Goal: Task Accomplishment & Management: Manage account settings

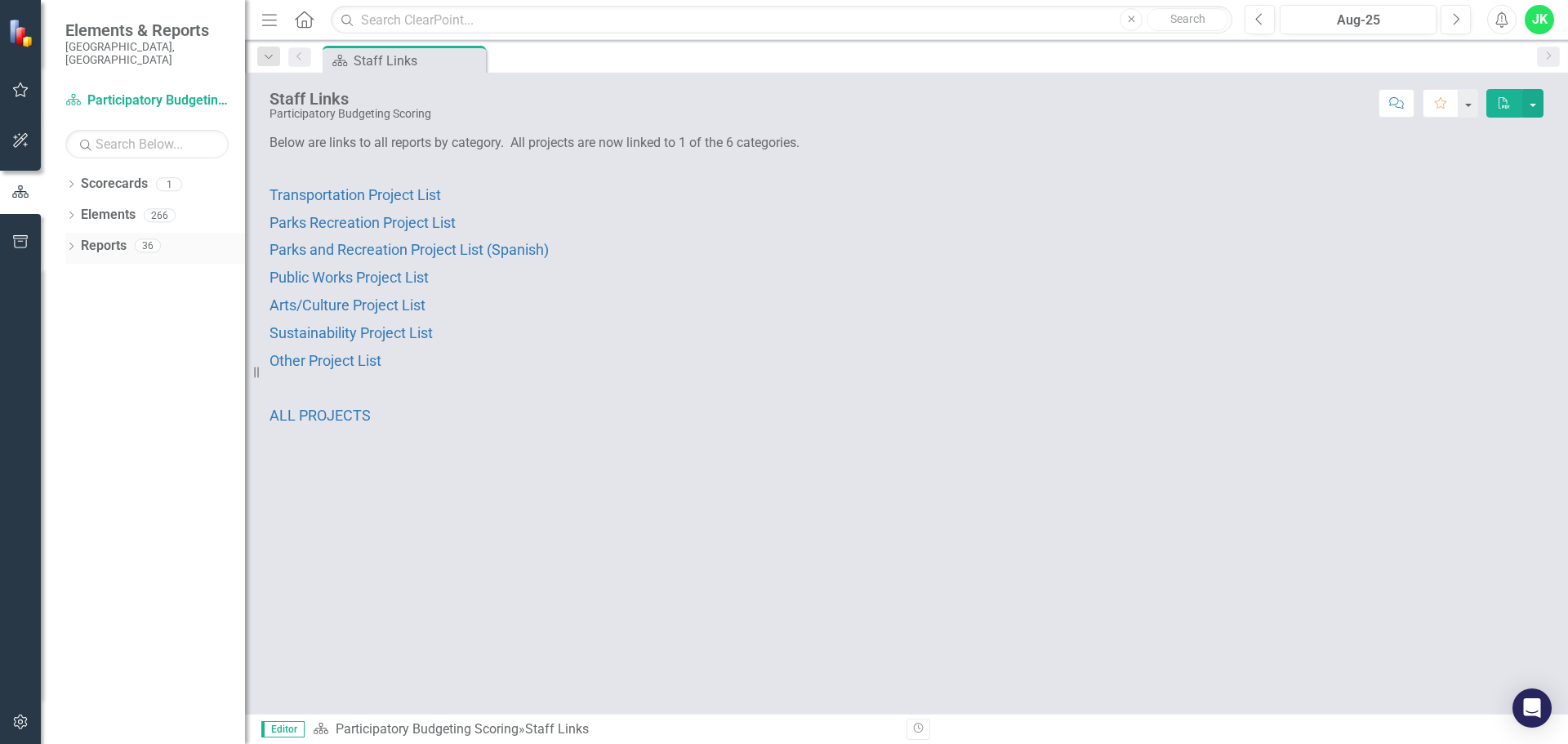
click at [73, 242] on icon at bounding box center [71, 246] width 5 height 7
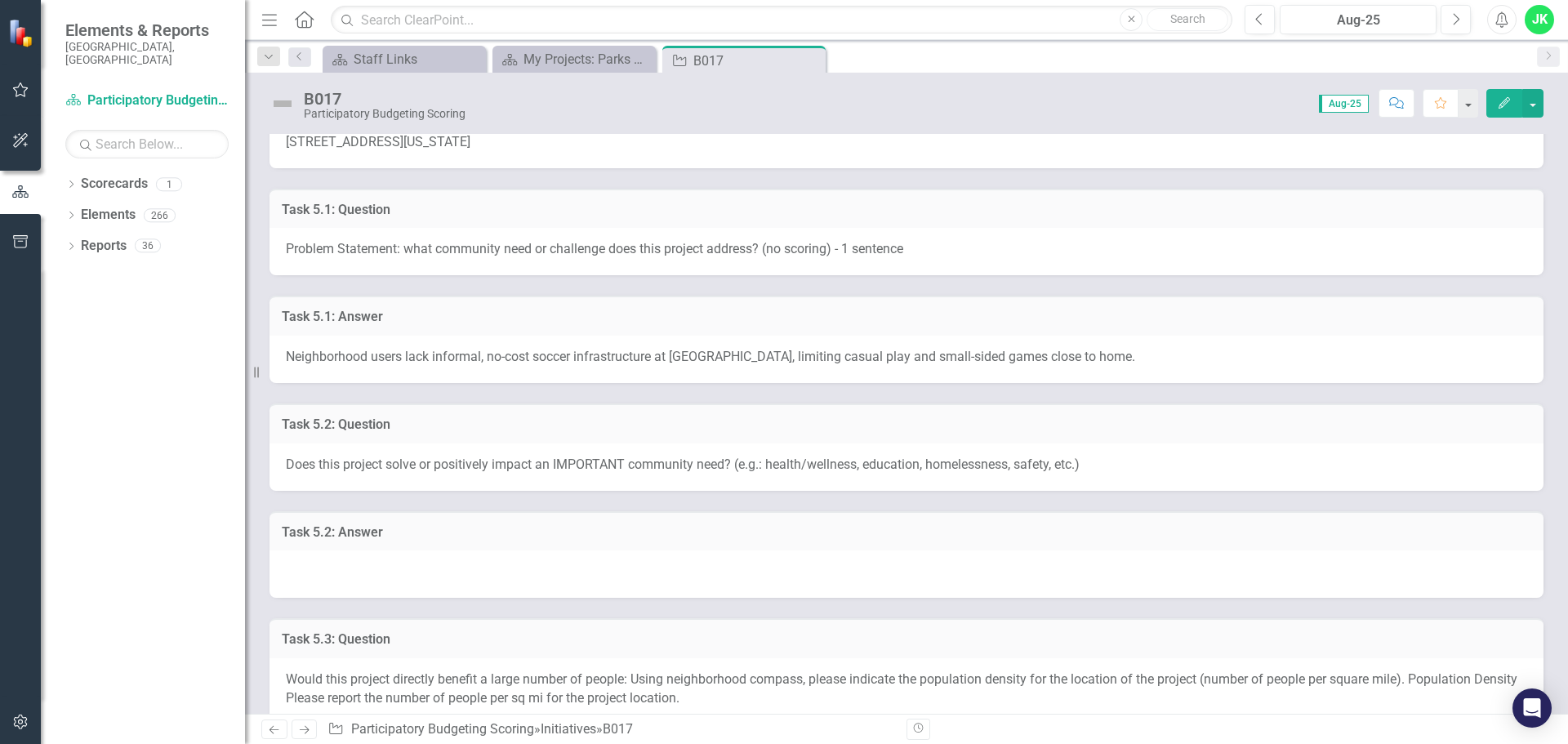
scroll to position [272, 0]
click at [577, 347] on span "Neighborhood users lack informal, no-cost soccer infrastructure at Morreene Roa…" at bounding box center [710, 352] width 849 height 15
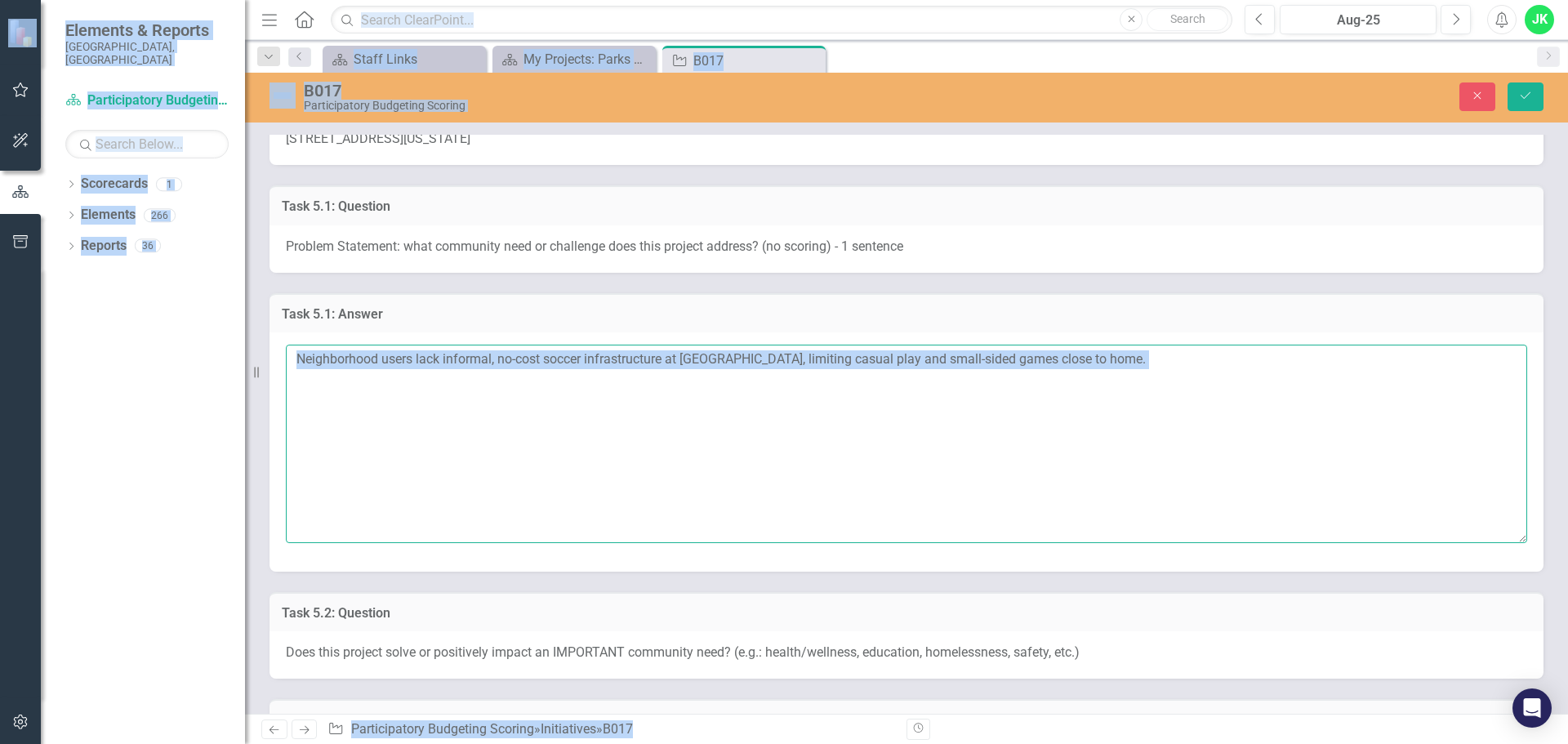
click at [740, 382] on textarea "Neighborhood users lack informal, no-cost soccer infrastructure at Morreene Roa…" at bounding box center [906, 443] width 1242 height 198
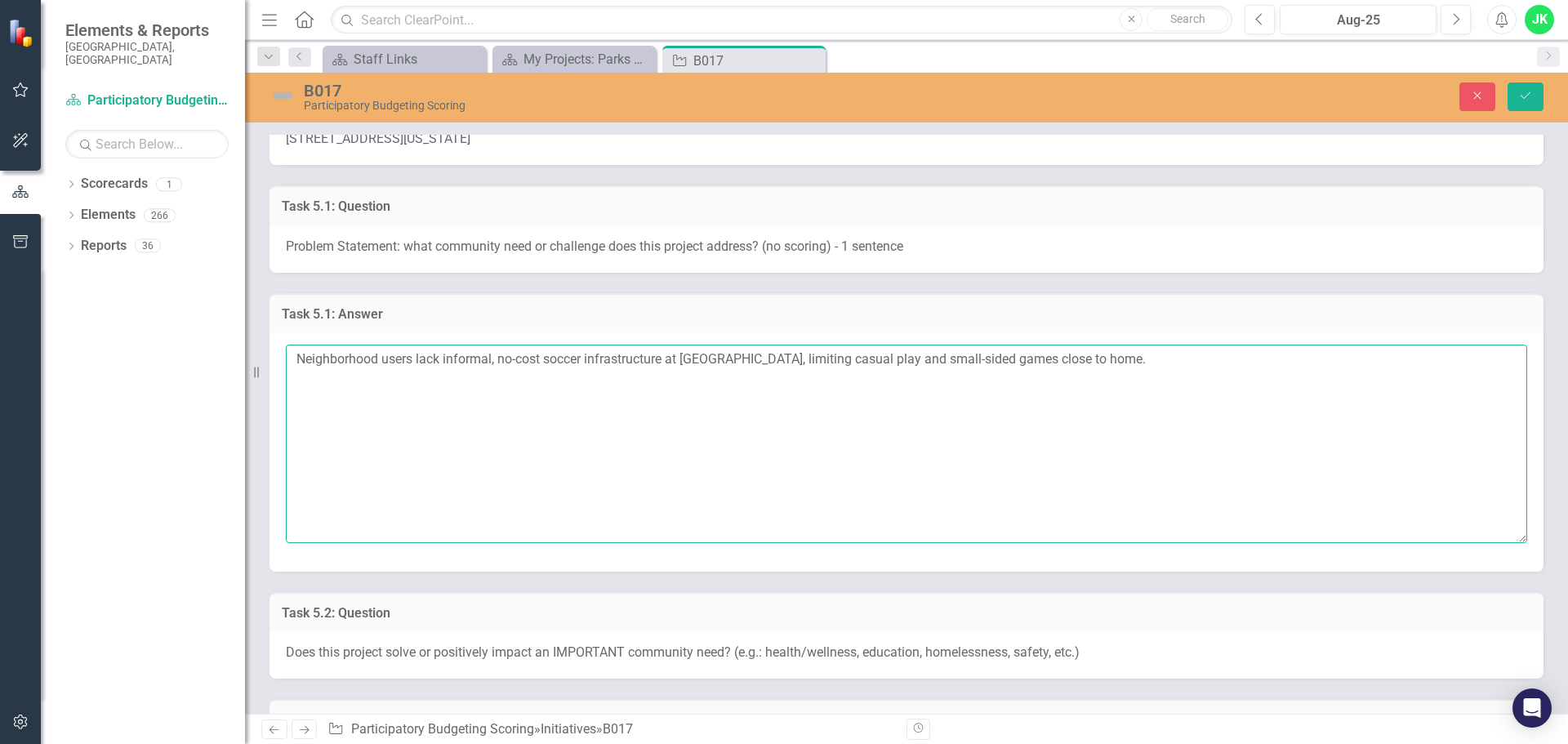
paste textarea "Morreene Road Park lacks informal soccer infrastructure and the youth baseball …"
type textarea "Morreene Road Park lacks informal soccer infrastructure and the youth baseball …"
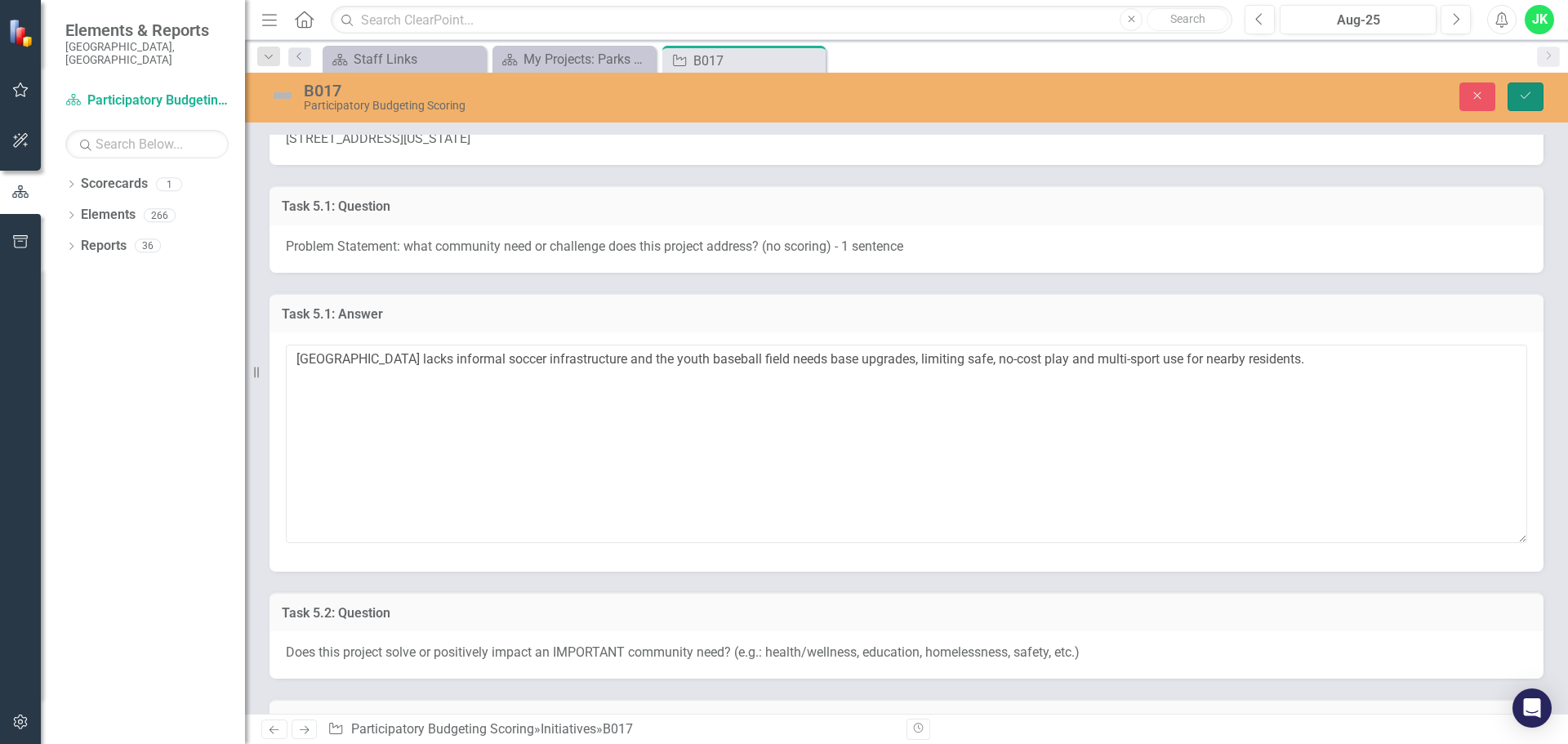
click at [1525, 108] on button "Save" at bounding box center [1525, 97] width 36 height 29
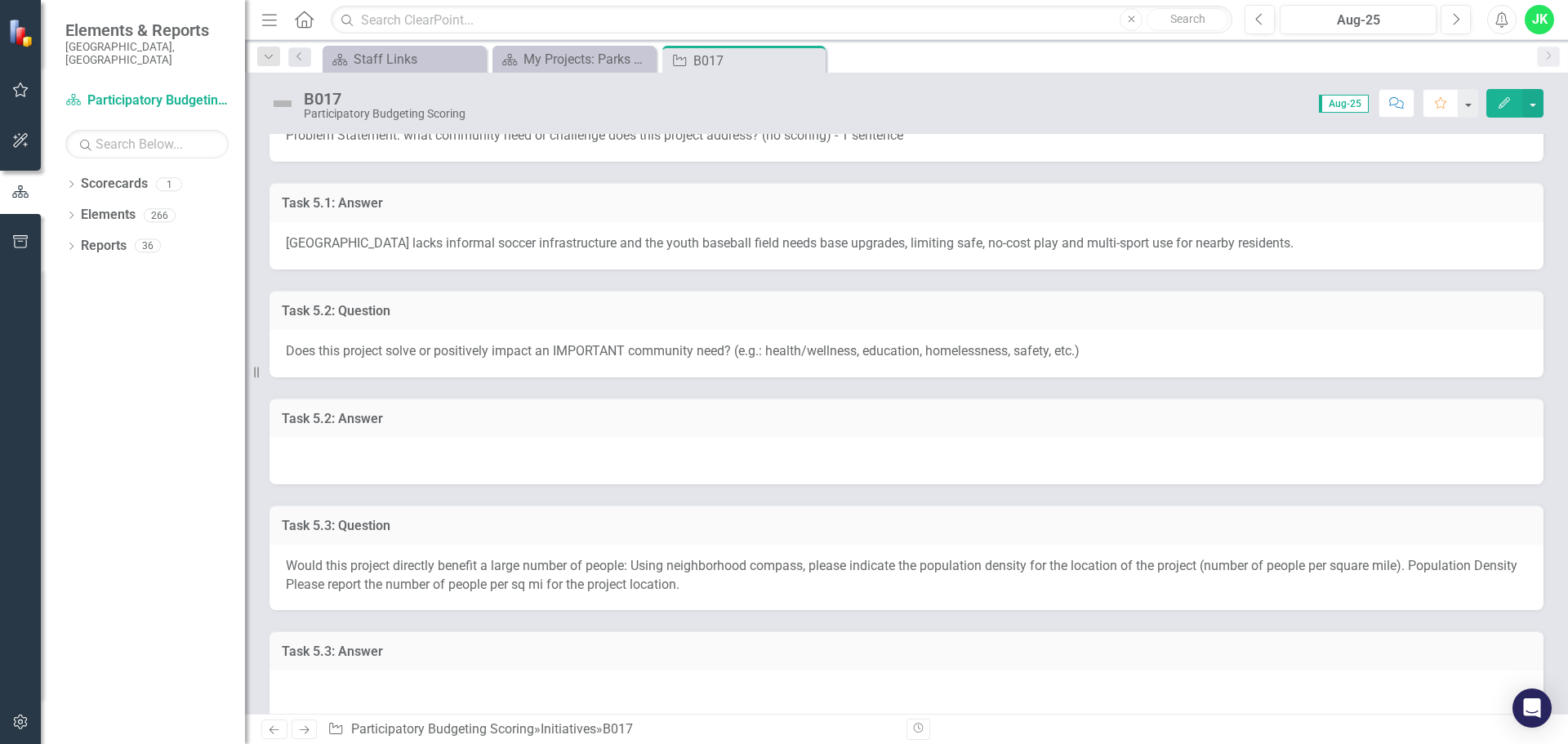
scroll to position [409, 0]
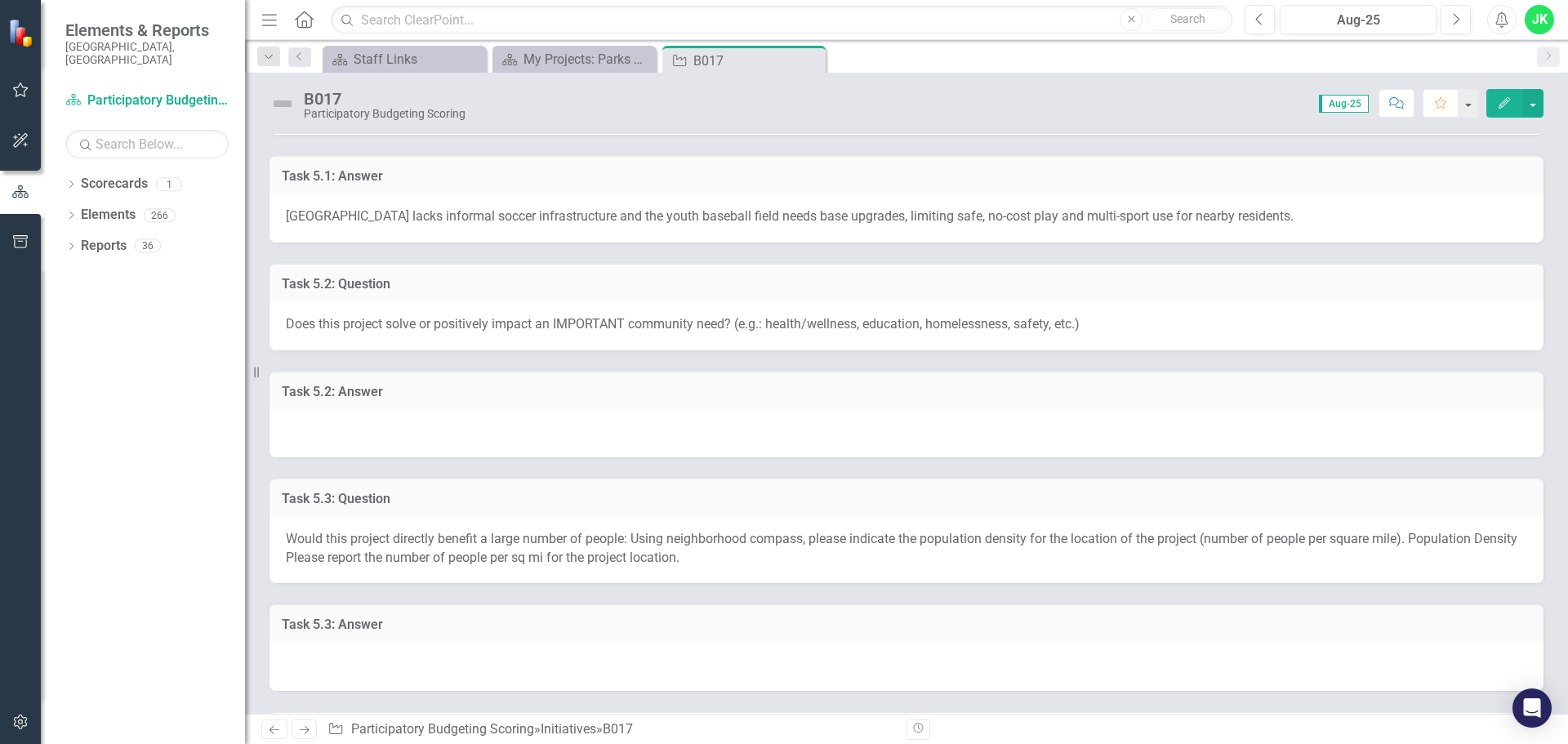
click at [468, 421] on div at bounding box center [906, 433] width 1274 height 47
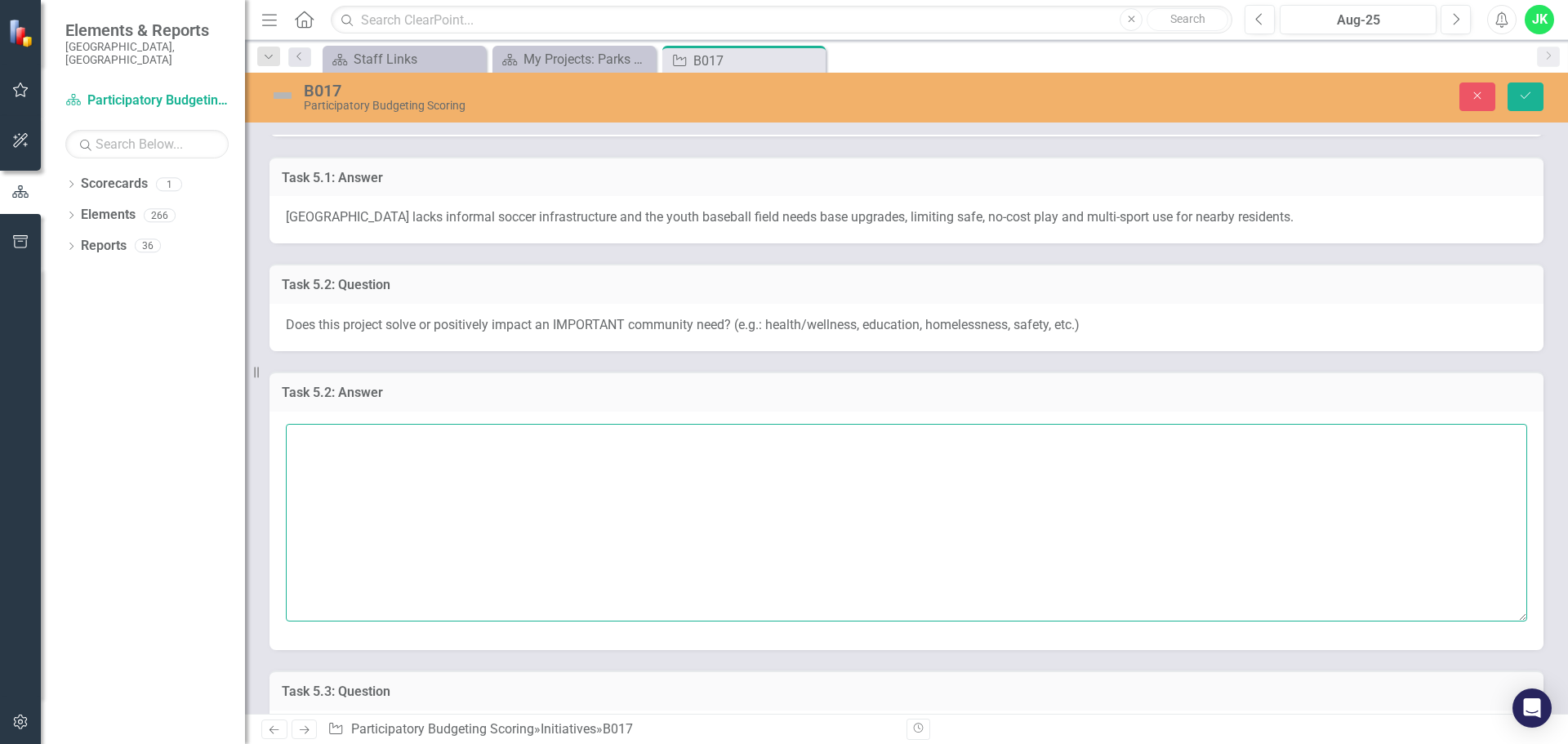
click at [373, 442] on textarea at bounding box center [906, 523] width 1242 height 198
paste textarea "Yes — health/wellness and youth recreation; supports low-cost physical activity…"
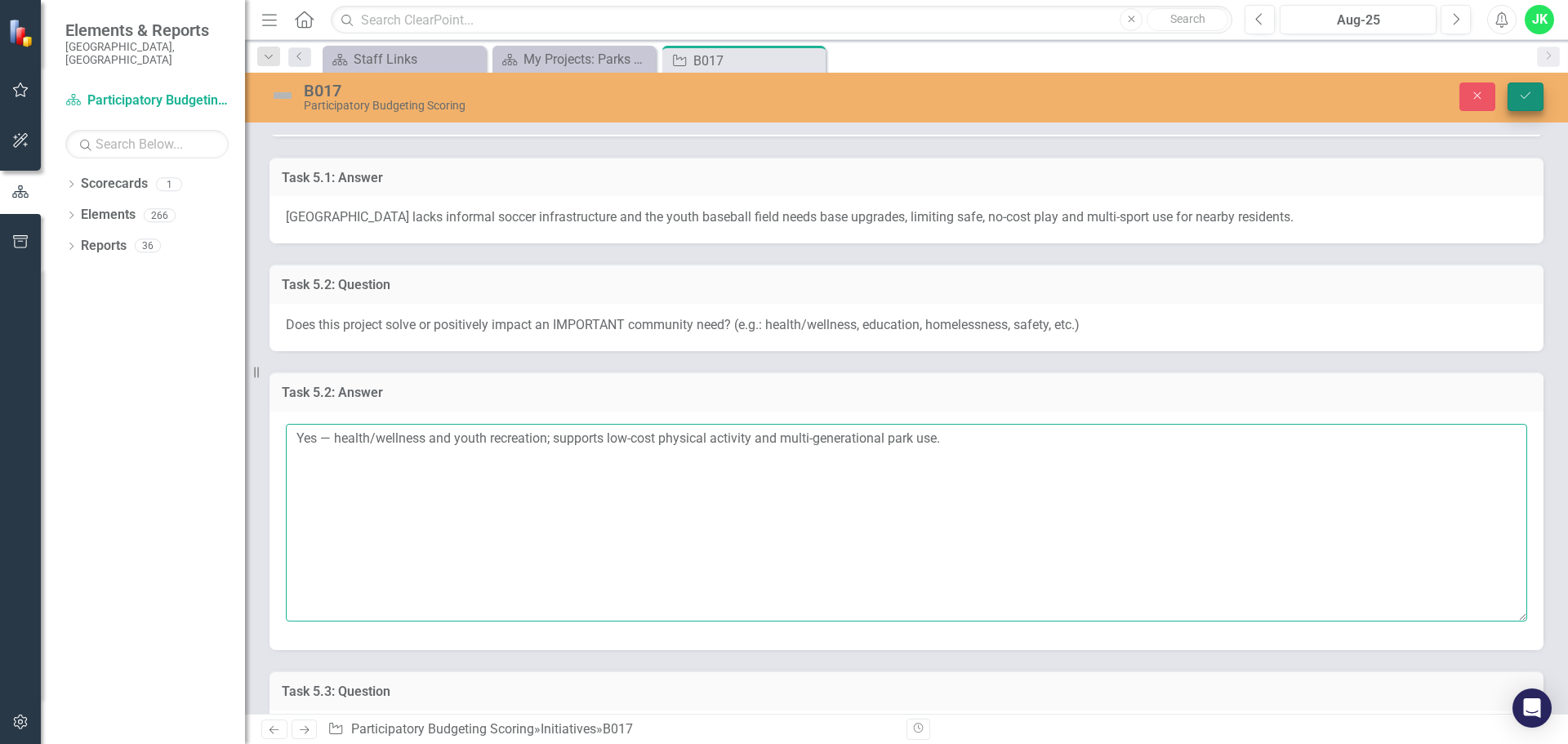
type textarea "Yes — health/wellness and youth recreation; supports low-cost physical activity…"
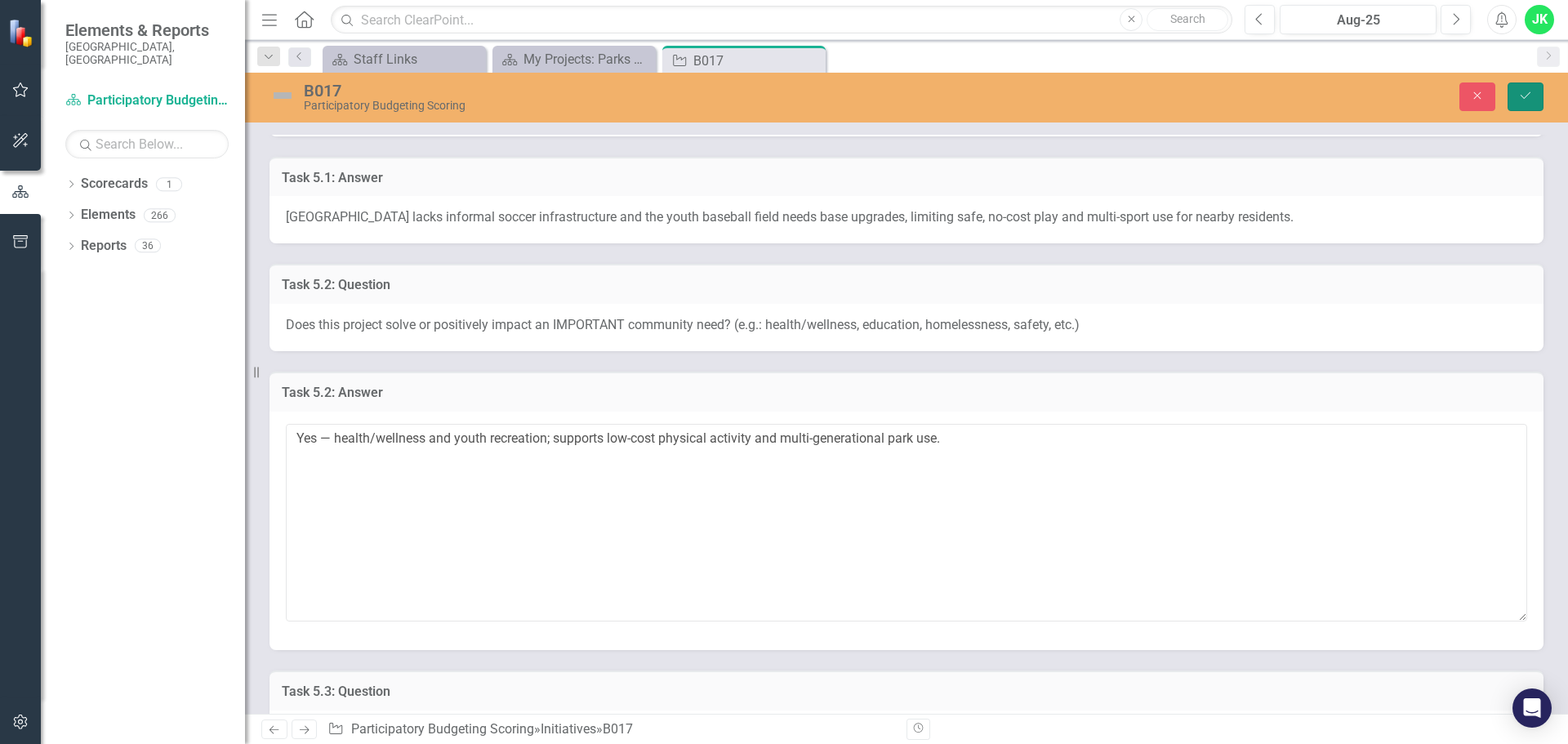
click at [1521, 97] on icon "Save" at bounding box center [1525, 95] width 14 height 12
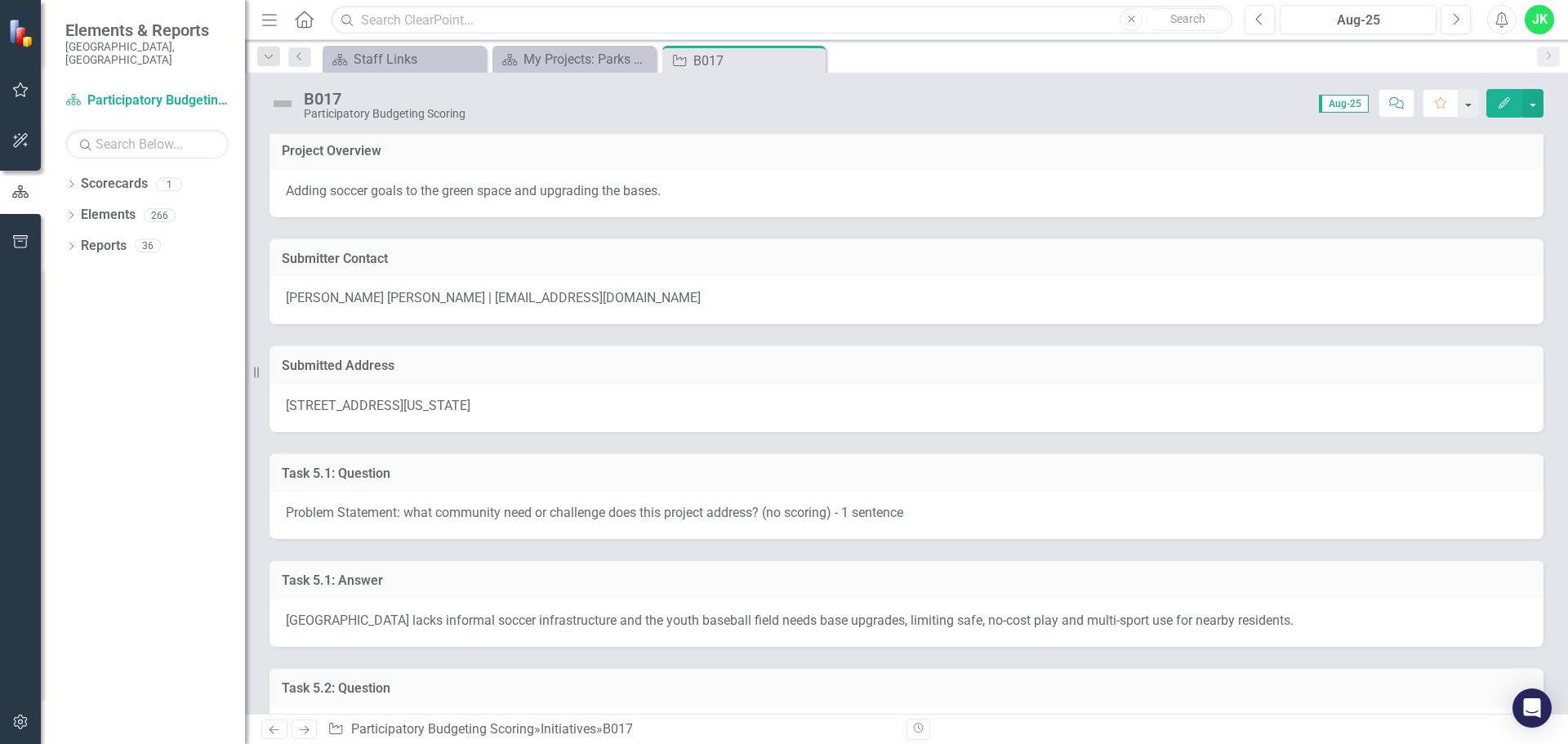
scroll to position [0, 0]
click at [470, 403] on span "1102 Morreene Road, Durham, North Carolina 27705, United States" at bounding box center [378, 409] width 184 height 15
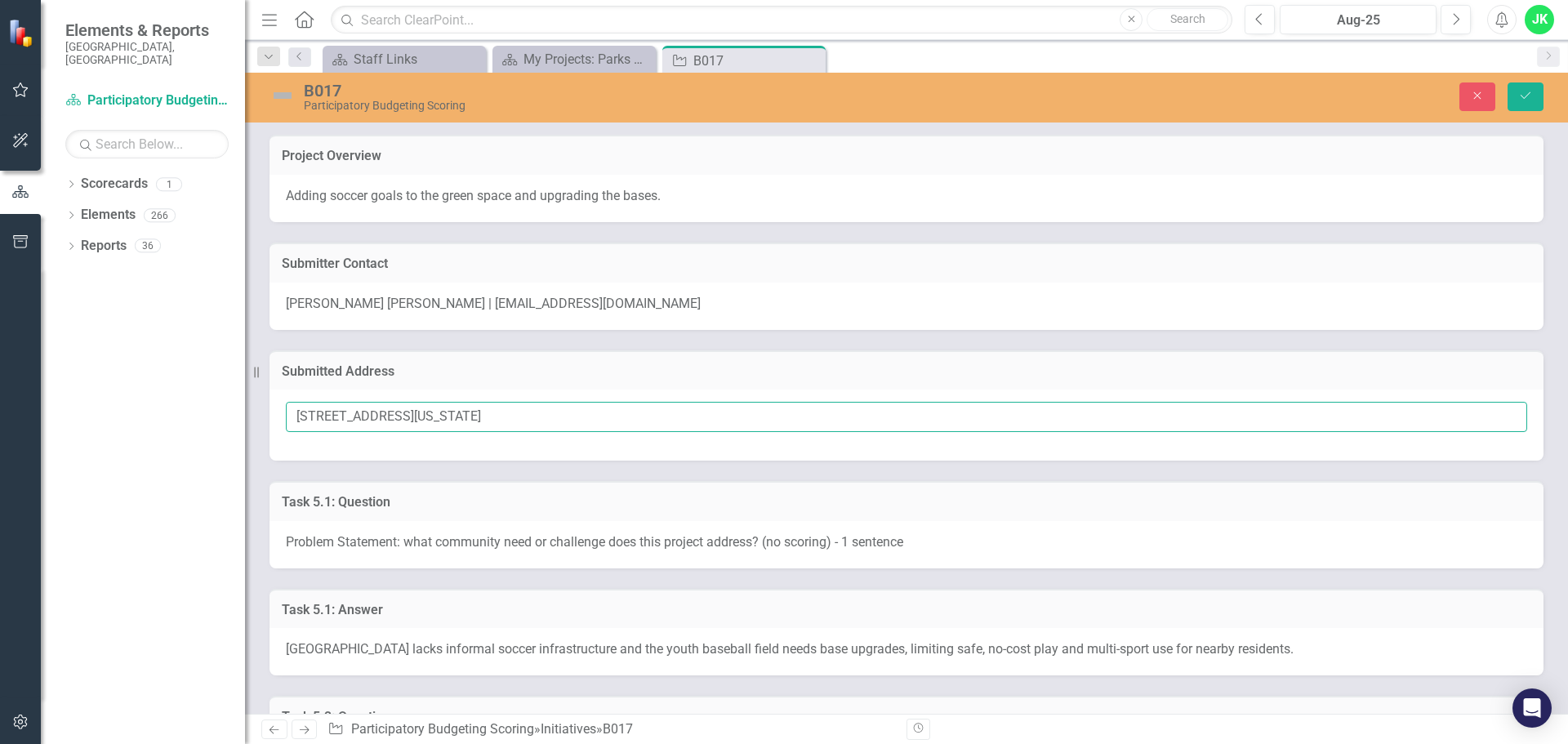
click at [523, 425] on input "1102 Morreene Road, Durham, North Carolina 27705, United States" at bounding box center [906, 416] width 1242 height 30
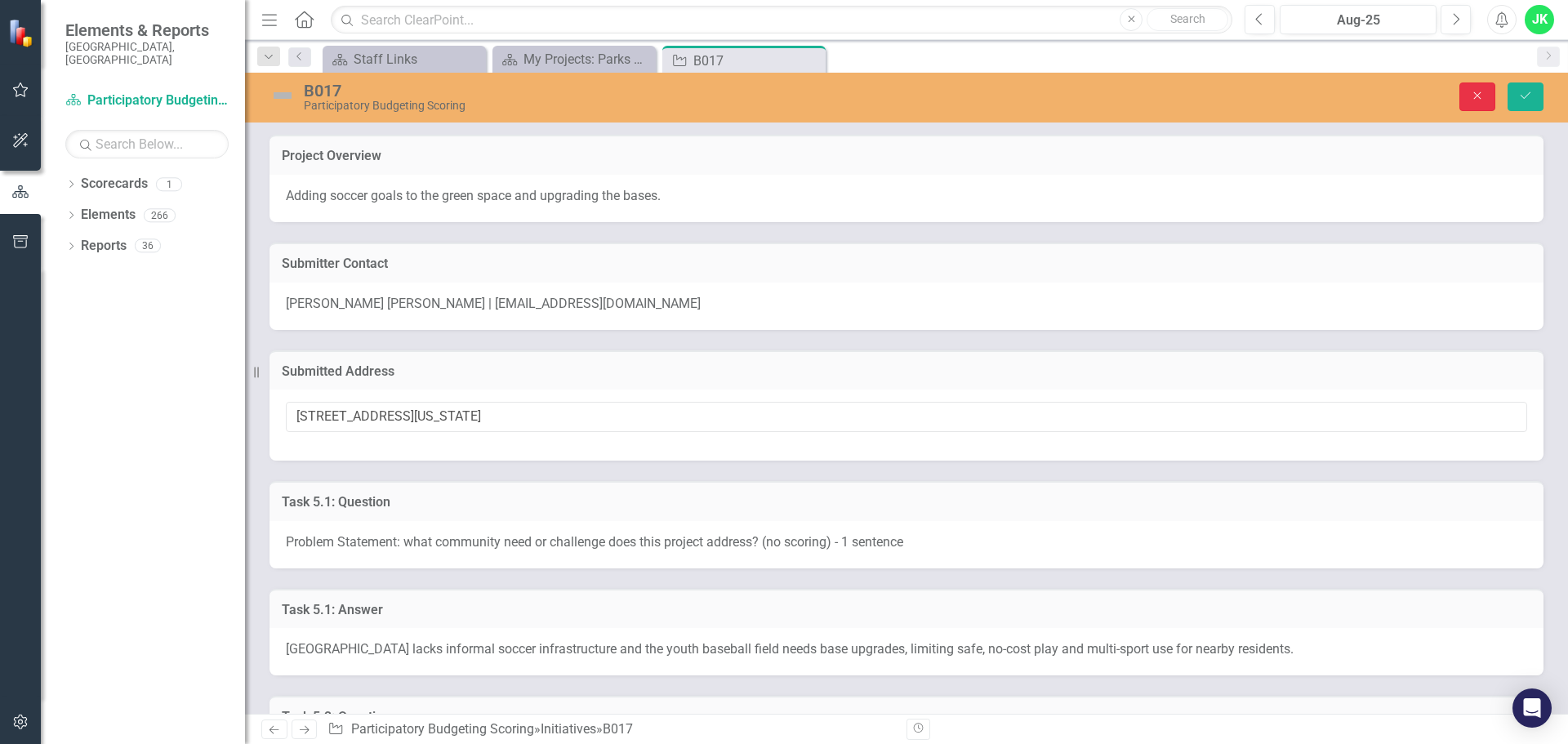
click at [1467, 104] on button "Close" at bounding box center [1478, 97] width 36 height 29
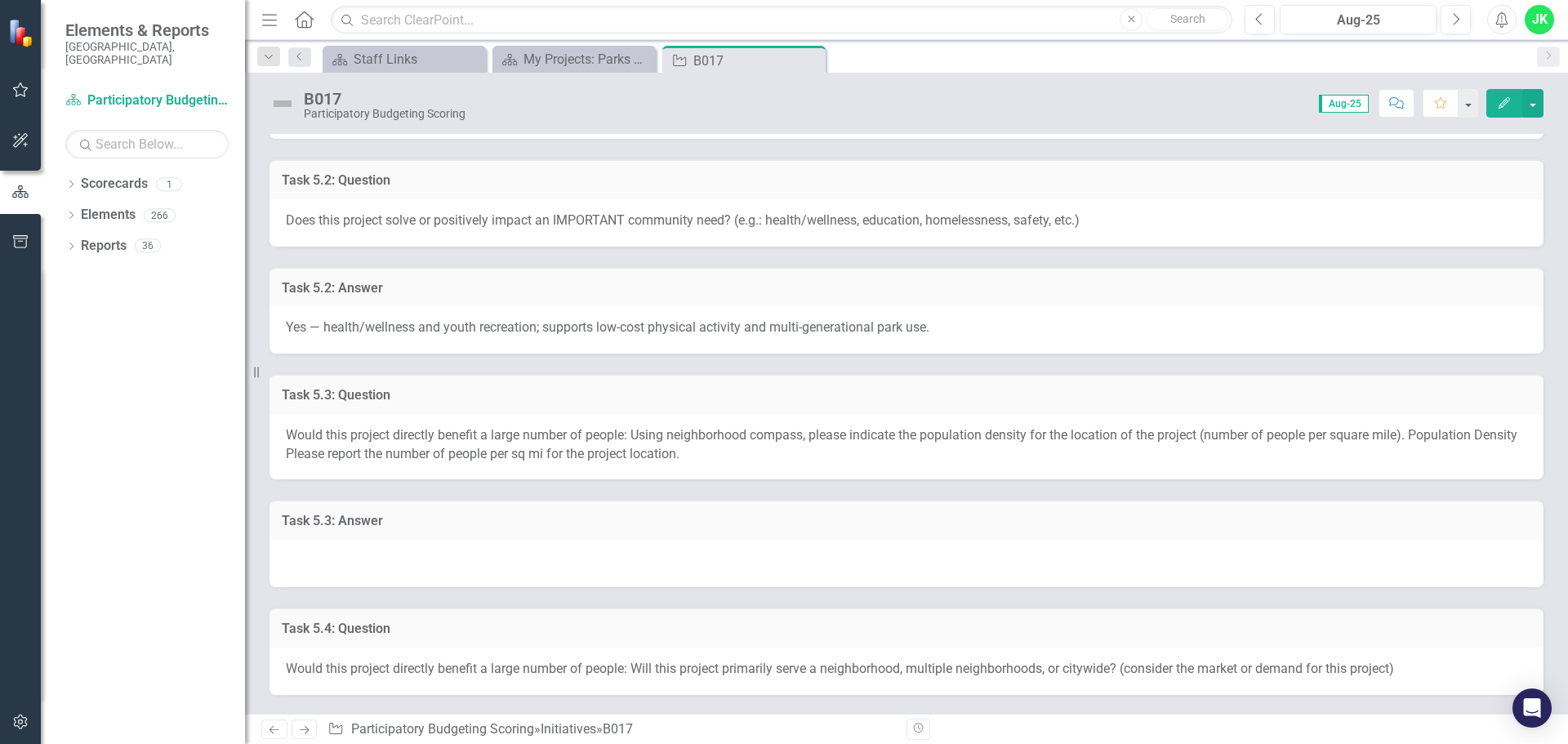
scroll to position [517, 0]
click at [407, 552] on div at bounding box center [906, 559] width 1274 height 47
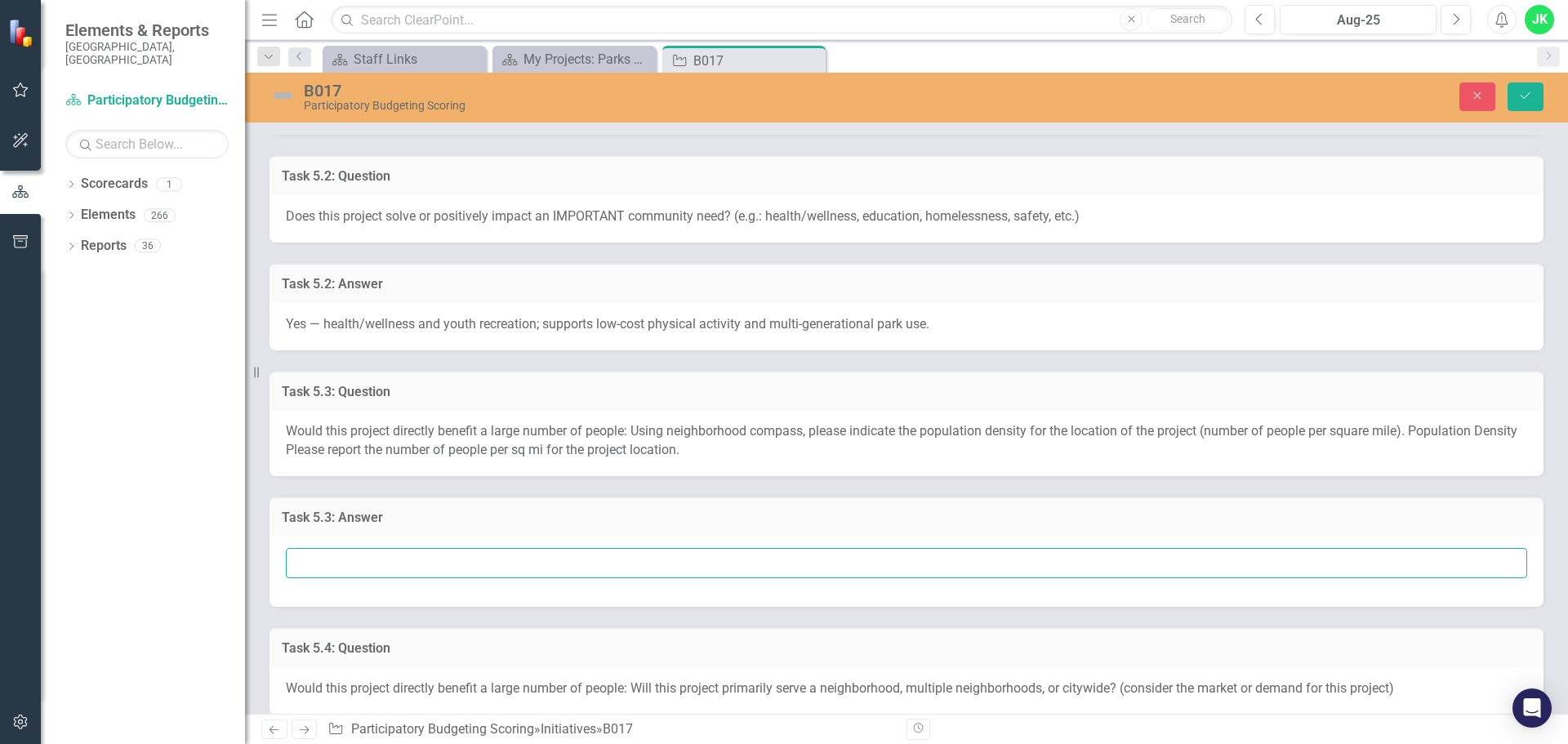
click at [392, 567] on input "text" at bounding box center [906, 562] width 1242 height 30
type input "1,715 people per sq mi"
click at [1529, 98] on icon "Save" at bounding box center [1525, 95] width 14 height 12
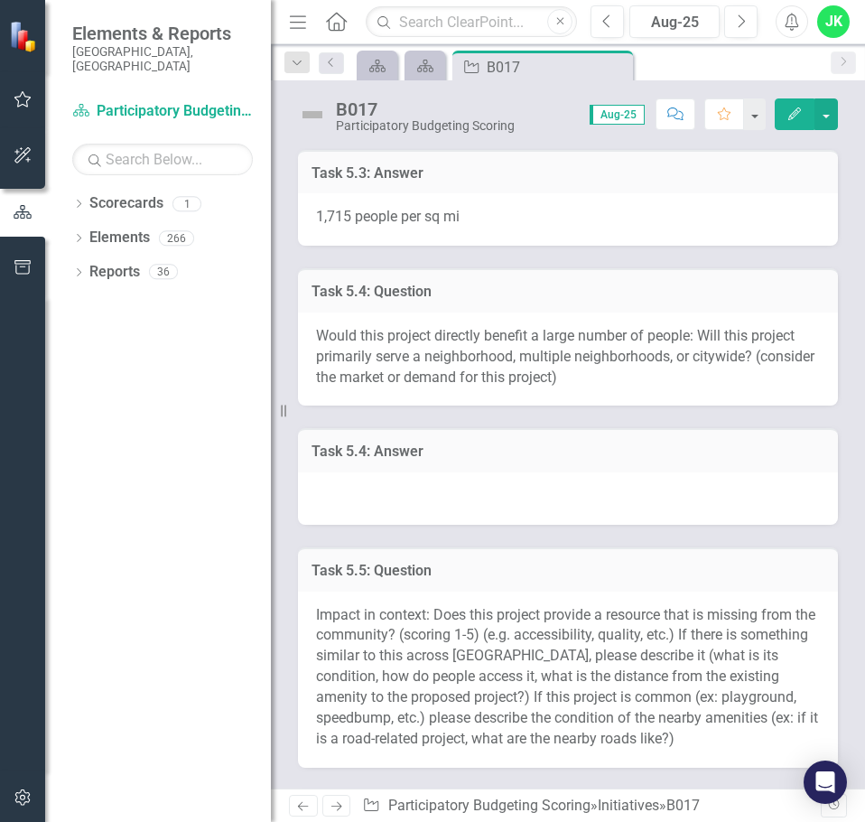
scroll to position [1125, 0]
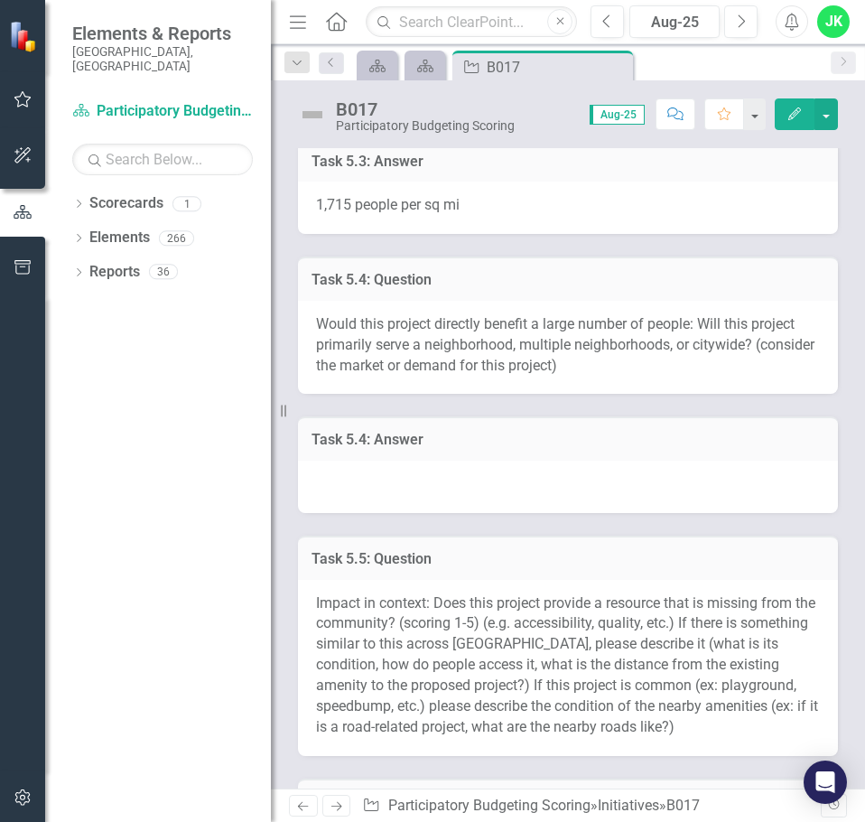
click at [433, 490] on div at bounding box center [568, 487] width 540 height 52
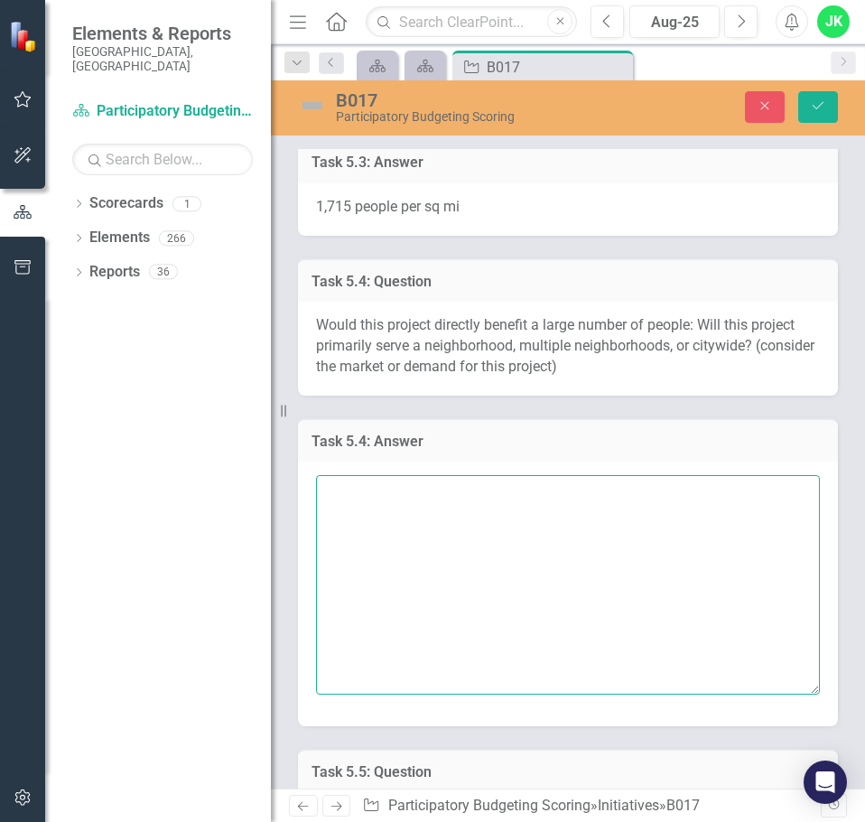
click at [383, 510] on textarea at bounding box center [568, 584] width 504 height 219
paste textarea "Multiple neighborhoods. Serves several nearby apartment communities within walk…"
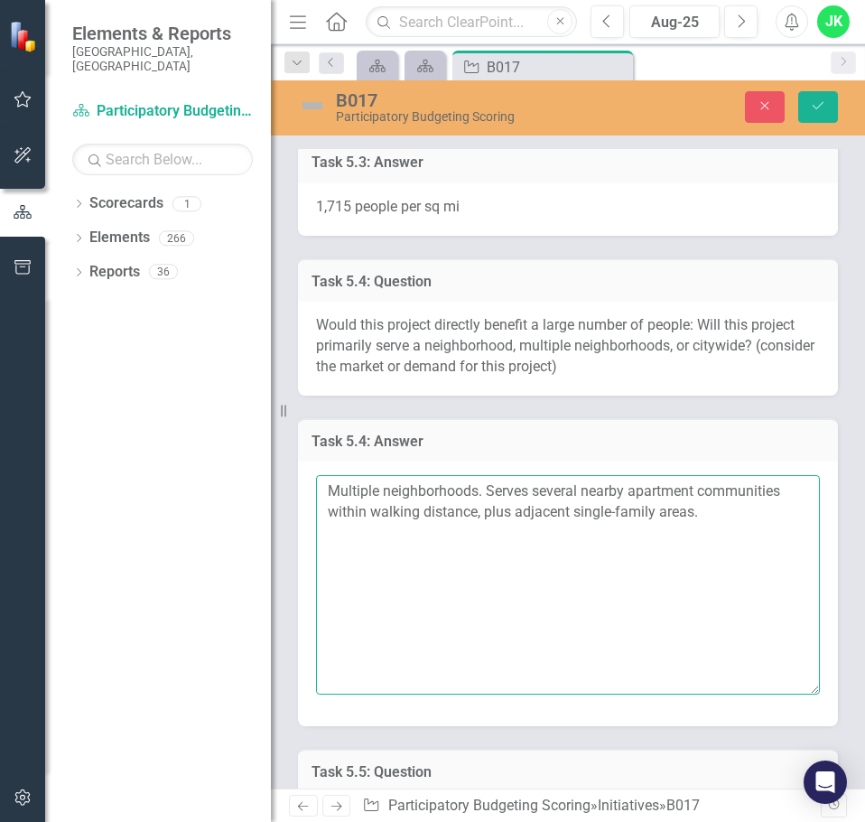
drag, startPoint x: 698, startPoint y: 535, endPoint x: 478, endPoint y: 540, distance: 220.4
click at [478, 540] on textarea "Multiple neighborhoods. Serves several nearby apartment communities within walk…" at bounding box center [568, 584] width 504 height 219
type textarea "Multiple neighborhoods. Serves several nearby apartment communities within walk…"
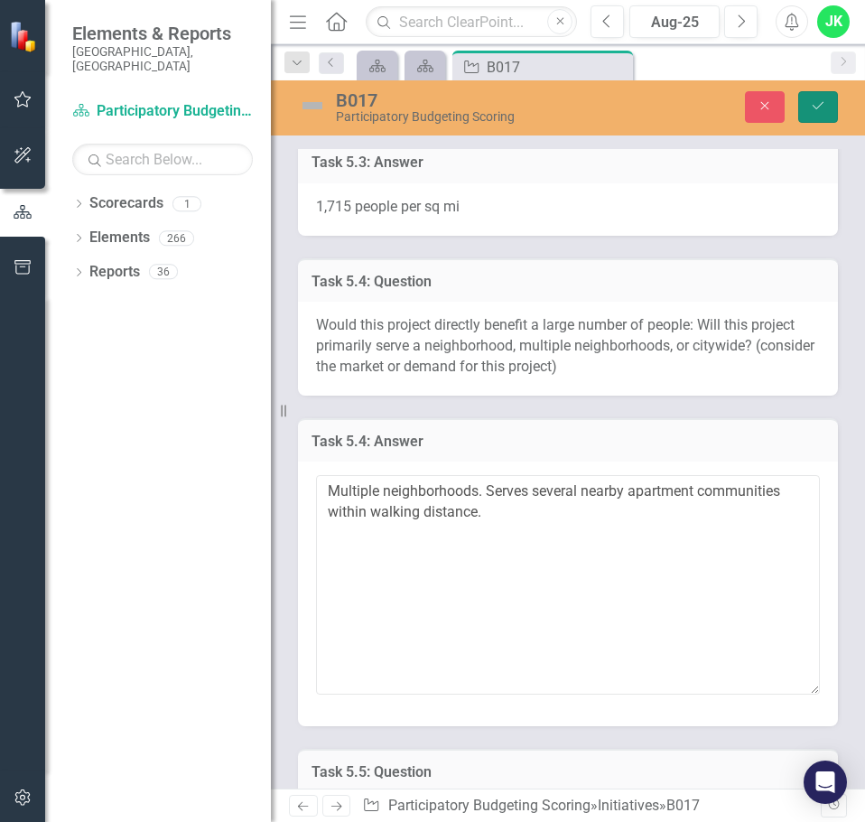
click at [825, 102] on icon "Save" at bounding box center [818, 105] width 16 height 13
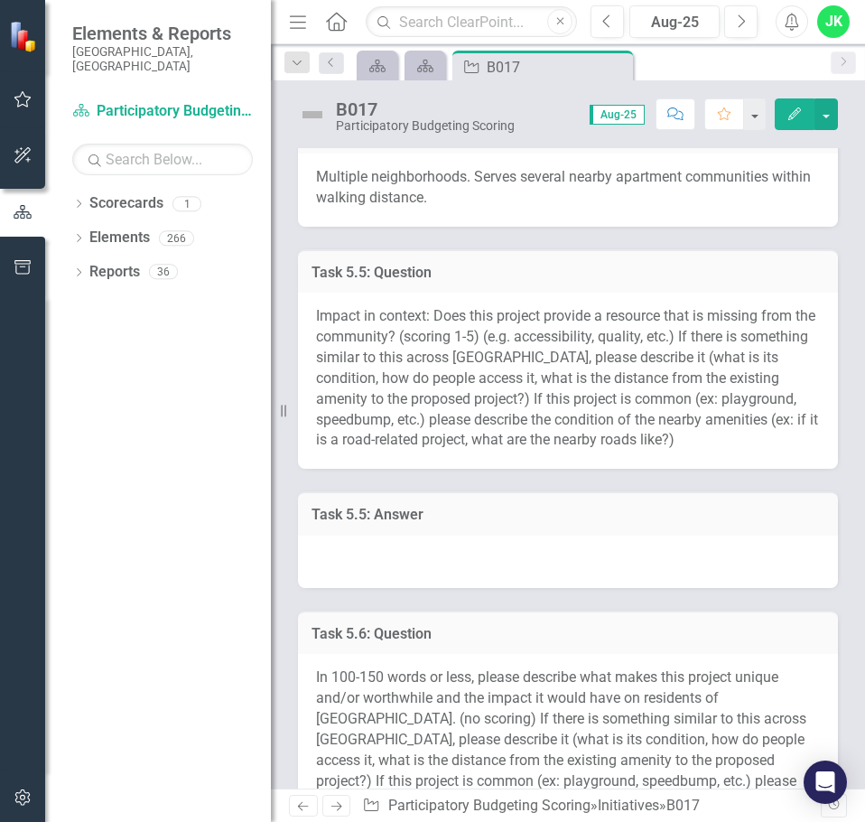
scroll to position [1445, 0]
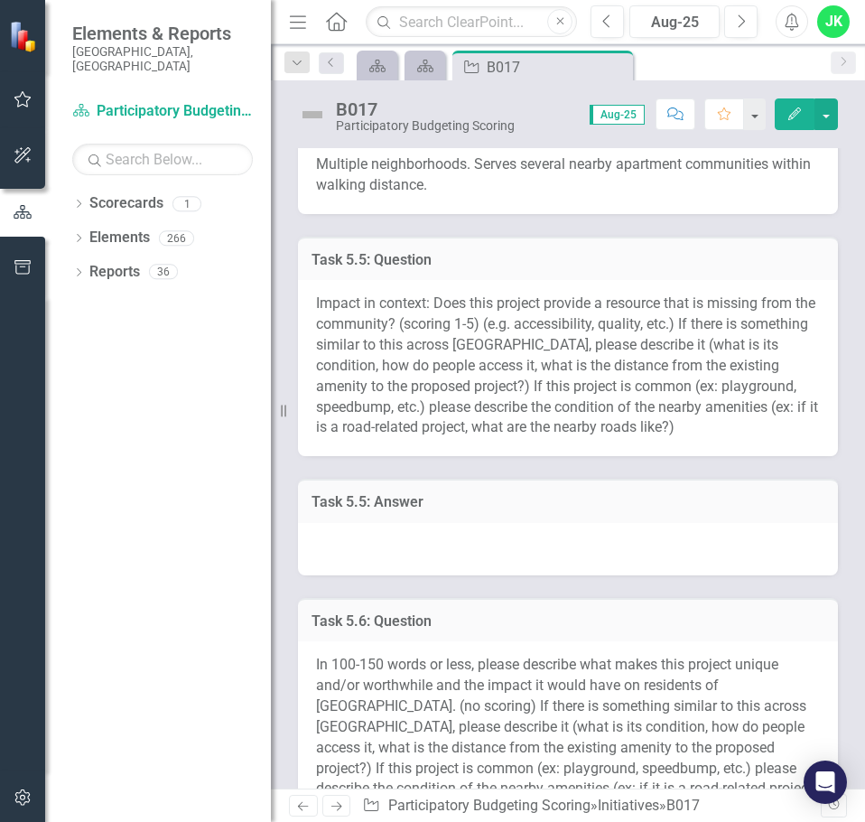
click at [411, 575] on div at bounding box center [568, 549] width 540 height 52
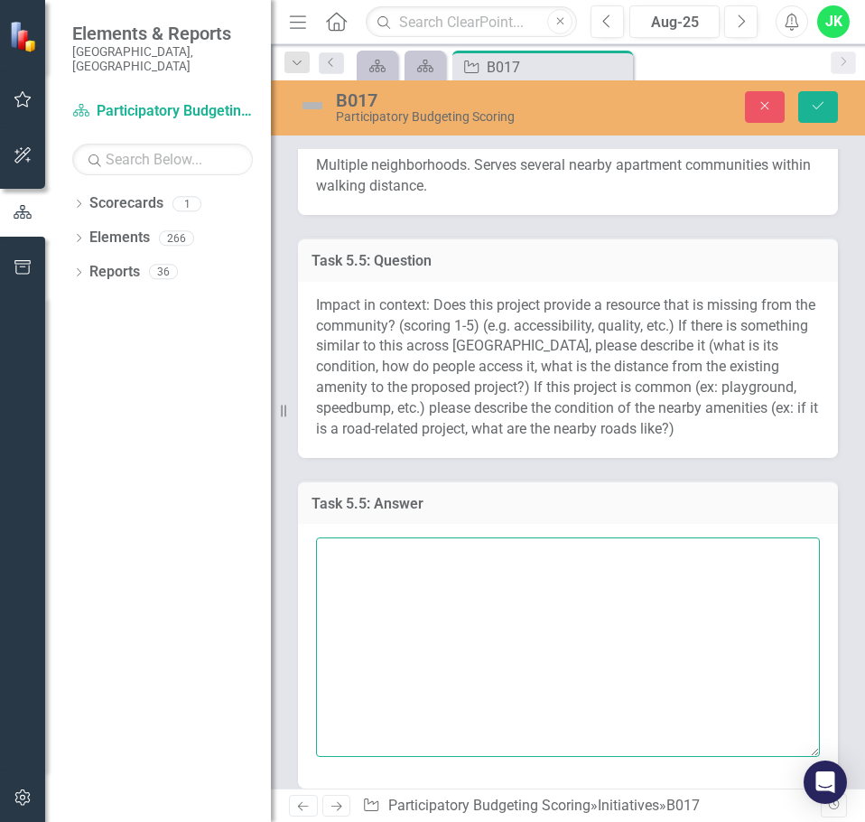
click at [377, 586] on textarea at bounding box center [568, 646] width 504 height 219
paste textarea "Score: 4 (High). Serves several nearby apartment communities within walking dis…"
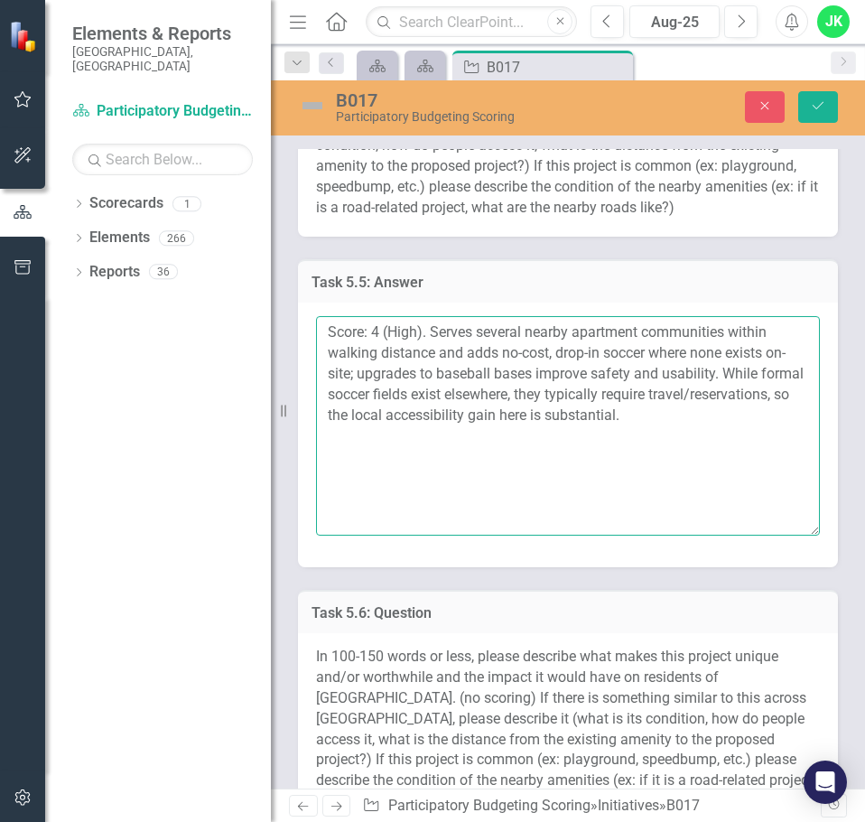
scroll to position [1686, 0]
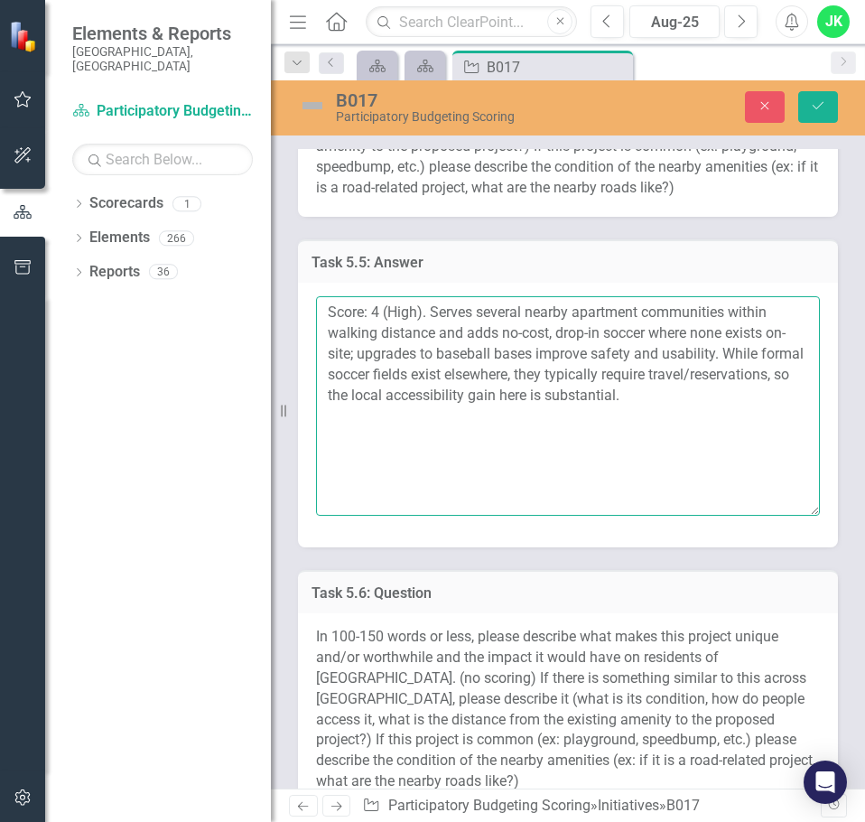
type textarea "Score: 4 (High). Serves several nearby apartment communities within walking dis…"
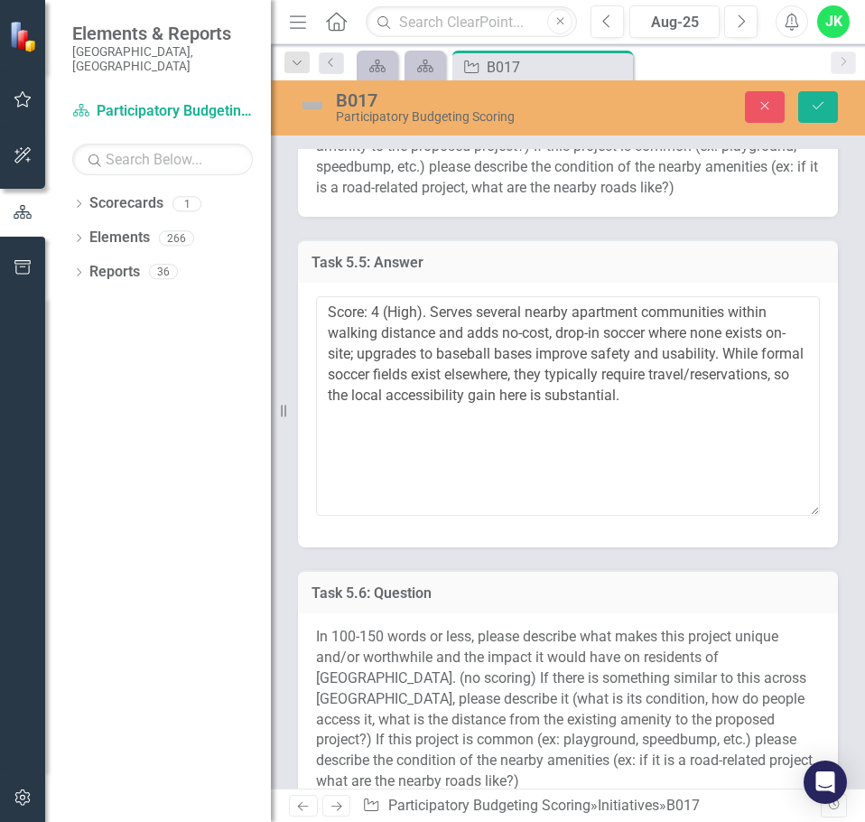
click at [511, 647] on div "In 100-150 words or less, please describe what makes this project unique and/or…" at bounding box center [568, 711] width 540 height 197
click at [812, 107] on icon "Save" at bounding box center [818, 105] width 16 height 13
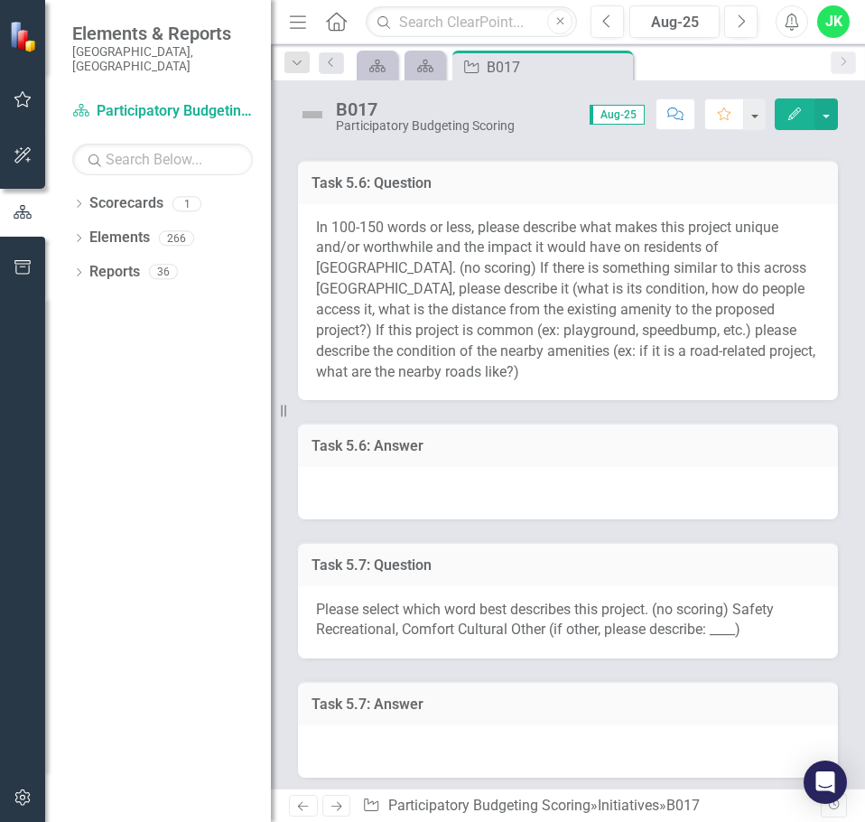
scroll to position [1957, 0]
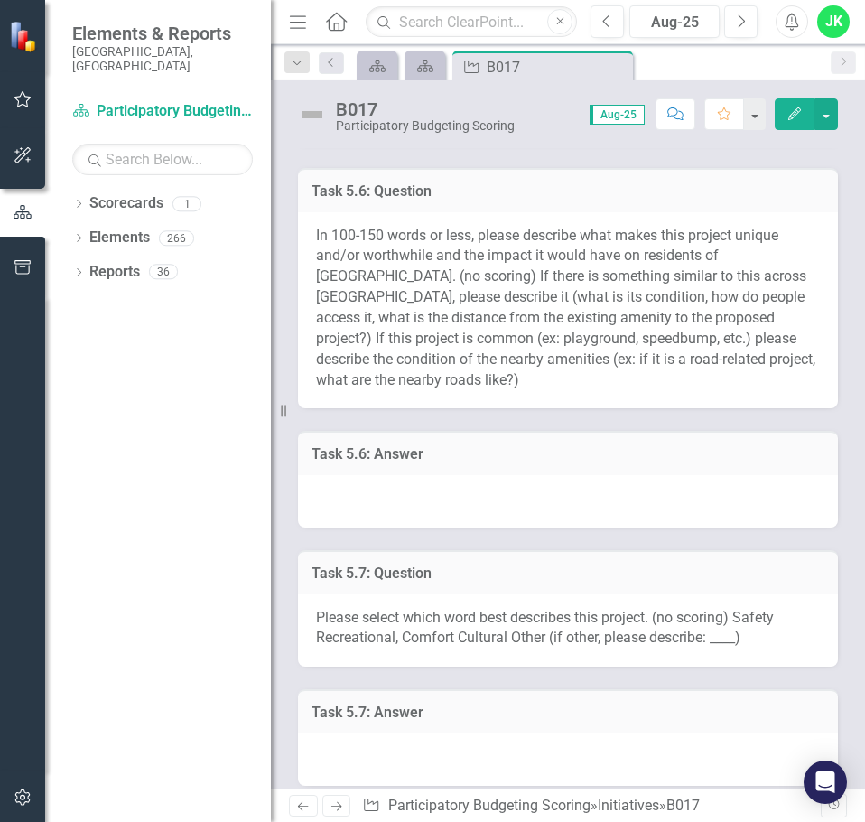
click at [474, 484] on div at bounding box center [568, 501] width 540 height 52
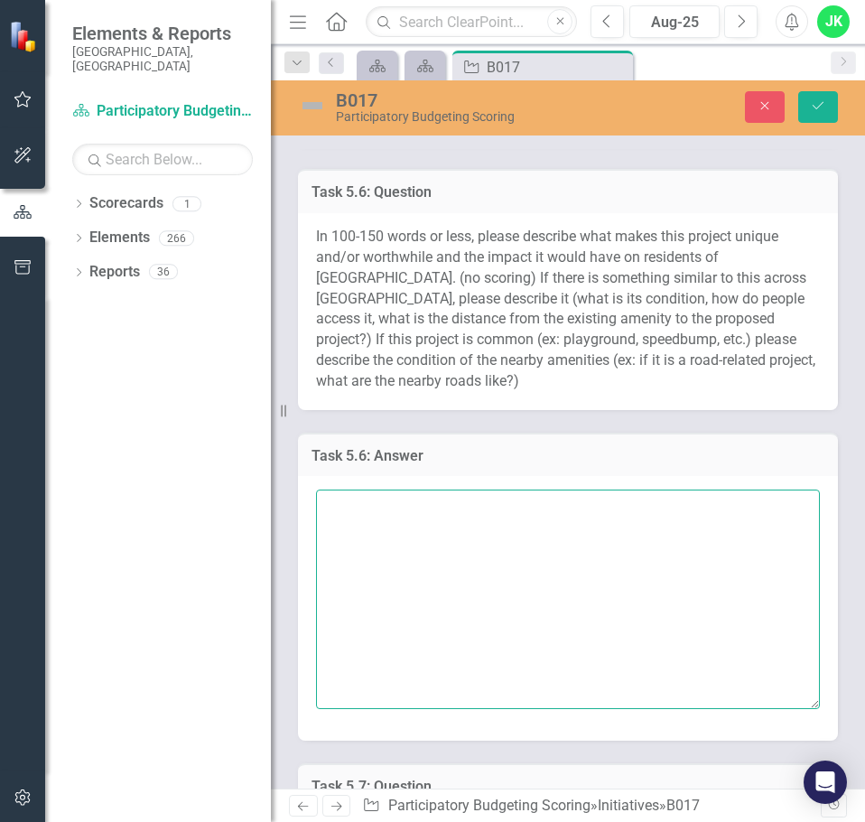
click at [379, 513] on textarea at bounding box center [568, 598] width 504 height 219
paste textarea "This project adds small-sided, drop-in soccer where none currently exists at Mo…"
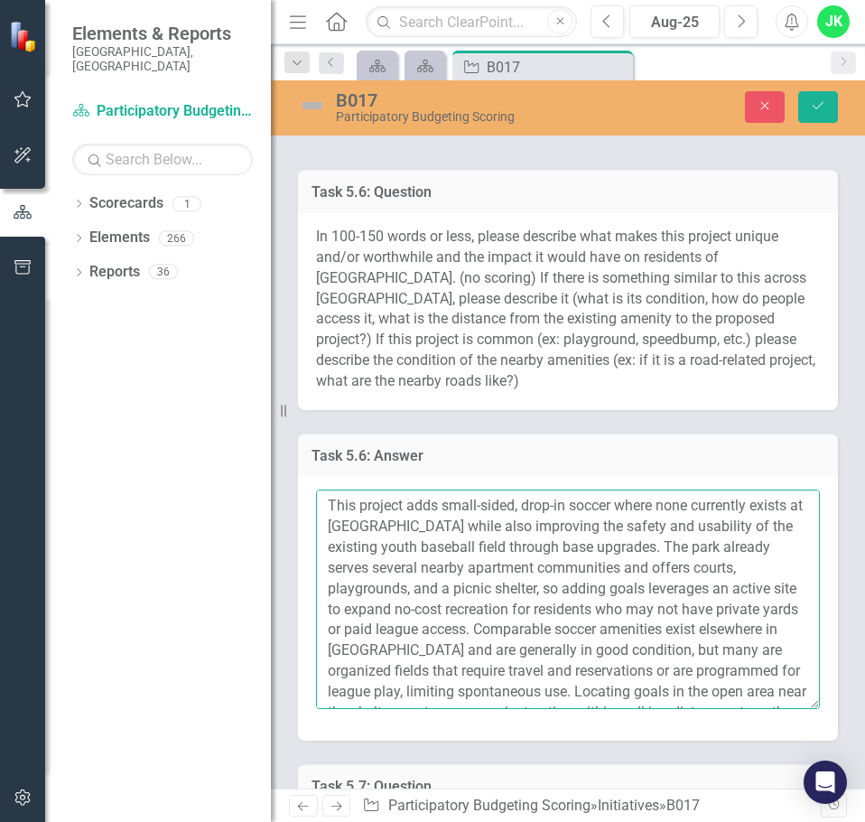
scroll to position [75, 0]
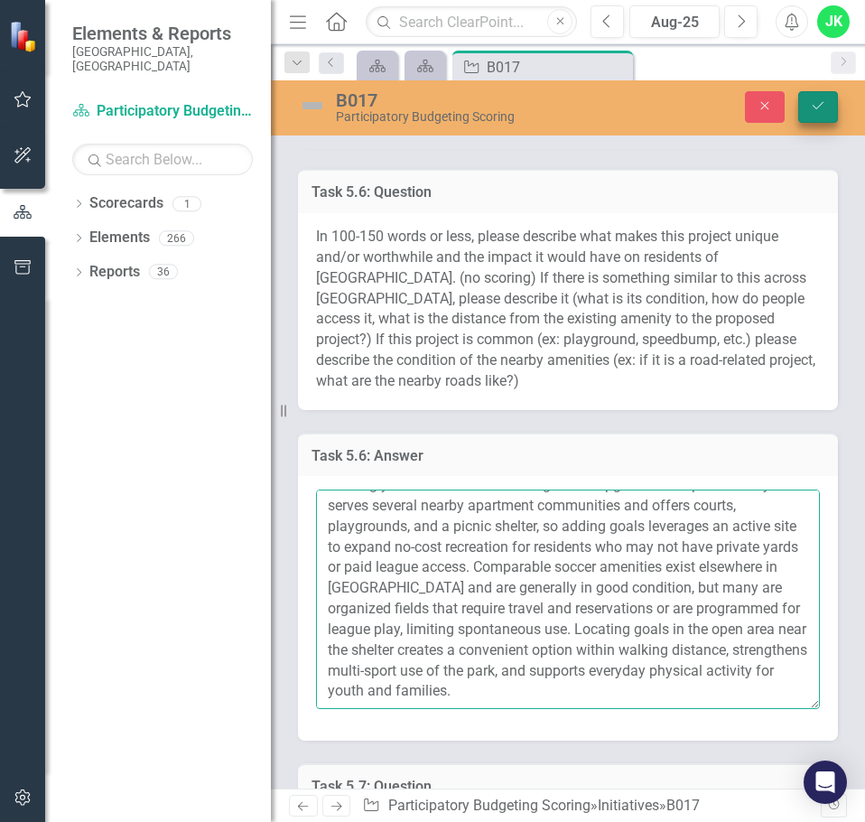
type textarea "This project adds small-sided, drop-in soccer where none currently exists at Mo…"
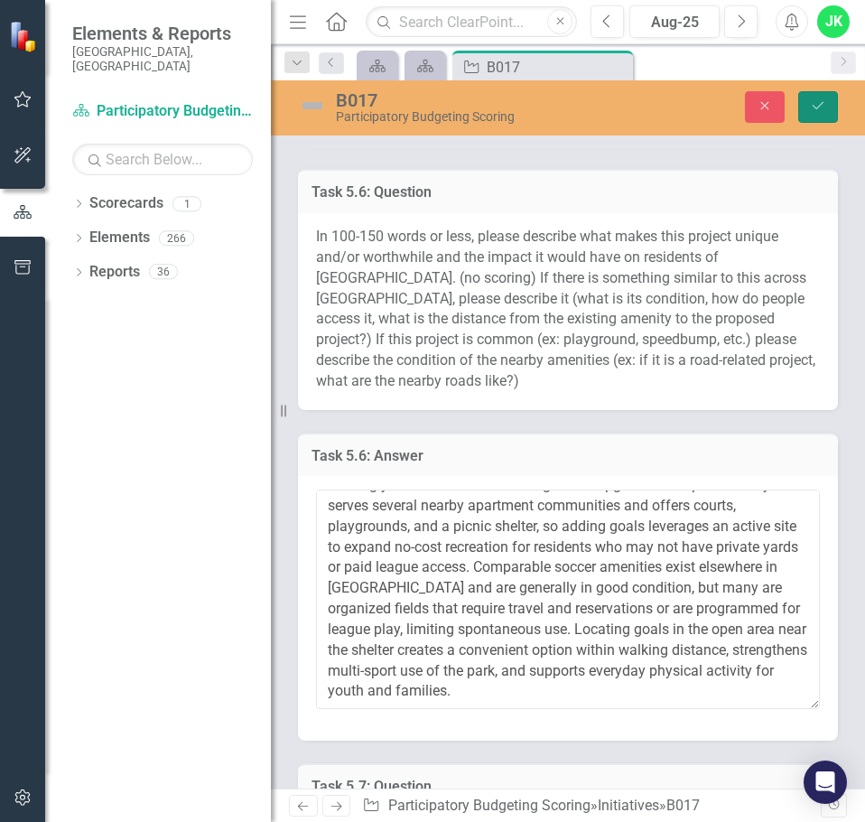
click at [812, 112] on icon "Save" at bounding box center [818, 105] width 16 height 13
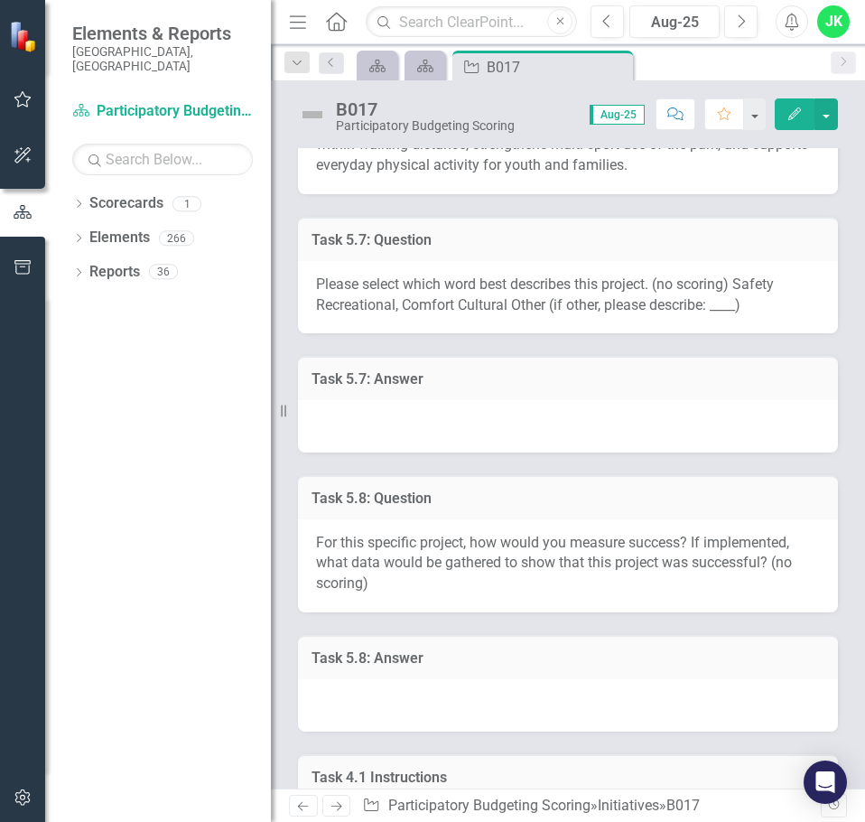
scroll to position [2529, 0]
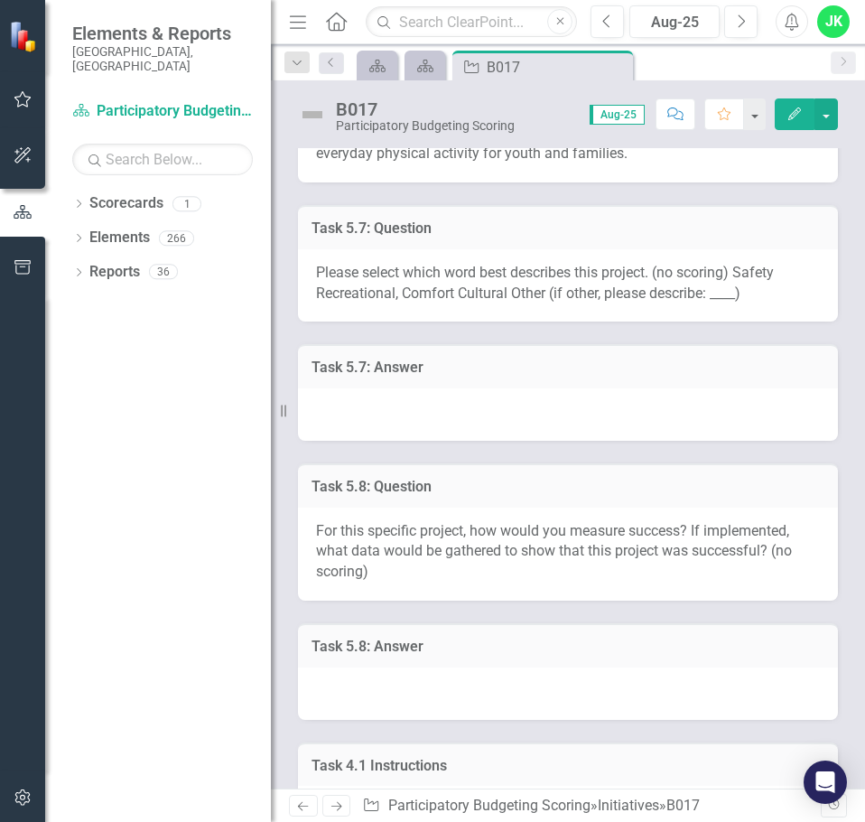
click at [396, 410] on div at bounding box center [568, 414] width 540 height 52
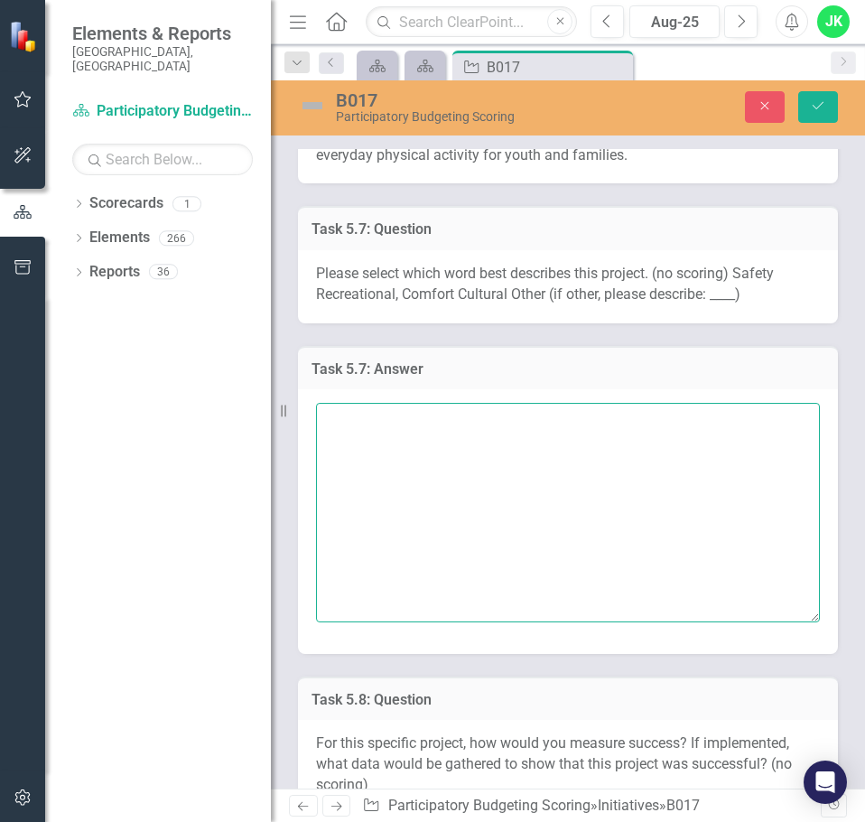
click at [370, 434] on textarea at bounding box center [568, 512] width 504 height 219
type textarea "Recreatinonal"
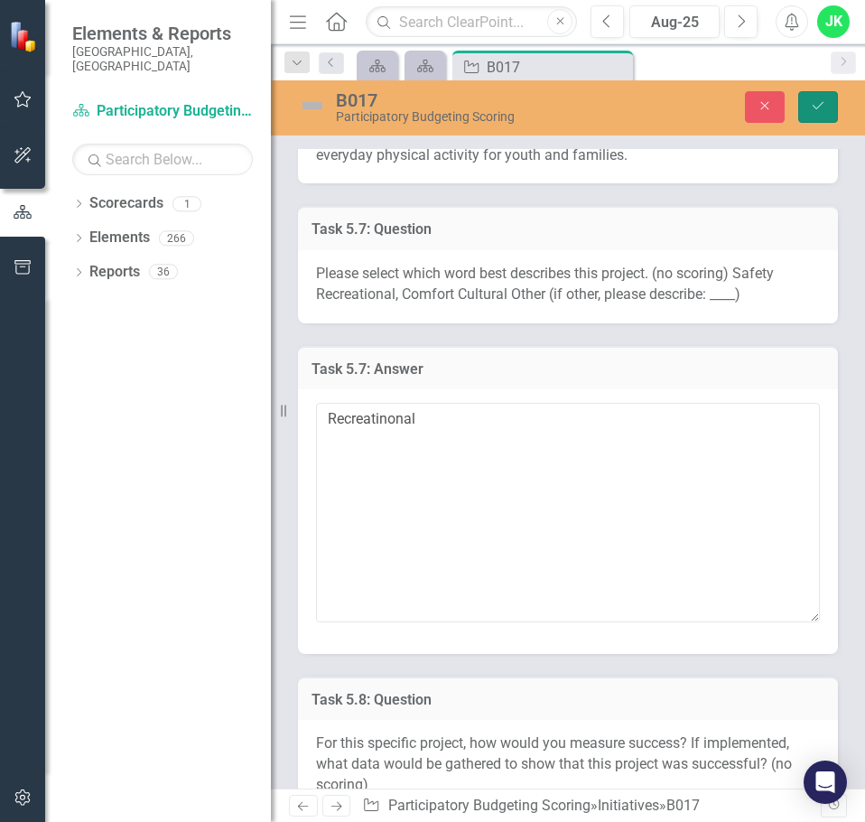
click at [807, 112] on button "Save" at bounding box center [818, 107] width 40 height 32
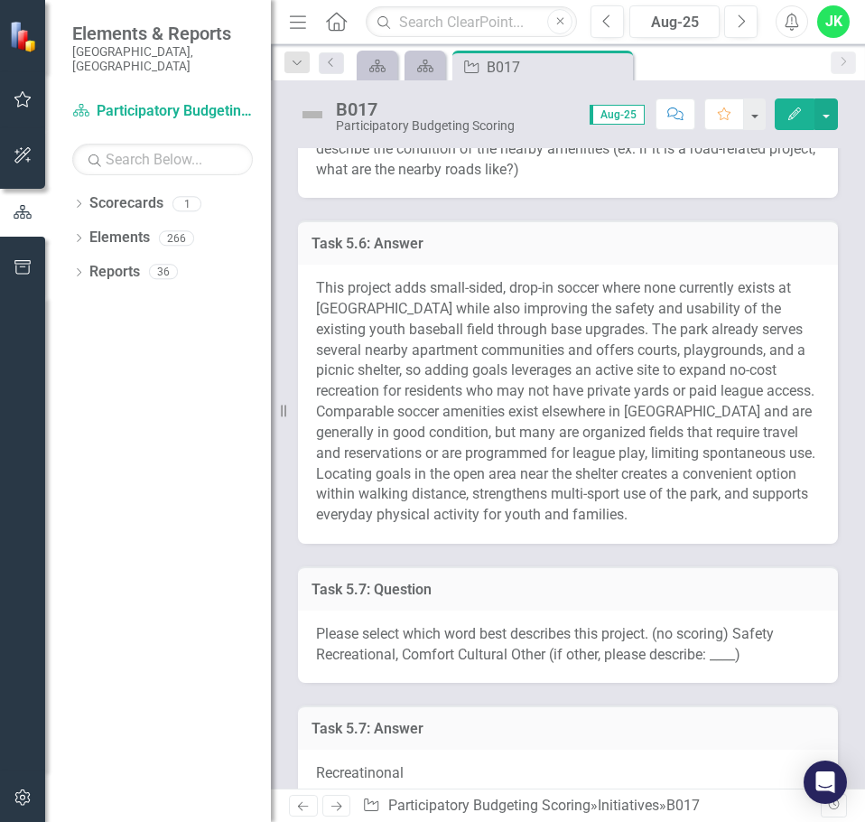
scroll to position [2318, 0]
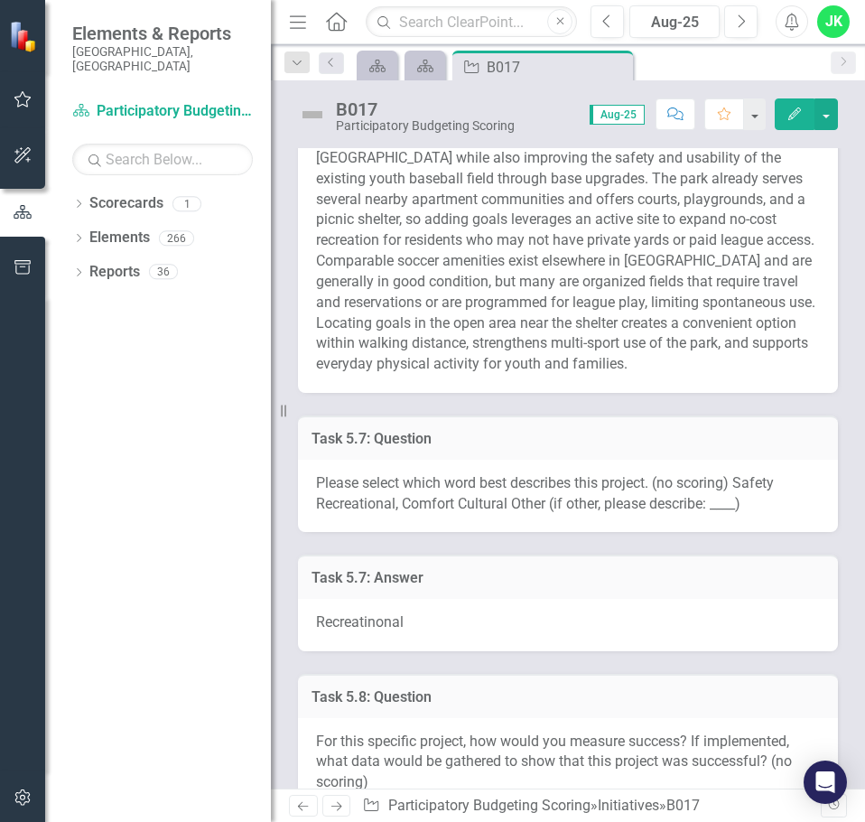
click at [391, 623] on span "Recreatinonal" at bounding box center [360, 621] width 88 height 17
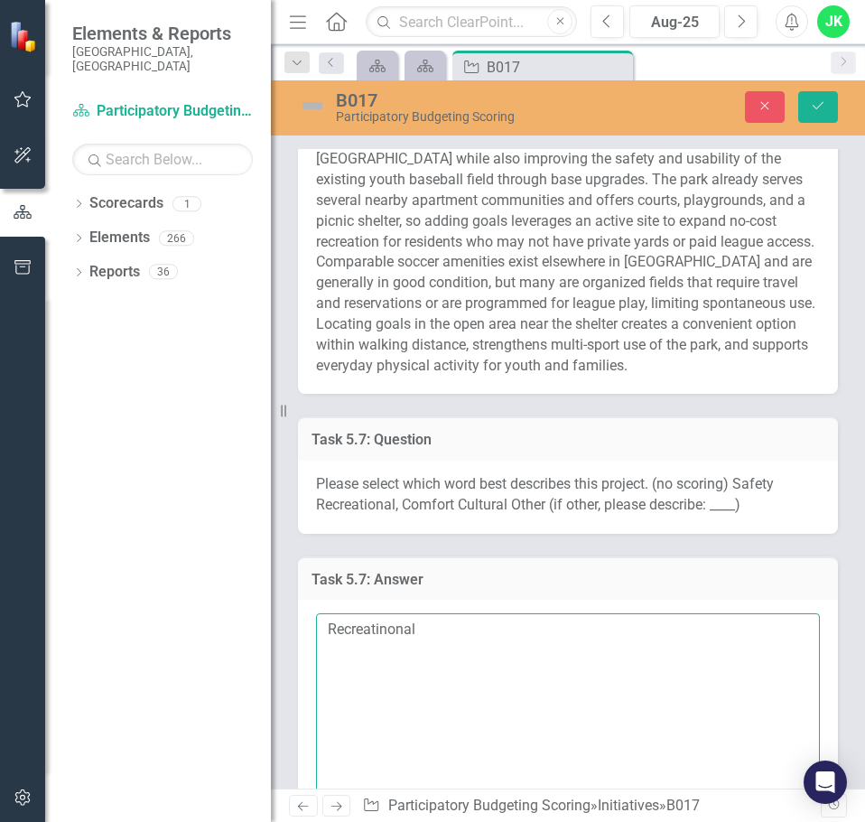
click at [378, 630] on textarea "Recreatinonal" at bounding box center [568, 722] width 504 height 219
type textarea "Recreational"
click at [821, 109] on icon "Save" at bounding box center [818, 105] width 16 height 13
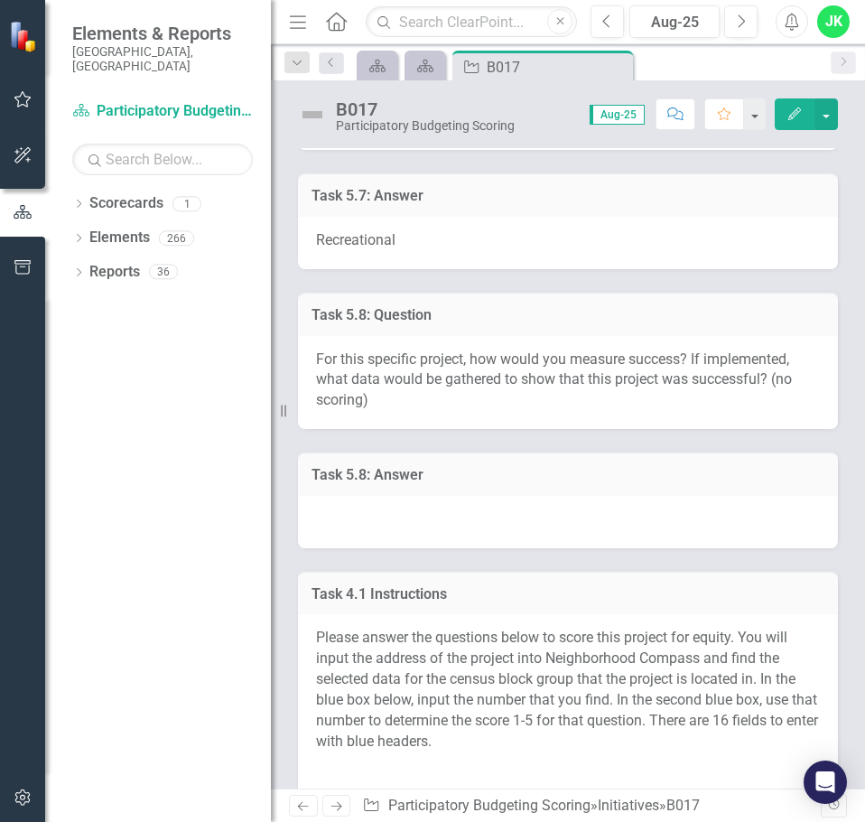
scroll to position [2709, 0]
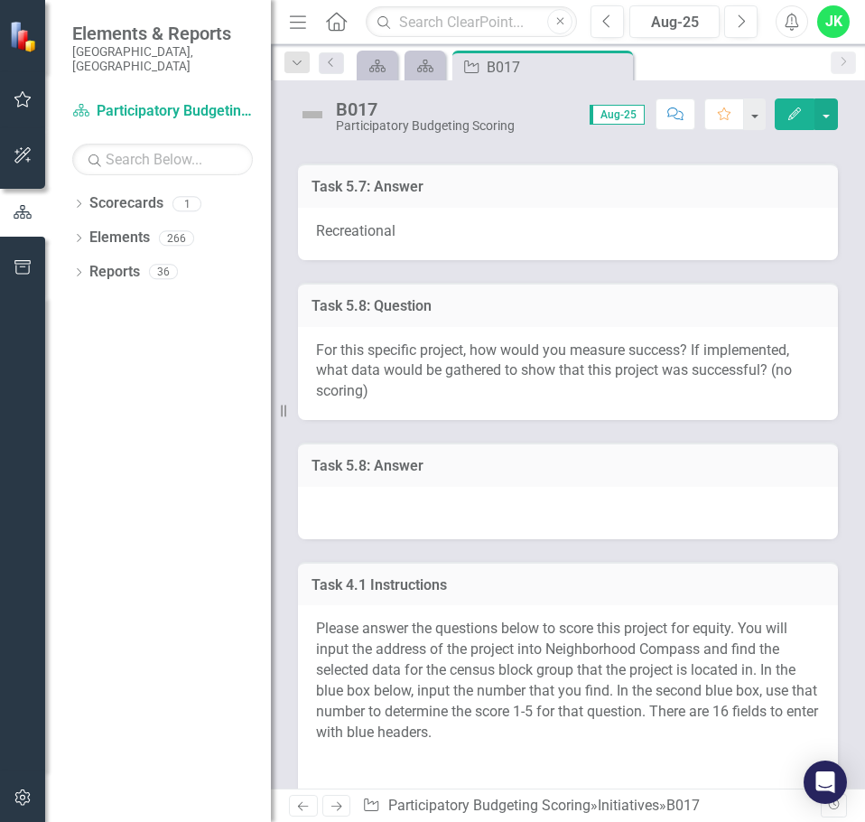
click at [391, 499] on div at bounding box center [568, 513] width 540 height 52
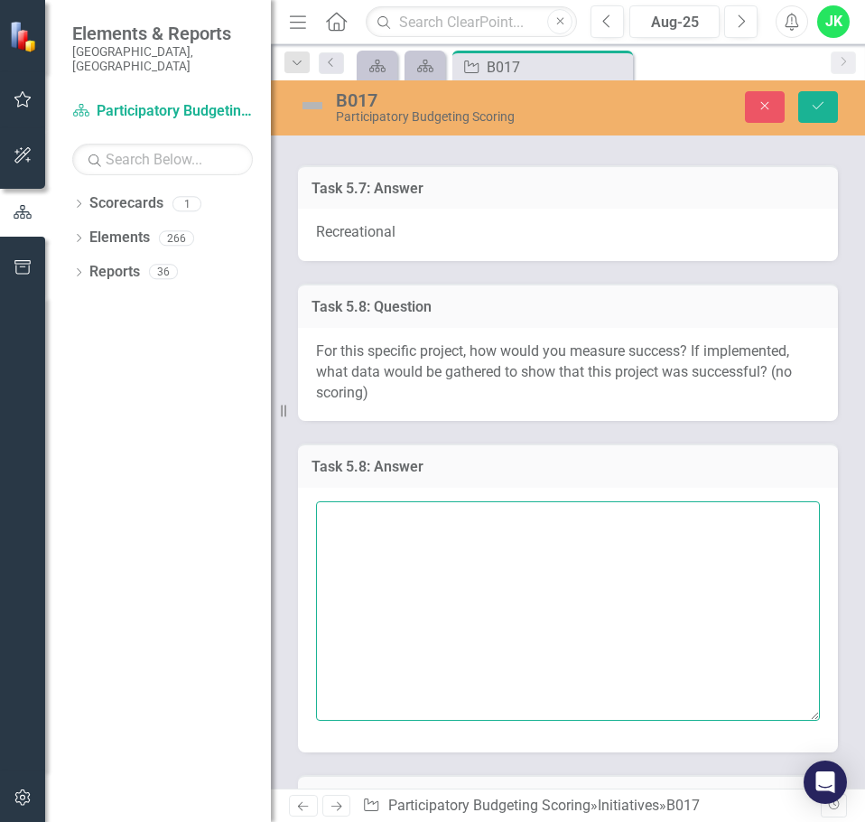
click at [368, 512] on textarea at bounding box center [568, 610] width 504 height 219
paste textarea "Pre/post counts of users and games at set times | Frequency of goal use (observ…"
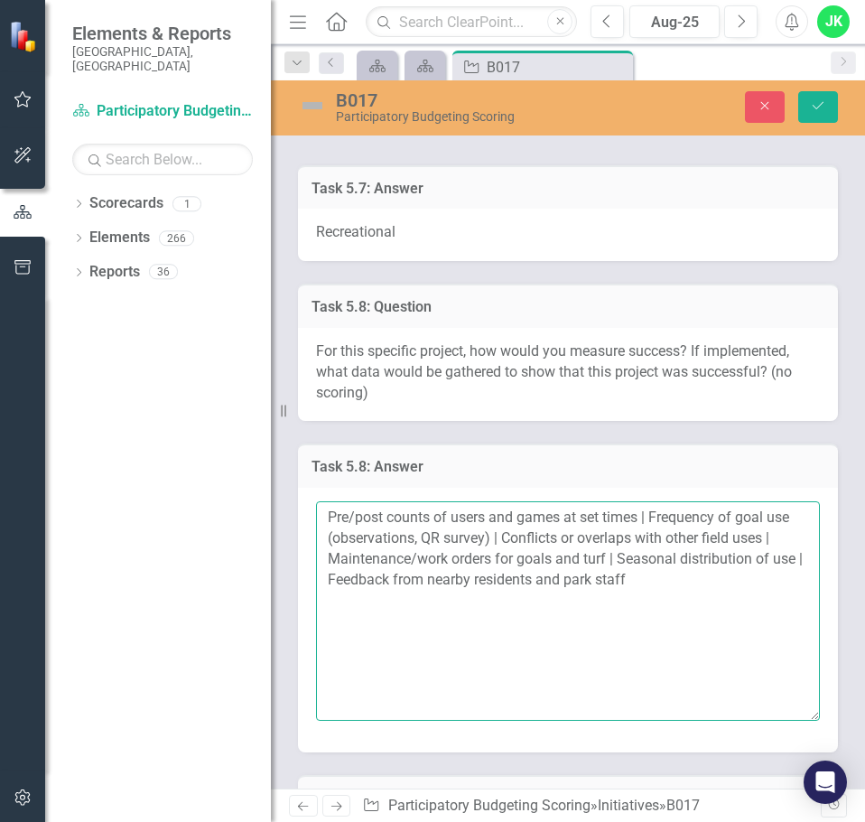
click at [386, 519] on textarea "Pre/post counts of users and games at set times | Frequency of goal use (observ…" at bounding box center [568, 610] width 504 height 219
type textarea "Pre/post-installation counts of users and games at set times | Frequency of goa…"
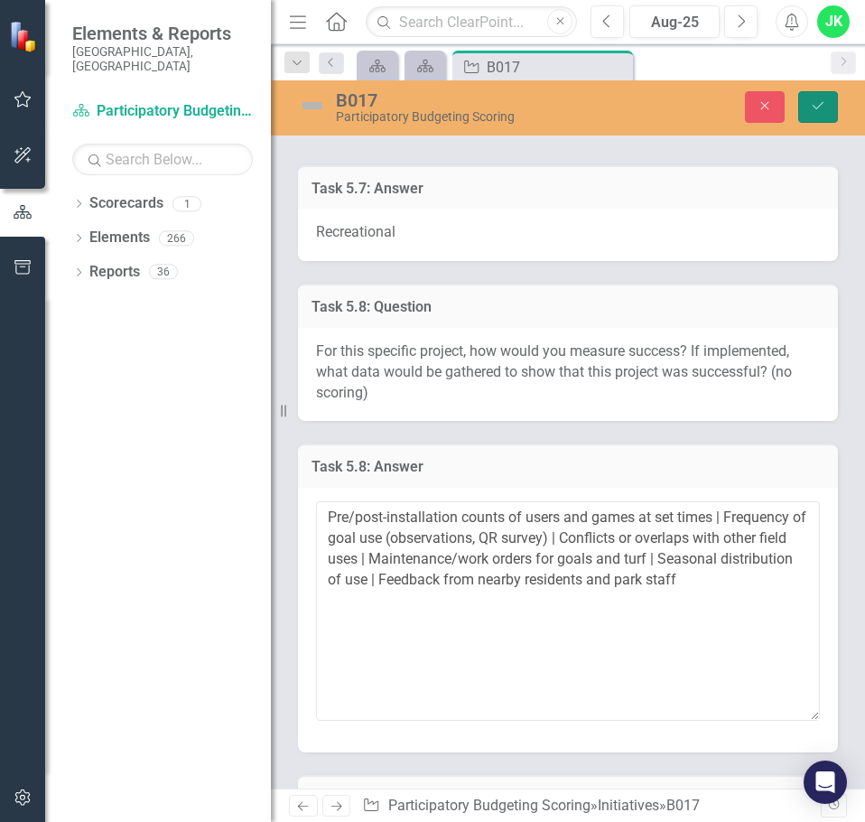
click at [819, 116] on button "Save" at bounding box center [818, 107] width 40 height 32
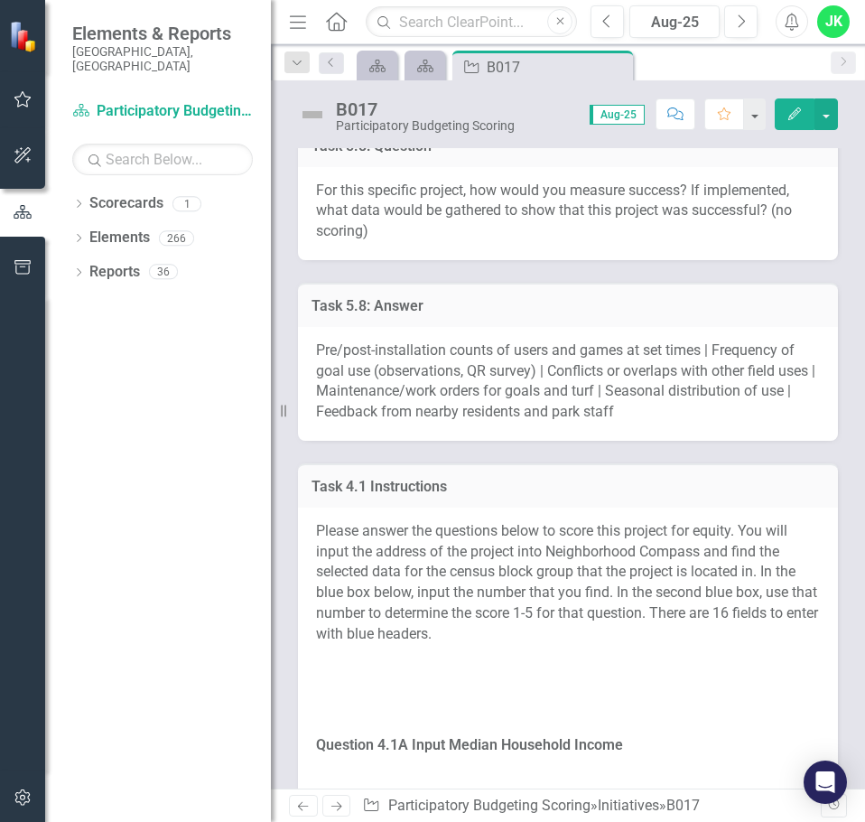
scroll to position [2890, 0]
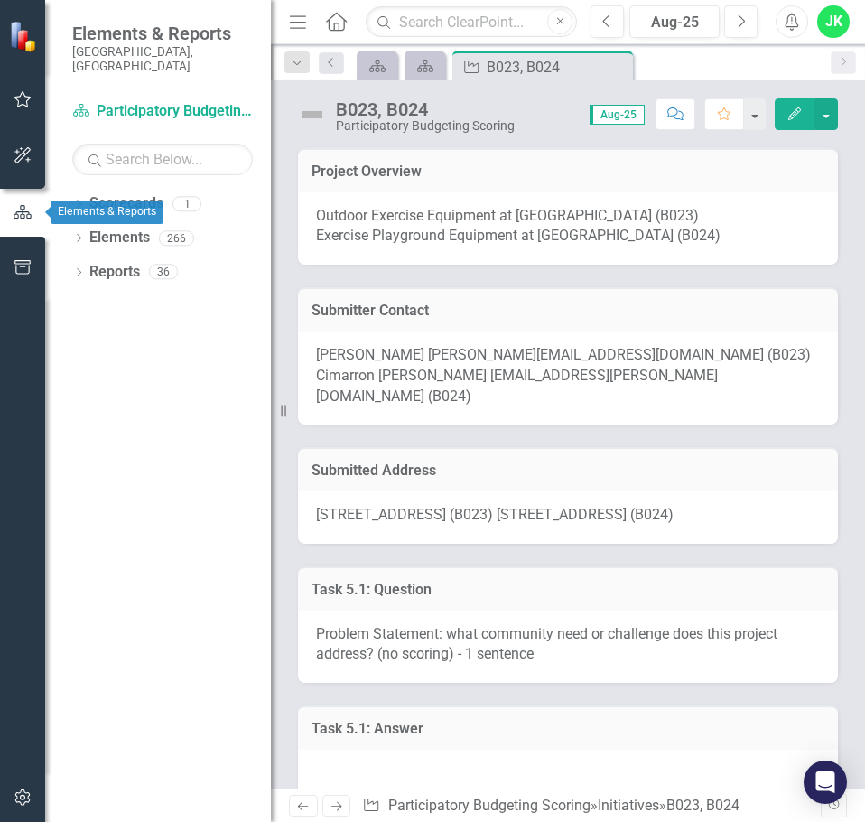
click at [20, 211] on icon "button" at bounding box center [23, 212] width 20 height 16
click at [549, 107] on div "Score: 0.00 Aug-25 Completed Comment Favorite Edit" at bounding box center [681, 113] width 314 height 31
click at [31, 160] on icon "button" at bounding box center [23, 155] width 19 height 14
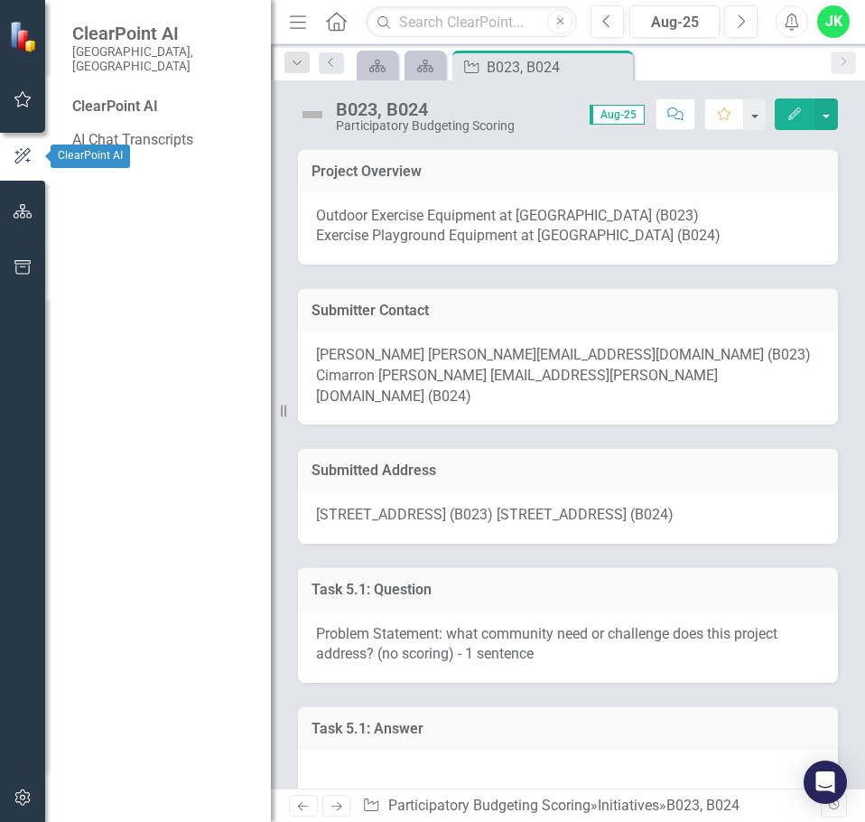
click at [30, 160] on icon "button" at bounding box center [23, 156] width 20 height 16
click at [32, 209] on icon "button" at bounding box center [23, 211] width 19 height 14
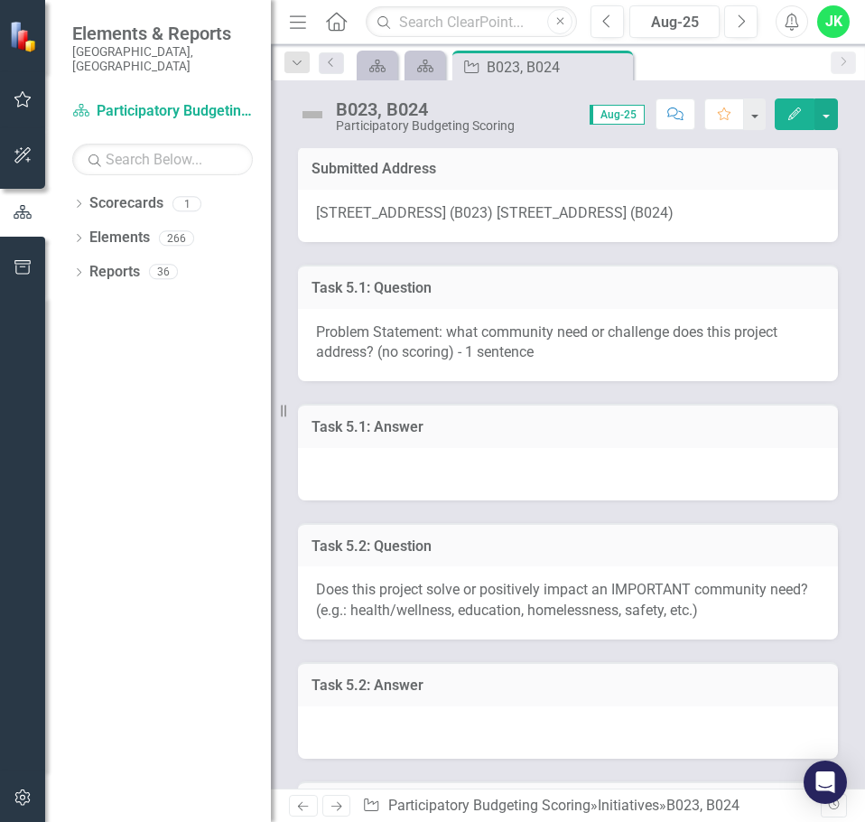
scroll to position [301, 0]
click at [487, 205] on span "1200 West Lakewood Avenue (B023) 1200 West Lakewood Avenue (B024)" at bounding box center [495, 213] width 358 height 17
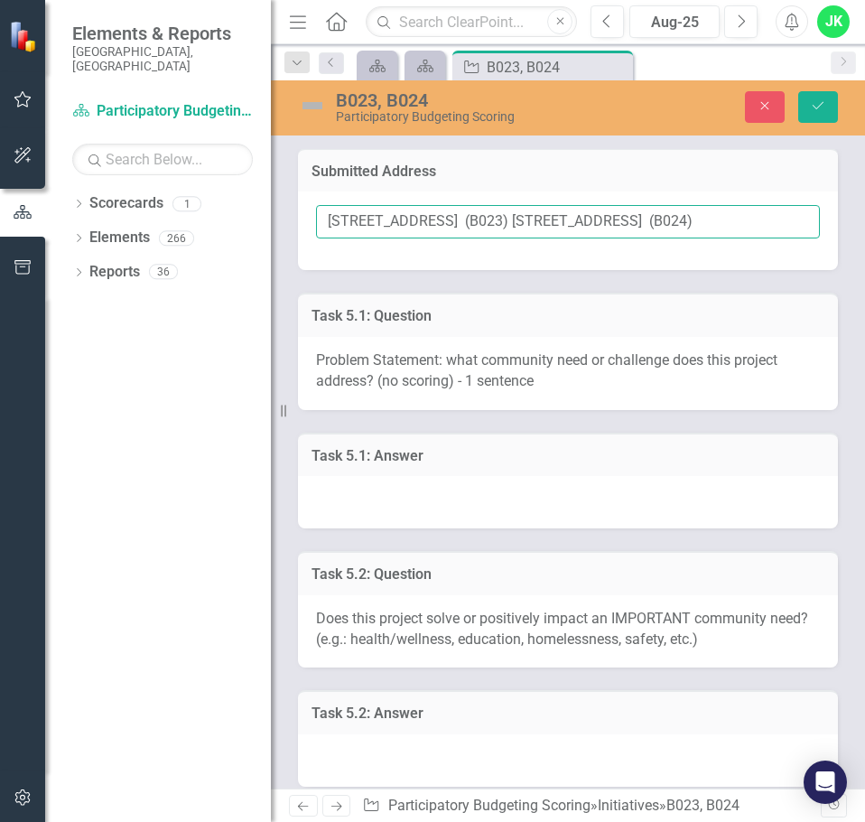
drag, startPoint x: 518, startPoint y: 200, endPoint x: 309, endPoint y: 201, distance: 209.5
click at [309, 201] on div "1200 West Lakewood Avenue (B023) 1200 West Lakewood Avenue (B024)" at bounding box center [568, 230] width 540 height 79
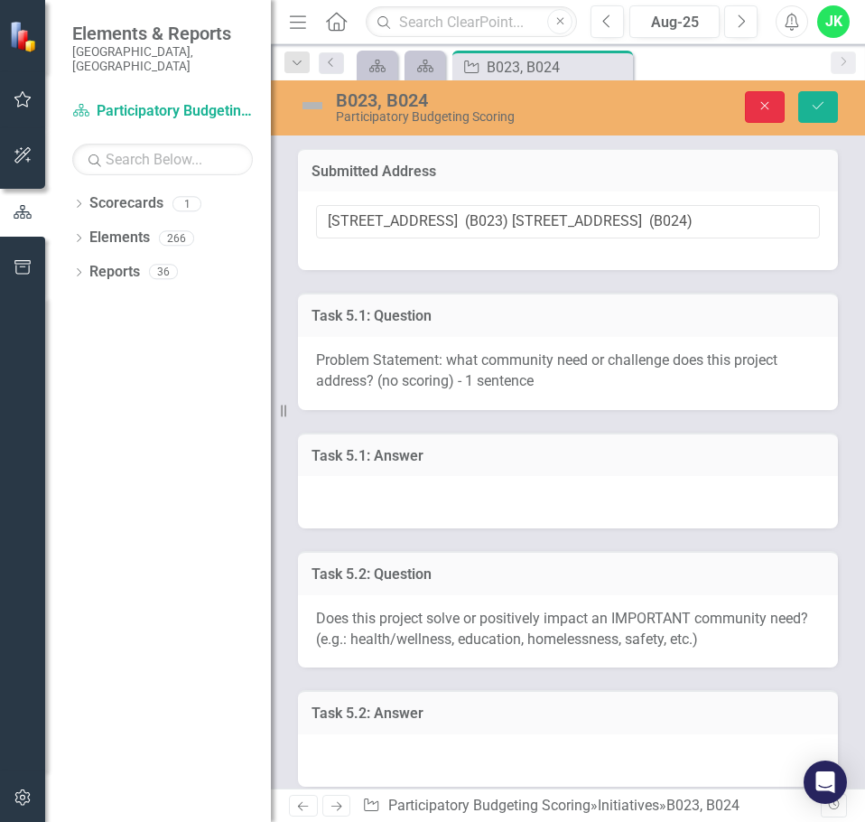
click at [775, 107] on button "Close" at bounding box center [765, 107] width 40 height 32
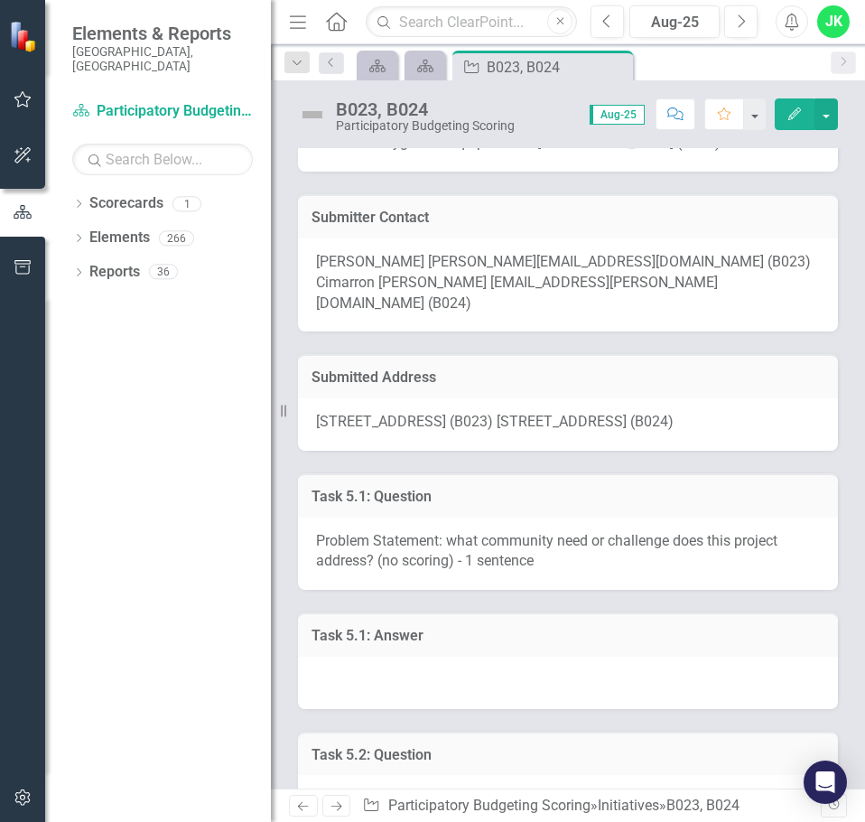
scroll to position [120, 0]
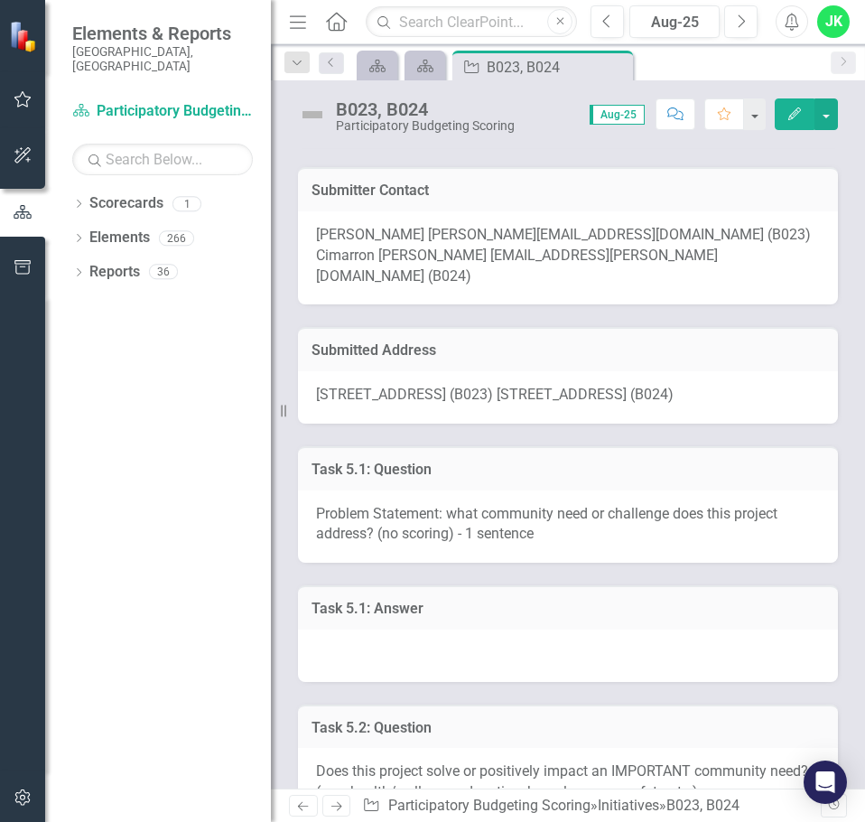
click at [421, 629] on div at bounding box center [568, 655] width 540 height 52
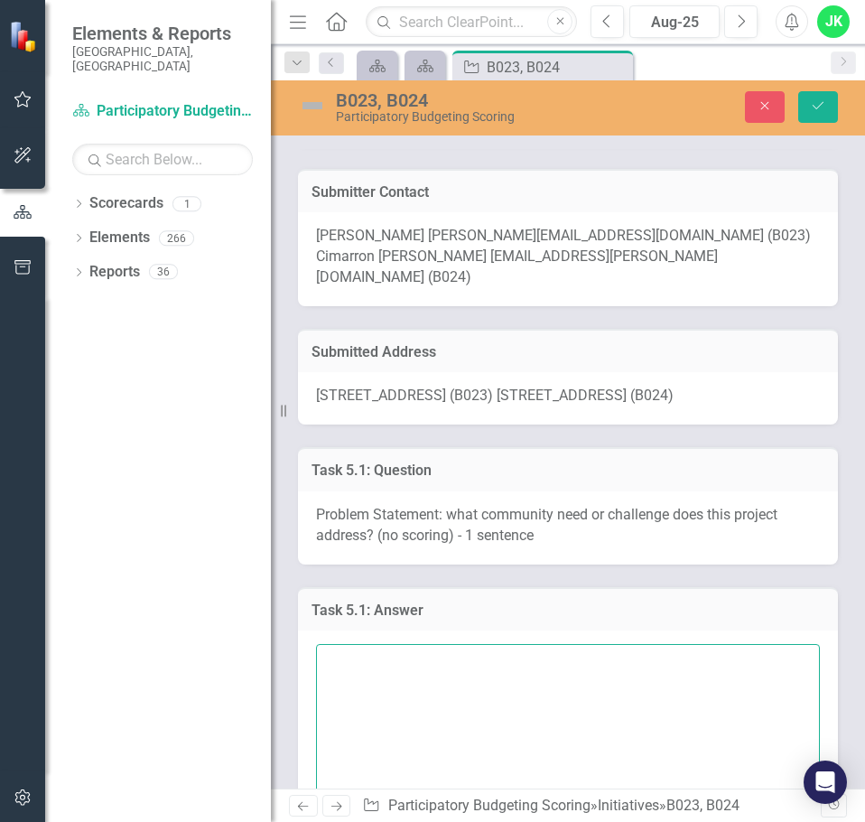
click at [368, 648] on textarea at bounding box center [568, 753] width 504 height 219
paste textarea "Lyon Park lacks adult fitness amenities, limiting no-cost, intergenerational op…"
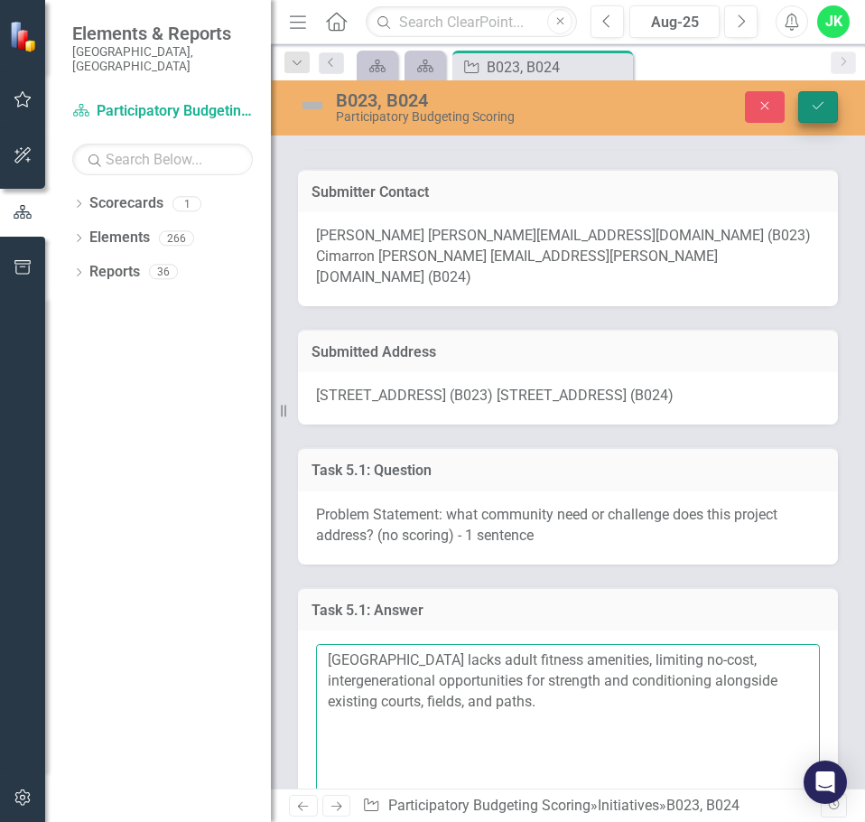
type textarea "Lyon Park lacks adult fitness amenities, limiting no-cost, intergenerational op…"
click at [825, 96] on button "Save" at bounding box center [818, 107] width 40 height 32
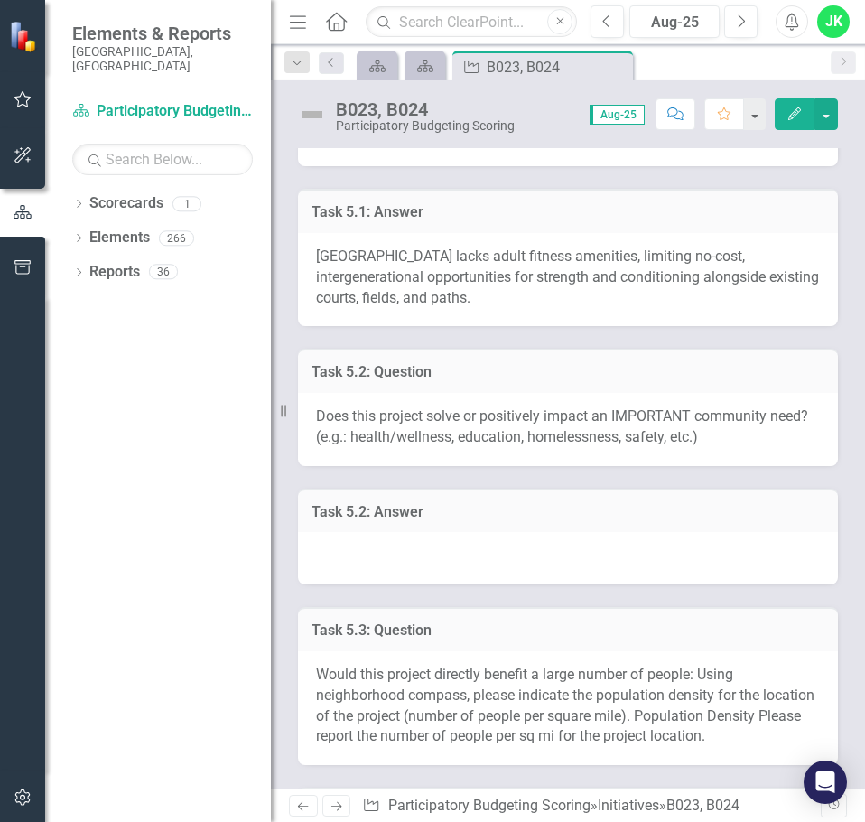
scroll to position [542, 0]
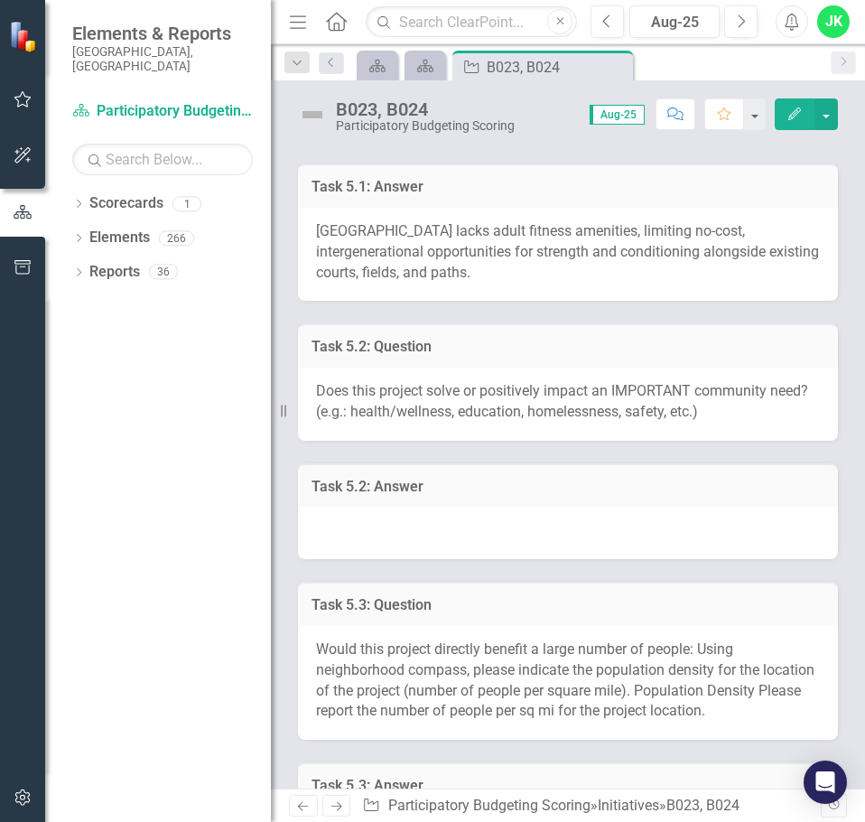
click at [417, 513] on div at bounding box center [568, 533] width 540 height 52
click at [416, 513] on div at bounding box center [568, 533] width 540 height 52
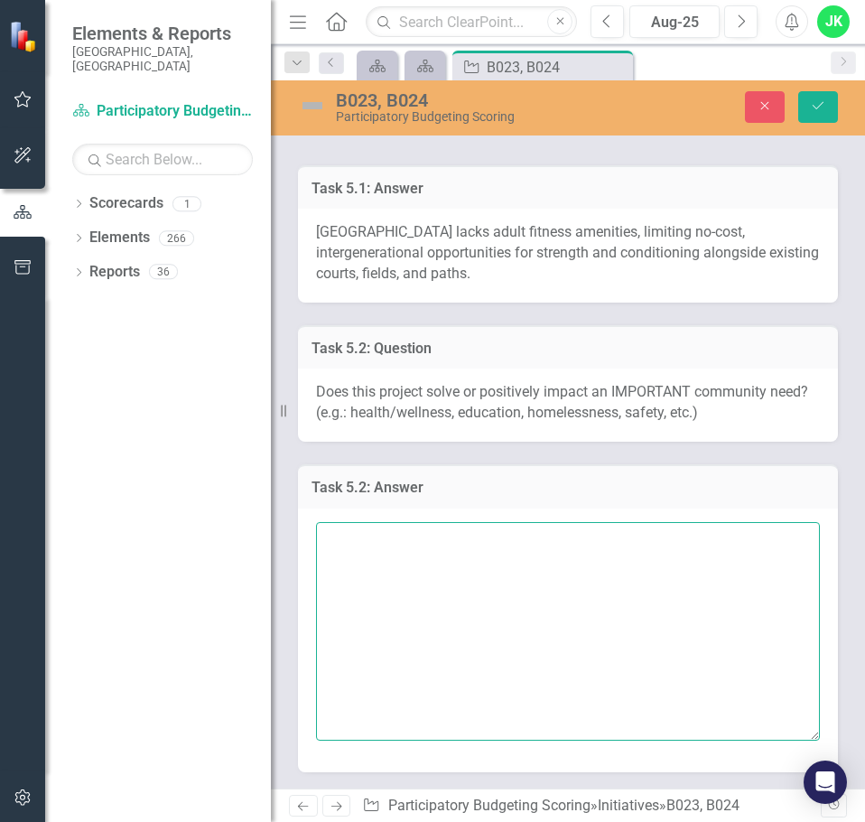
click at [382, 529] on textarea at bounding box center [568, 631] width 504 height 219
paste textarea "Yes — health/wellness and equitable access to free outdoor fitness."
type textarea "Yes — health/wellness and equitable access to free outdoor fitness."
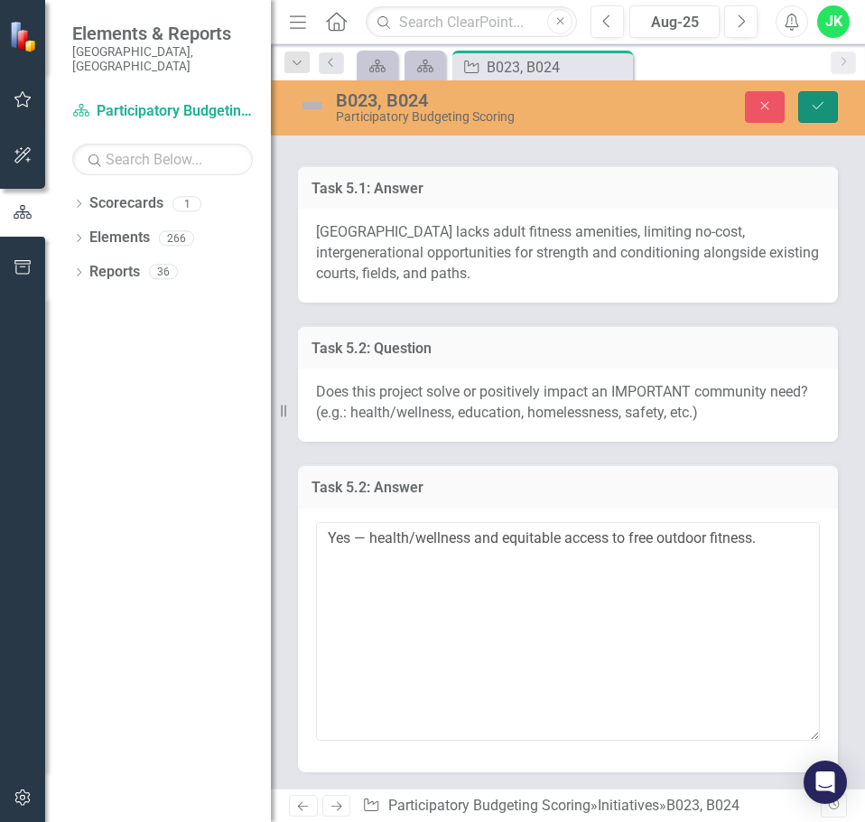
click at [816, 103] on icon "Save" at bounding box center [818, 105] width 16 height 13
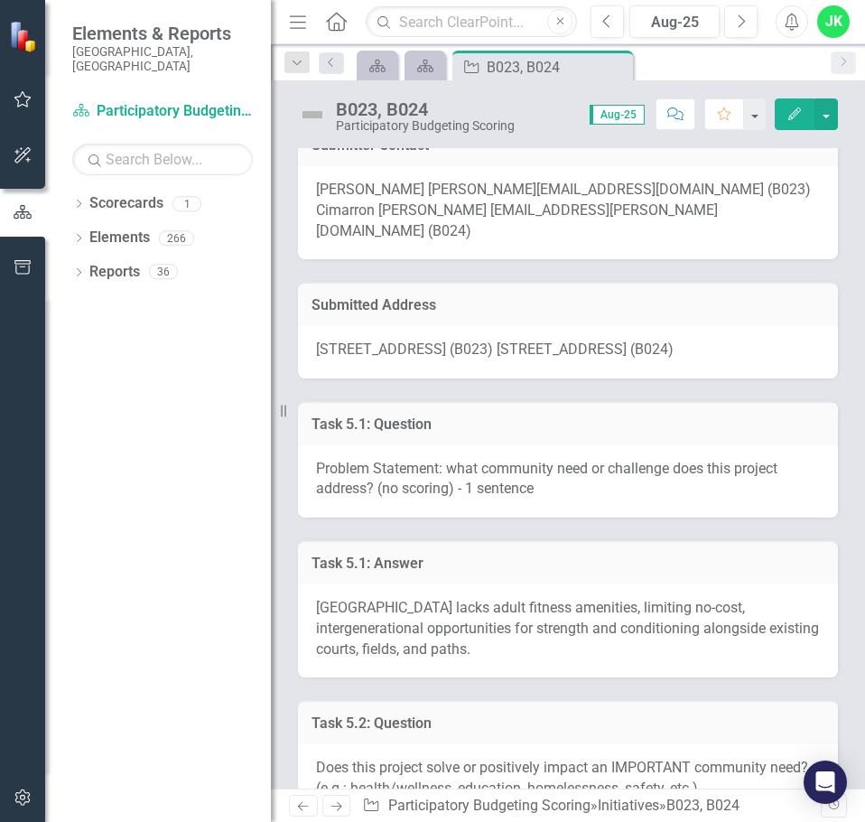
scroll to position [90, 0]
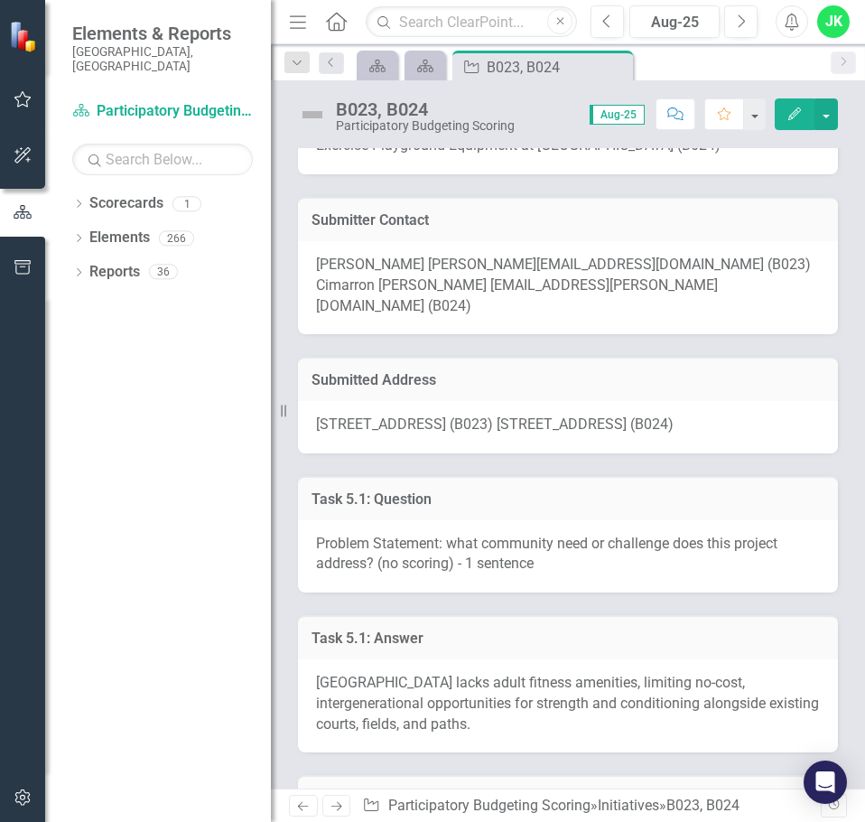
click at [338, 415] on span "1200 West Lakewood Avenue (B023) 1200 West Lakewood Avenue (B024)" at bounding box center [495, 423] width 358 height 17
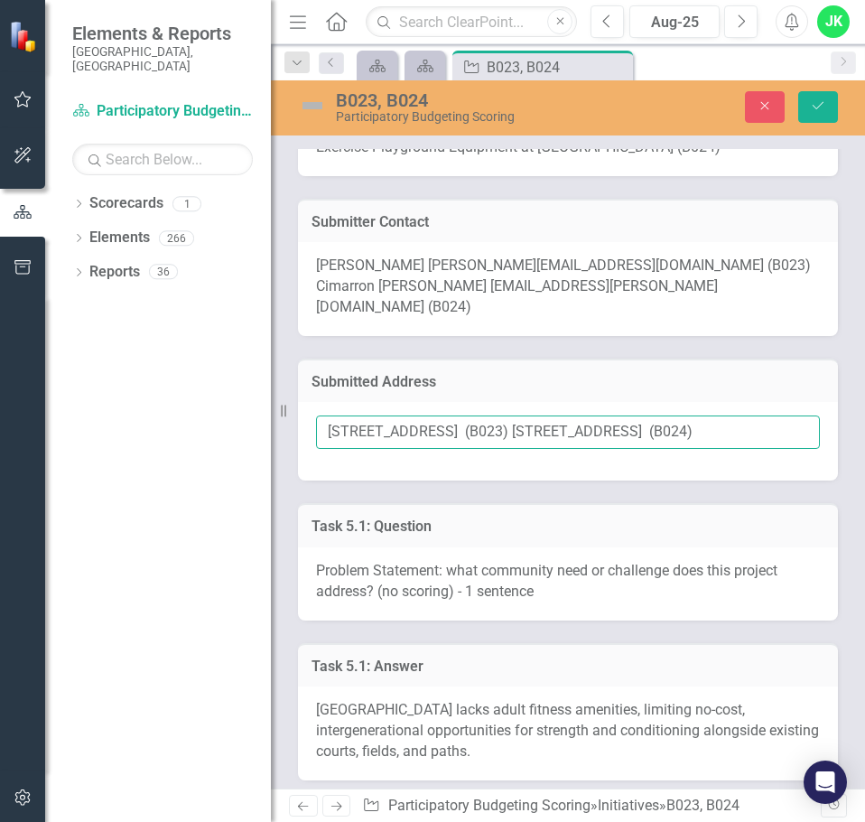
drag, startPoint x: 327, startPoint y: 410, endPoint x: 517, endPoint y: 408, distance: 189.7
click at [517, 415] on input "1200 West Lakewood Avenue (B023) 1200 West Lakewood Avenue (B024)" at bounding box center [568, 431] width 504 height 33
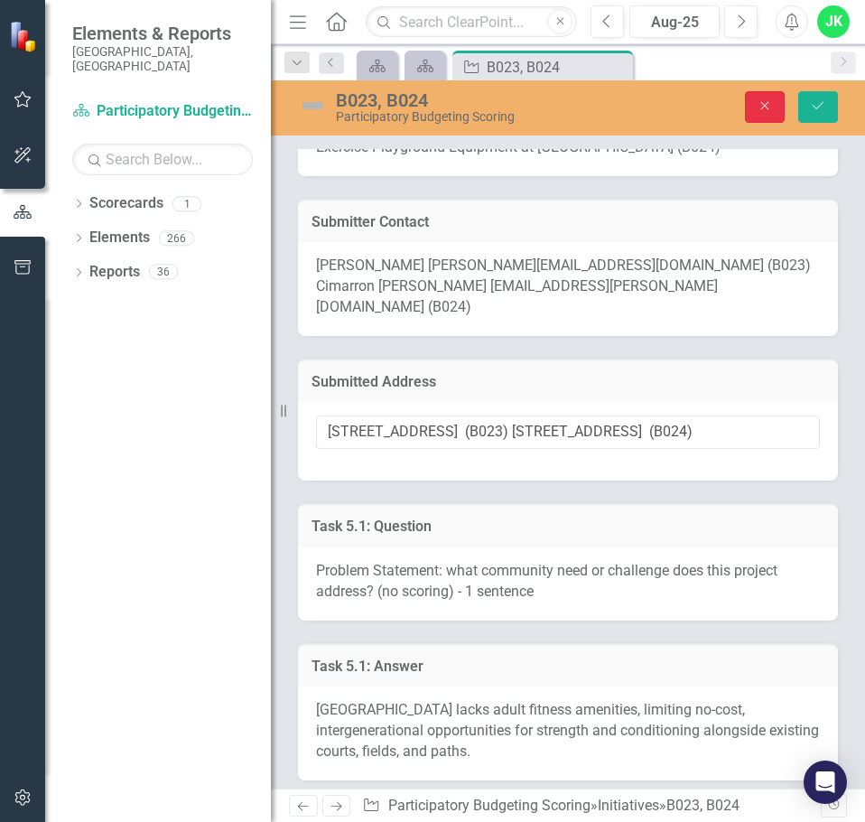
click at [772, 116] on button "Close" at bounding box center [765, 107] width 40 height 32
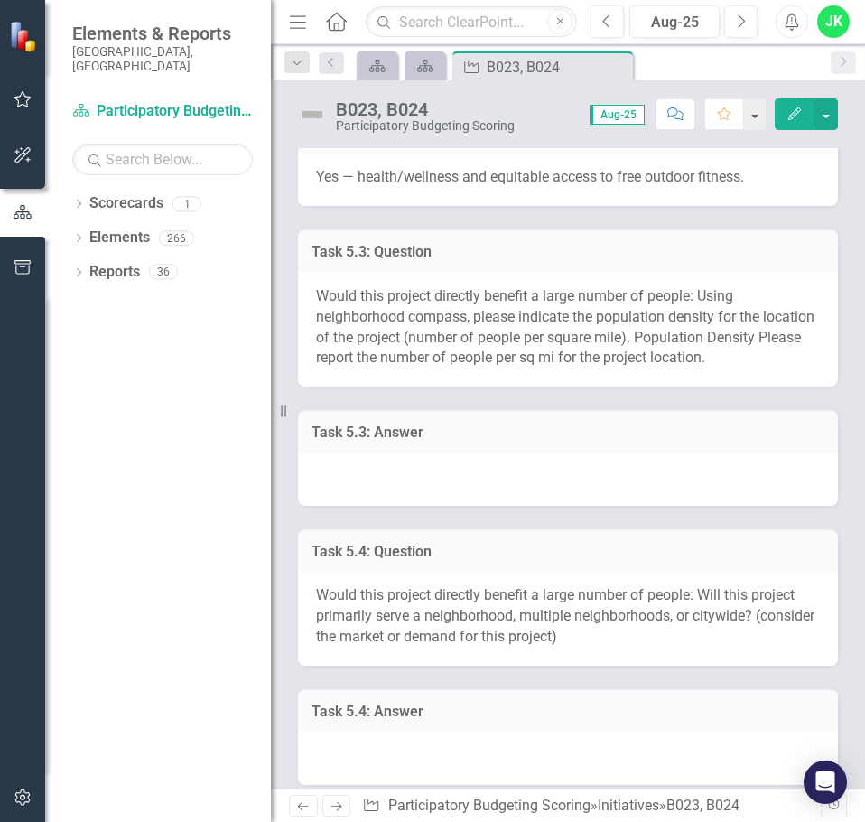
scroll to position [903, 0]
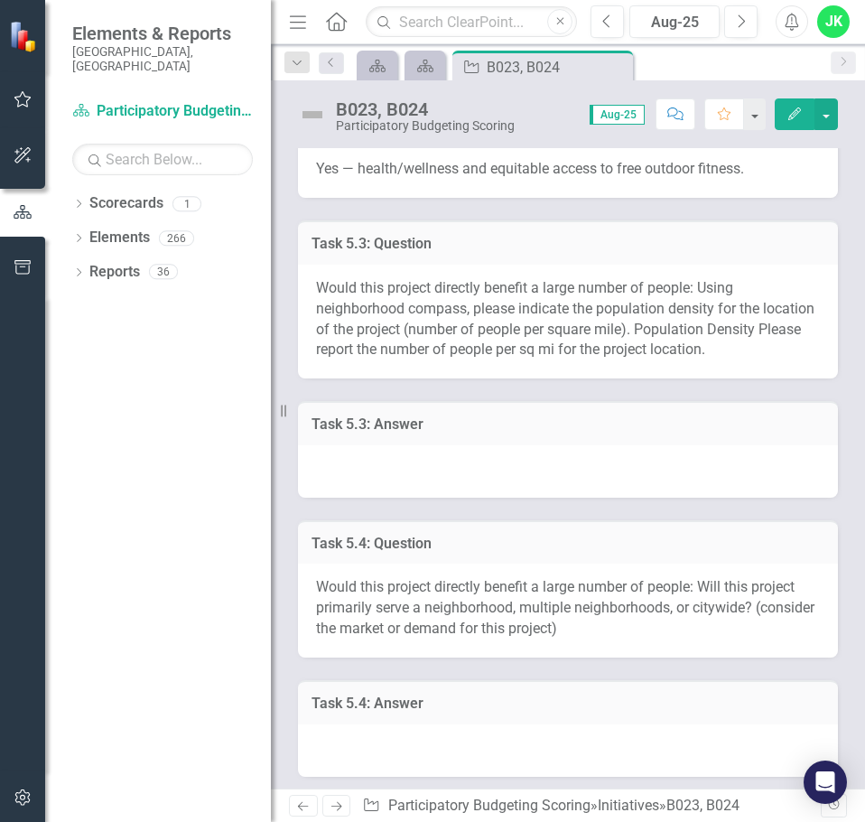
click at [469, 471] on div at bounding box center [568, 471] width 540 height 52
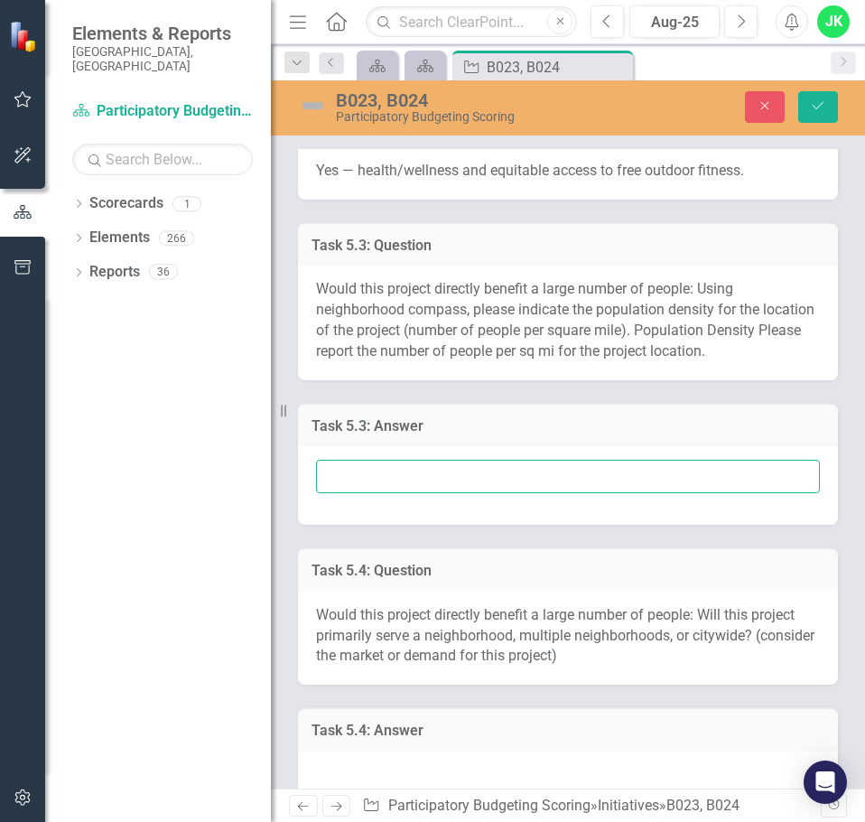
click at [474, 469] on input "text" at bounding box center [568, 476] width 504 height 33
type input "2,318 people per sq miles"
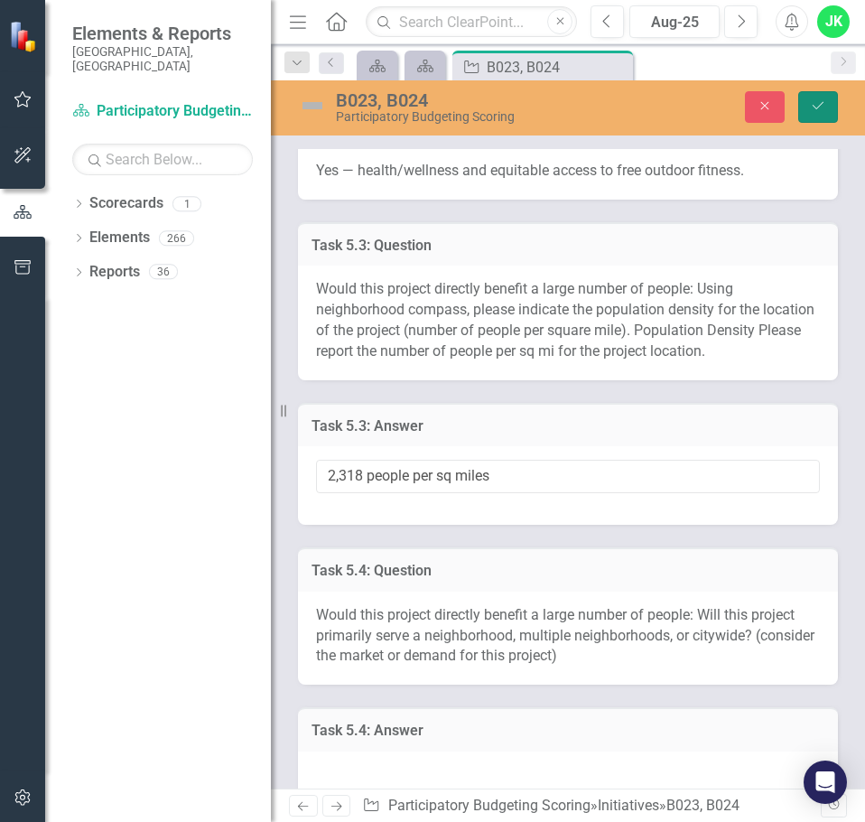
click at [814, 117] on button "Save" at bounding box center [818, 107] width 40 height 32
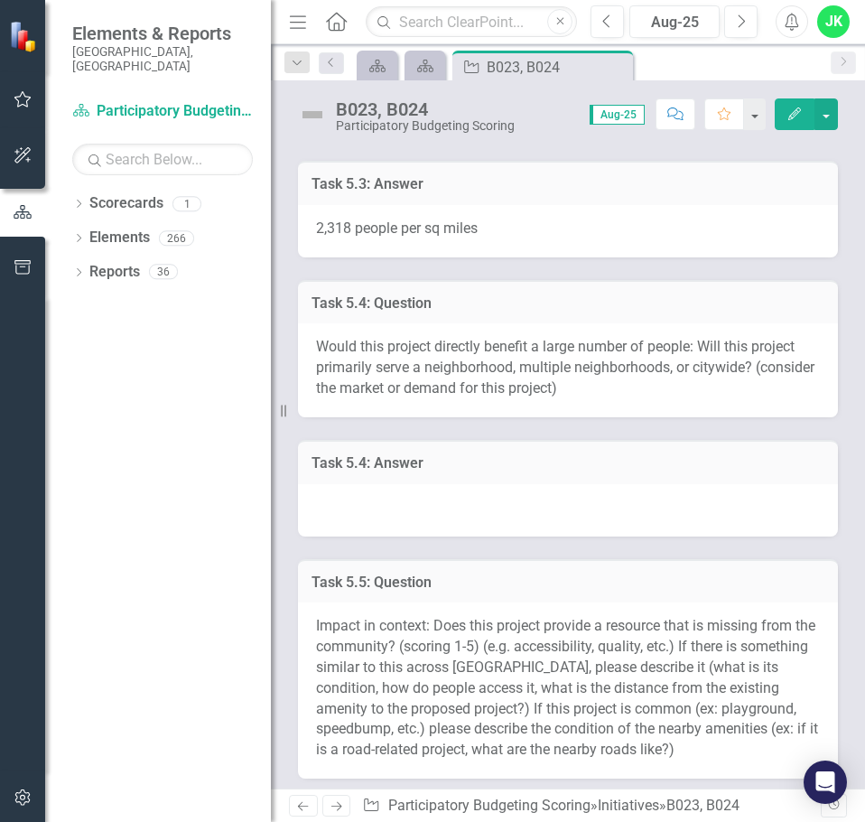
scroll to position [1144, 0]
click at [405, 485] on div at bounding box center [568, 509] width 540 height 52
click at [403, 485] on div at bounding box center [568, 509] width 540 height 52
click at [387, 511] on div at bounding box center [568, 509] width 540 height 52
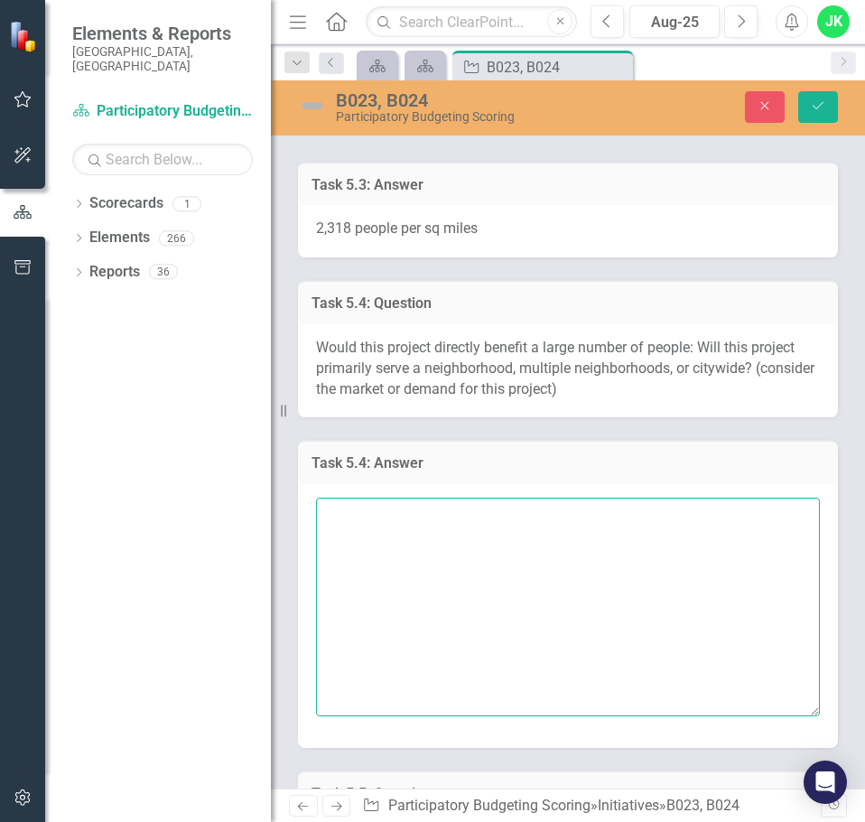
click at [404, 526] on textarea at bounding box center [568, 607] width 504 height 219
paste textarea "Multiple neighborhoods ([GEOGRAPHIC_DATA], [GEOGRAPHIC_DATA], [PERSON_NAME][GEO…"
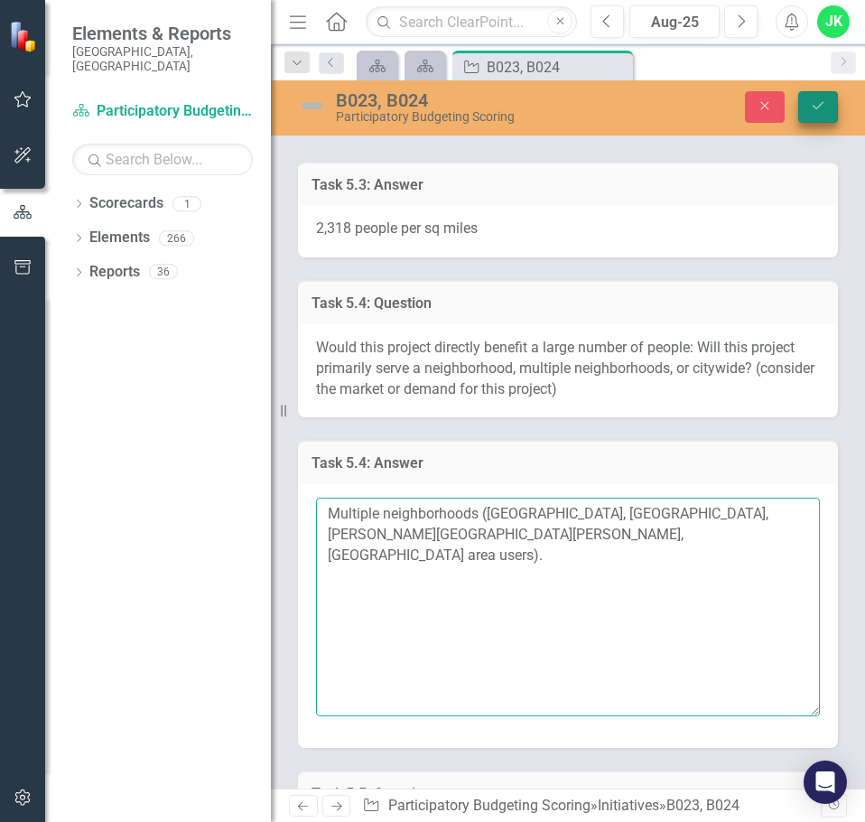
type textarea "Multiple neighborhoods ([GEOGRAPHIC_DATA], [GEOGRAPHIC_DATA], [PERSON_NAME][GEO…"
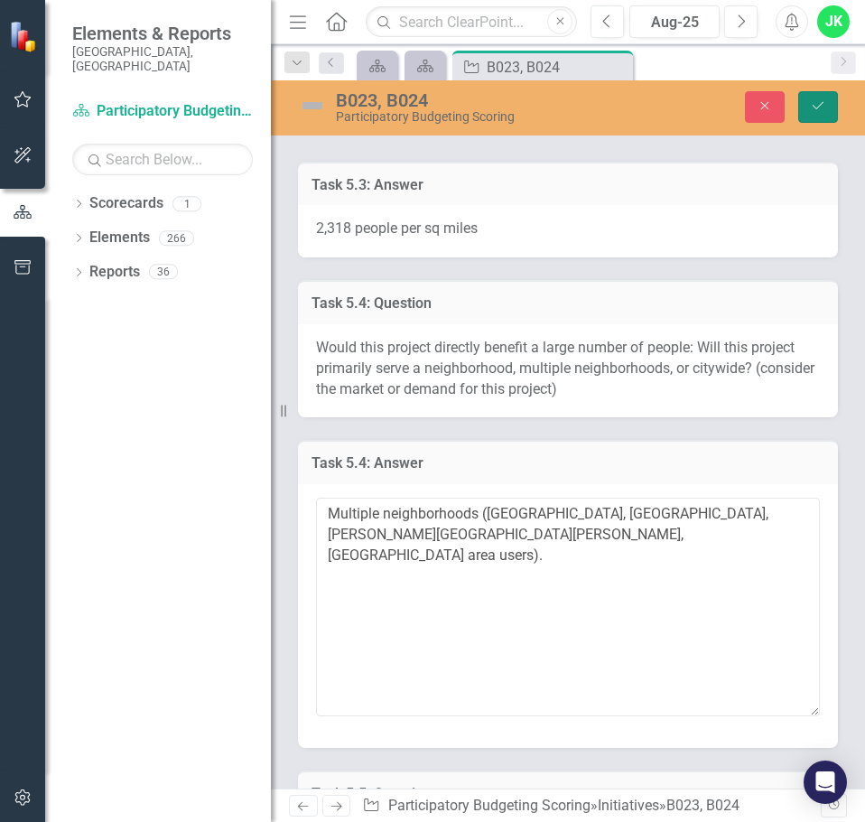
click at [814, 111] on icon "Save" at bounding box center [818, 105] width 16 height 13
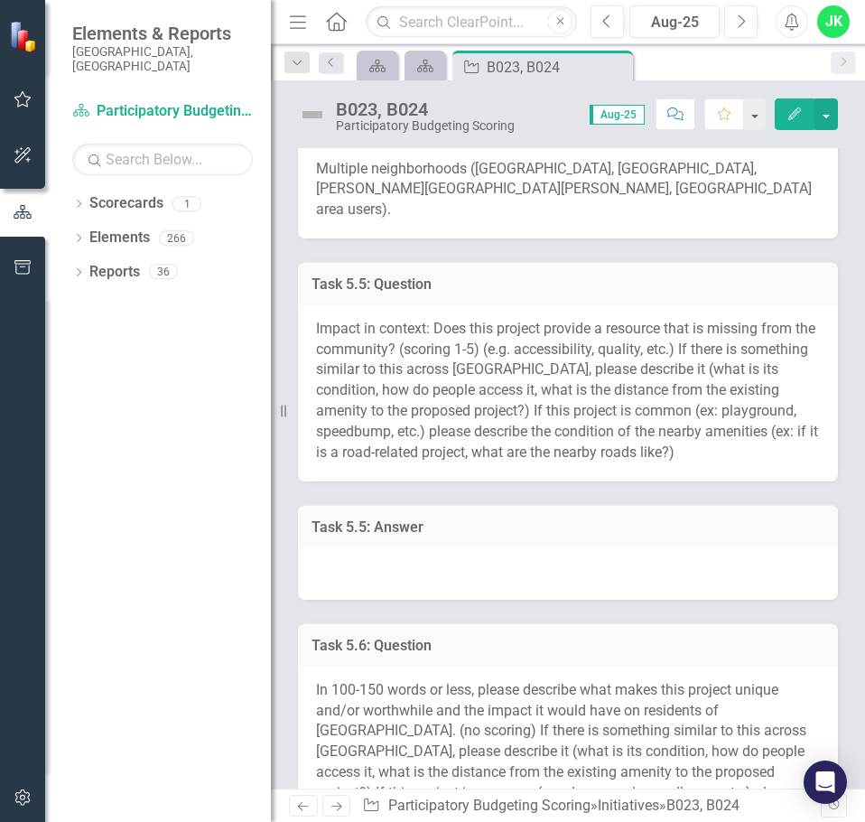
scroll to position [1505, 0]
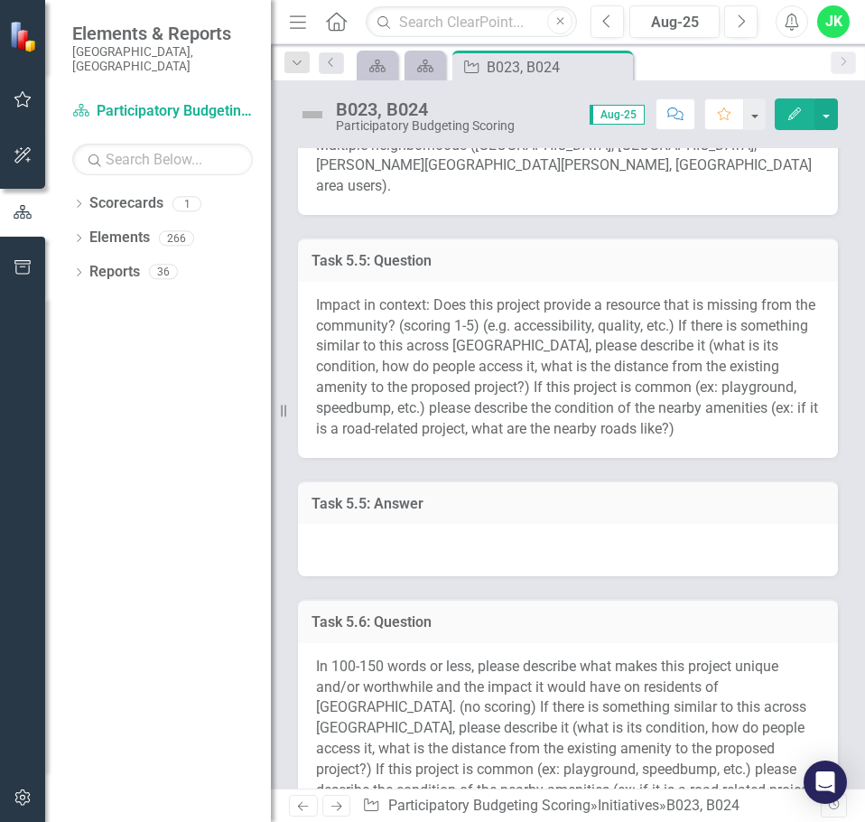
click at [398, 524] on div at bounding box center [568, 550] width 540 height 52
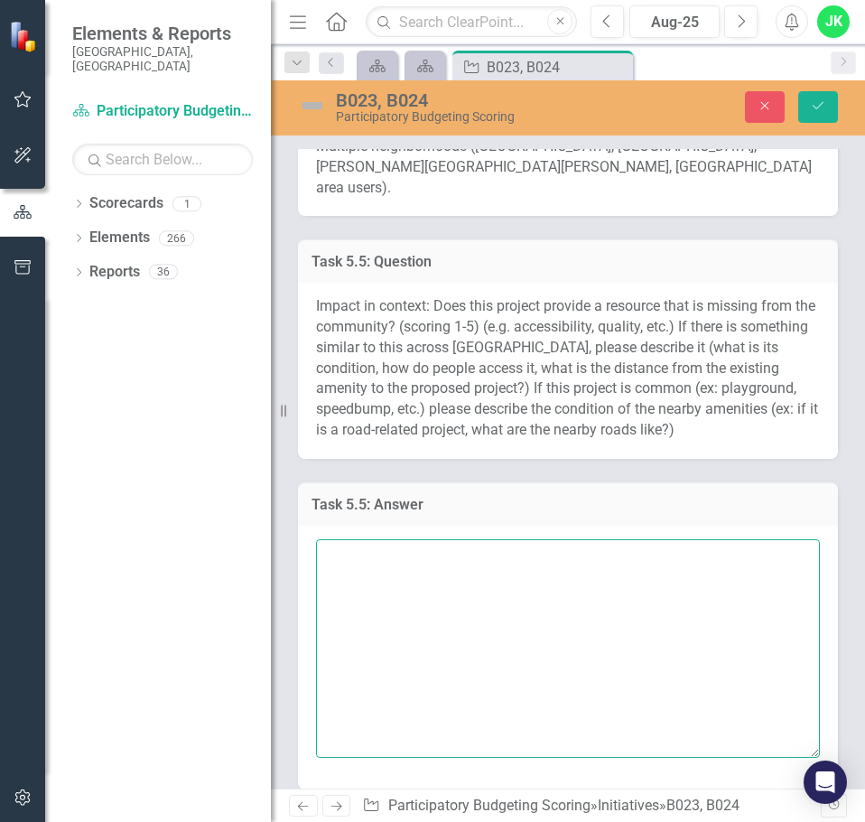
drag, startPoint x: 365, startPoint y: 522, endPoint x: 416, endPoint y: 535, distance: 53.0
click at [366, 539] on textarea at bounding box center [568, 648] width 504 height 219
paste textarea "Score: 4 (High). [GEOGRAPHIC_DATA] has no adult fitness equipment [DATE]; the C…"
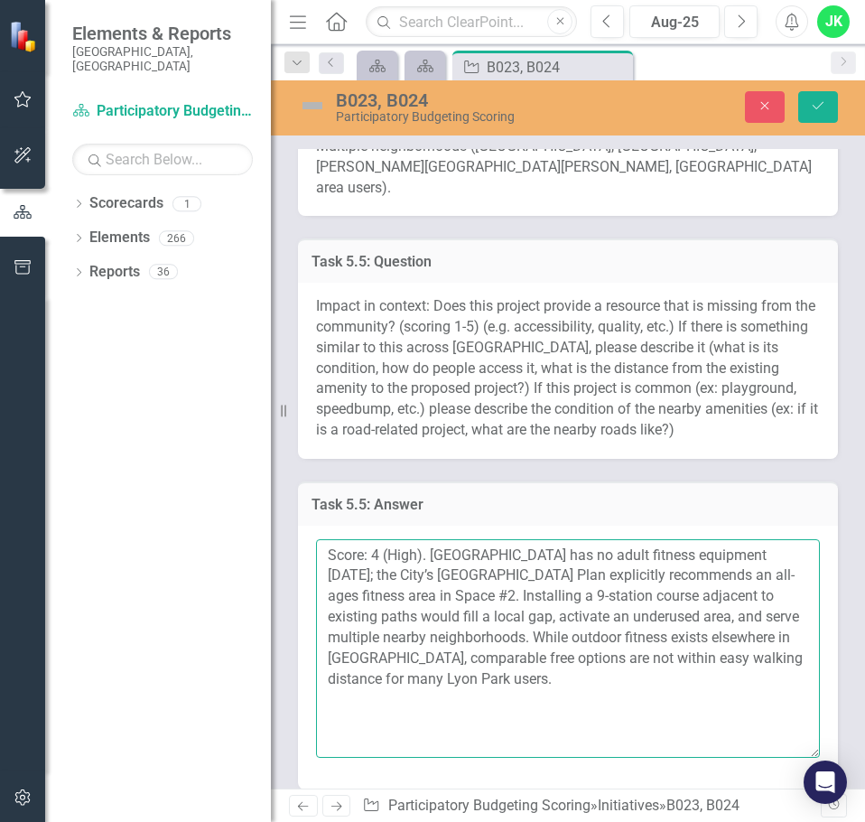
drag, startPoint x: 386, startPoint y: 572, endPoint x: 760, endPoint y: 554, distance: 375.2
click at [760, 554] on textarea "Score: 4 (High). [GEOGRAPHIC_DATA] has no adult fitness equipment [DATE]; the C…" at bounding box center [568, 648] width 504 height 219
type textarea "Score: 4 (High). [GEOGRAPHIC_DATA] has no adult fitness equipment [DATE]; the C…"
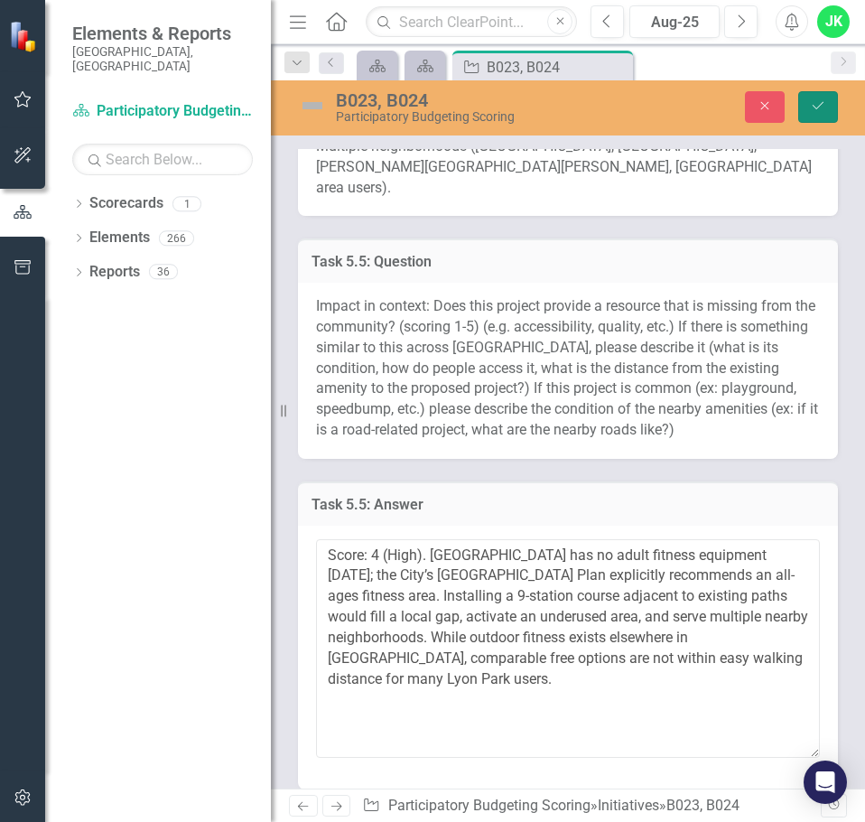
click at [811, 115] on button "Save" at bounding box center [818, 107] width 40 height 32
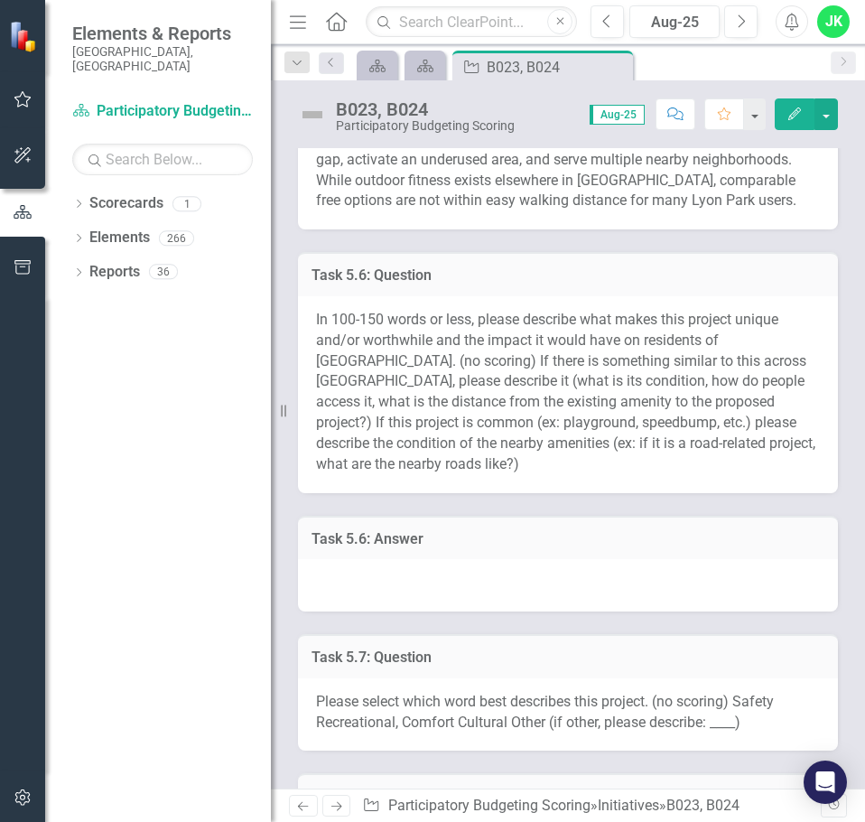
scroll to position [1957, 0]
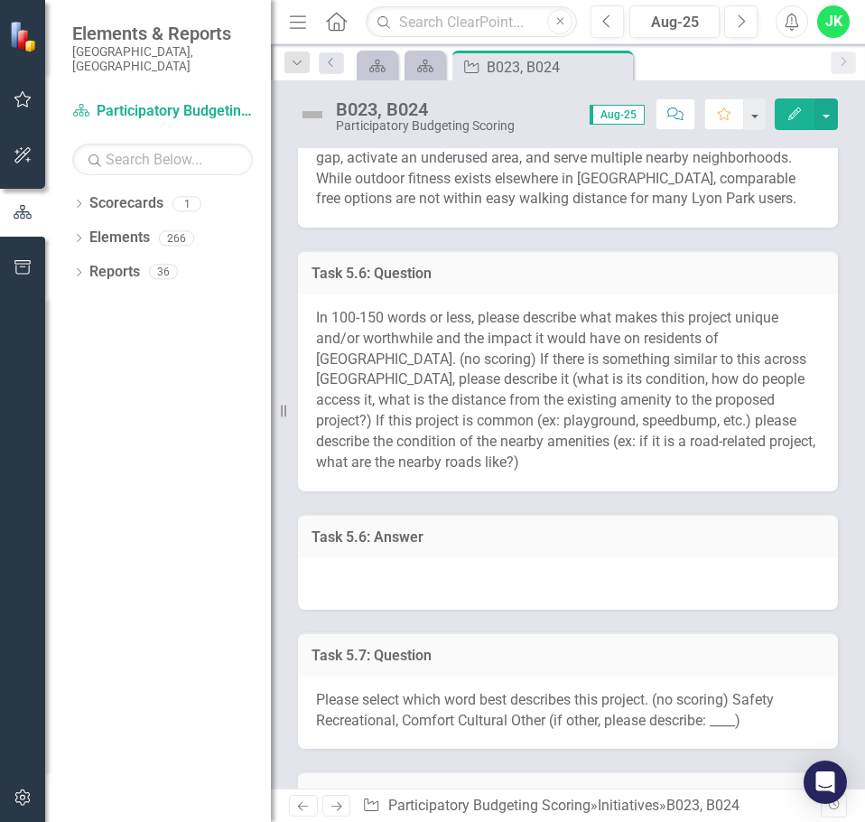
click at [360, 557] on div at bounding box center [568, 583] width 540 height 52
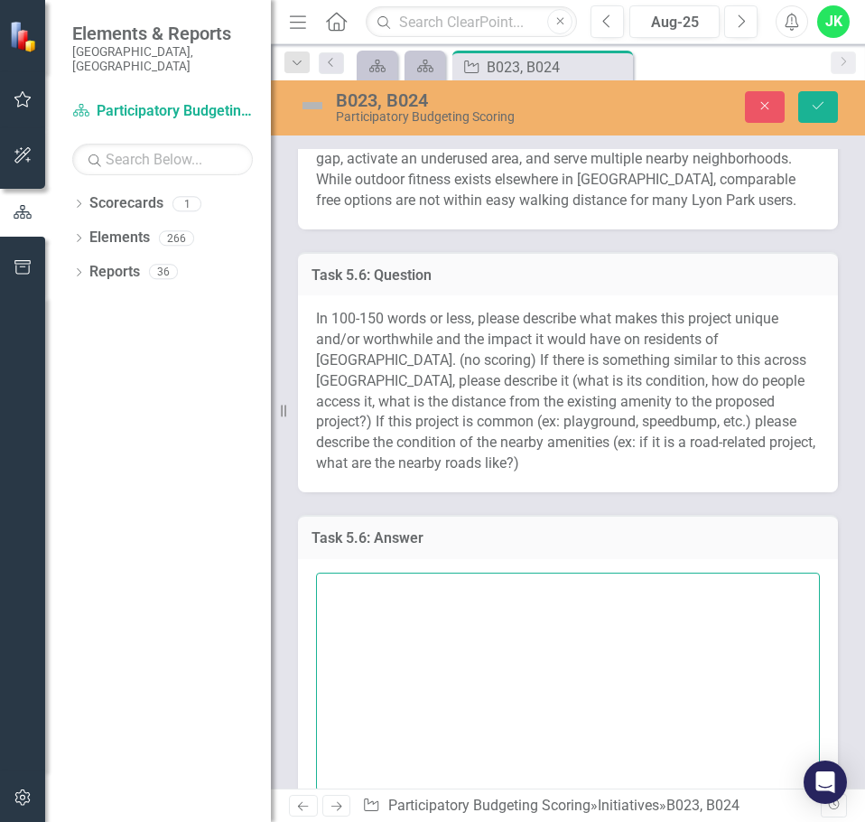
drag, startPoint x: 367, startPoint y: 552, endPoint x: 380, endPoint y: 556, distance: 14.3
click at [368, 573] on textarea at bounding box center [568, 682] width 504 height 219
paste textarea "This project delivers a free, all-ages fitness course at a centrally located co…"
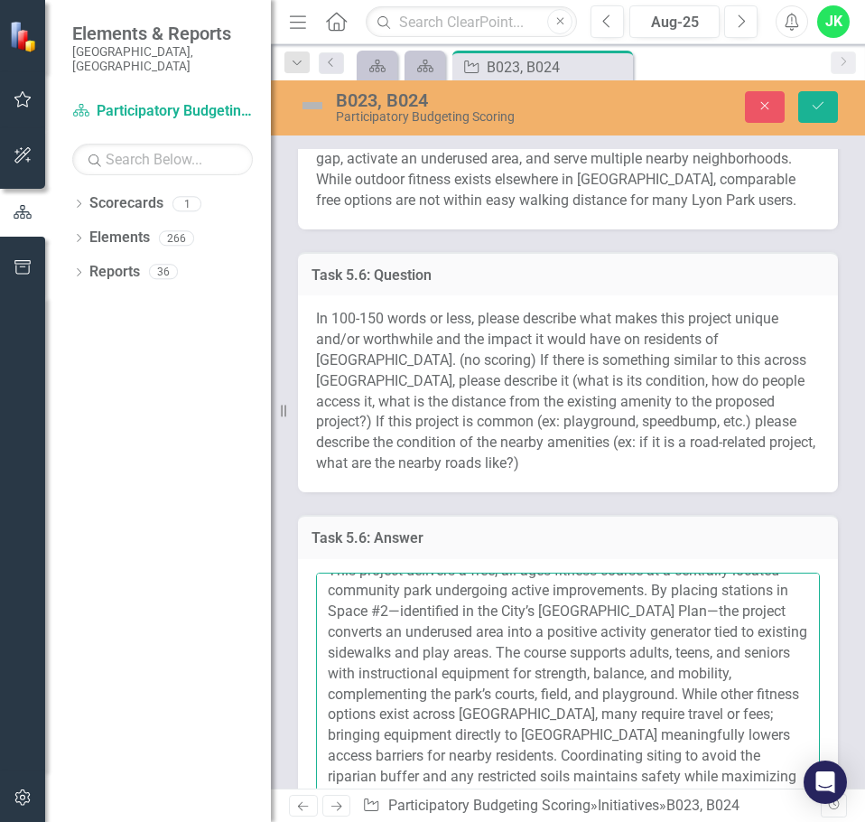
scroll to position [0, 0]
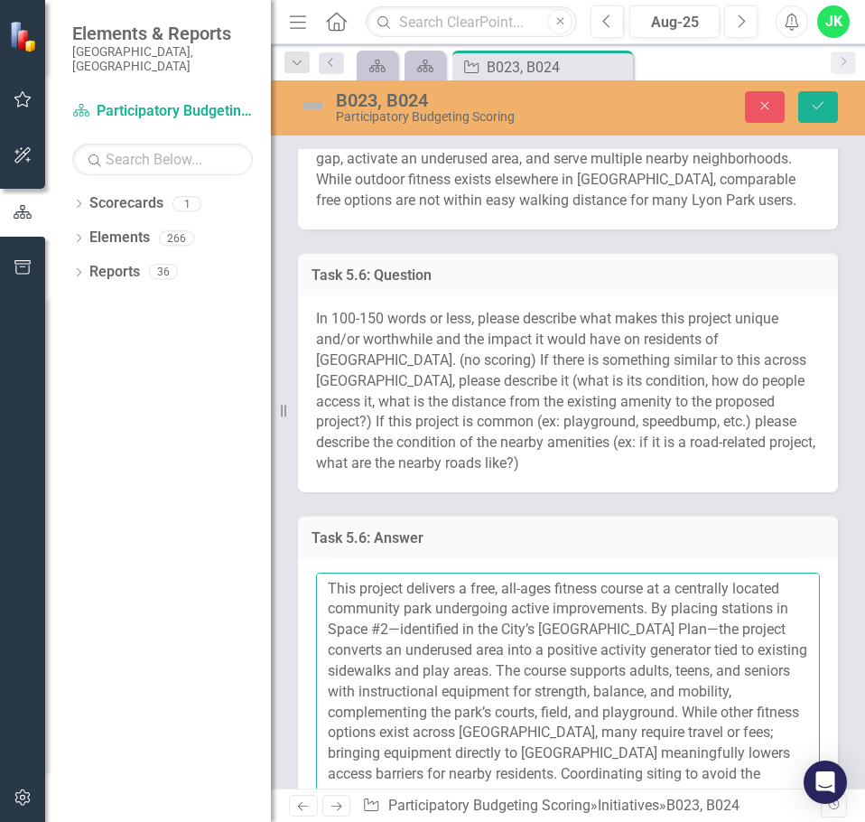
drag, startPoint x: 488, startPoint y: 565, endPoint x: 602, endPoint y: 563, distance: 114.7
click at [602, 573] on textarea "This project delivers a free, all-ages fitness course at a centrally located co…" at bounding box center [568, 682] width 504 height 219
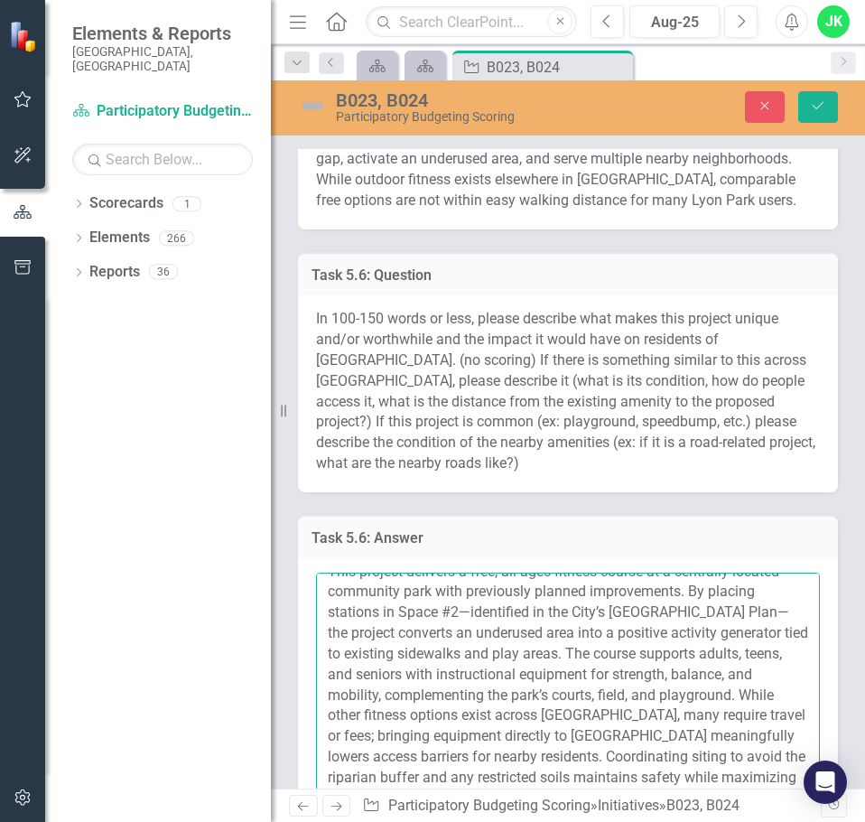
scroll to position [30, 0]
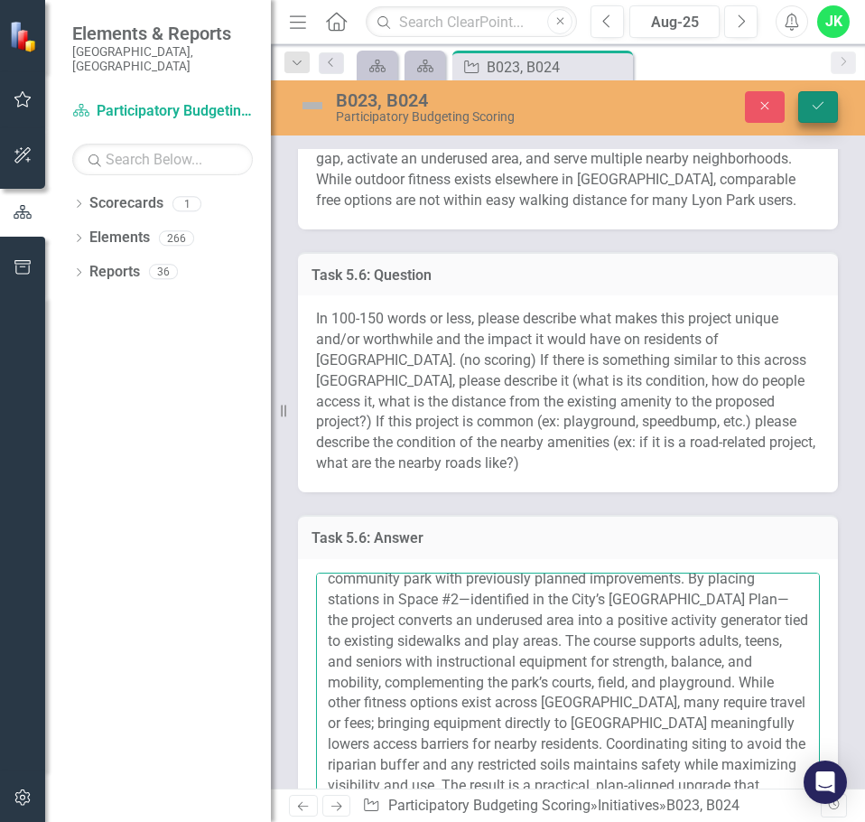
type textarea "This project delivers a free, all-ages fitness course at a centrally located co…"
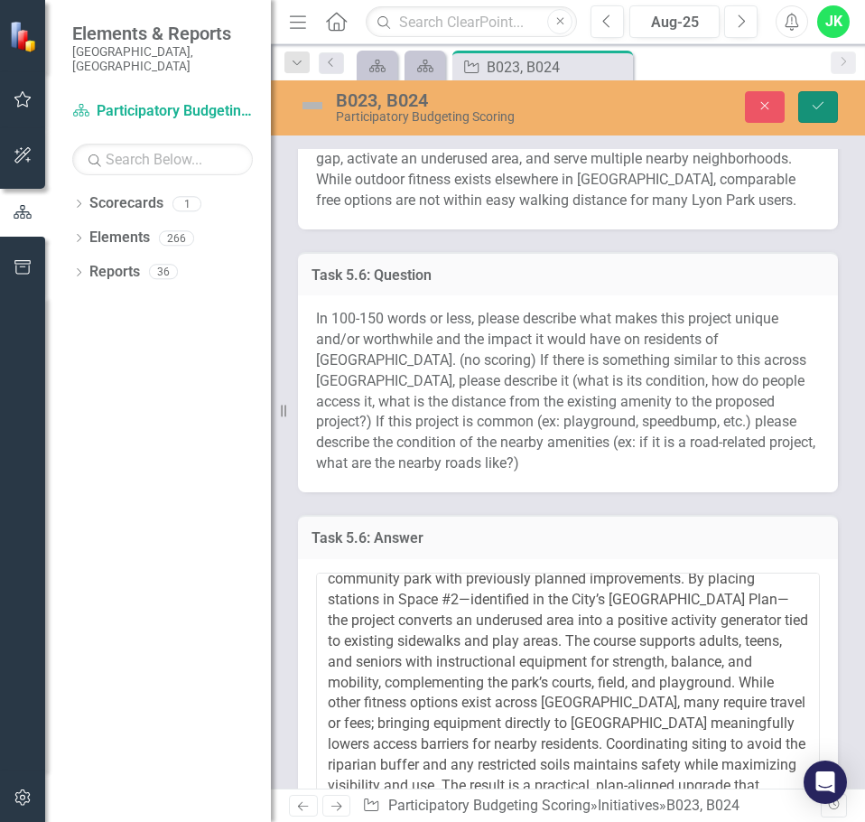
click at [828, 112] on button "Save" at bounding box center [818, 107] width 40 height 32
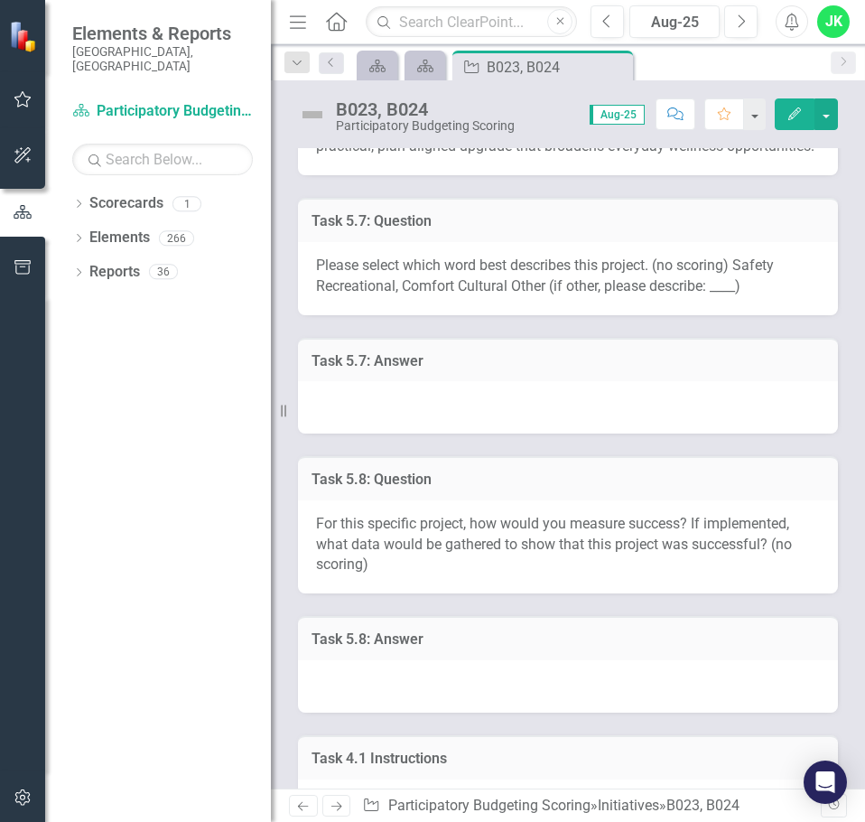
scroll to position [2589, 0]
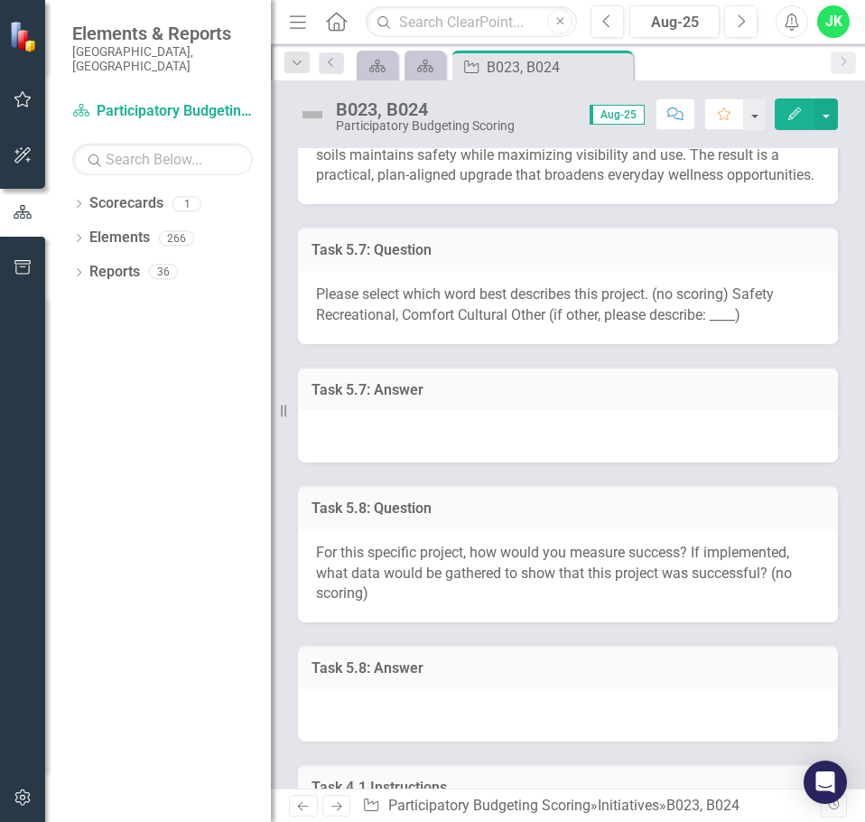
click at [536, 410] on div at bounding box center [568, 436] width 540 height 52
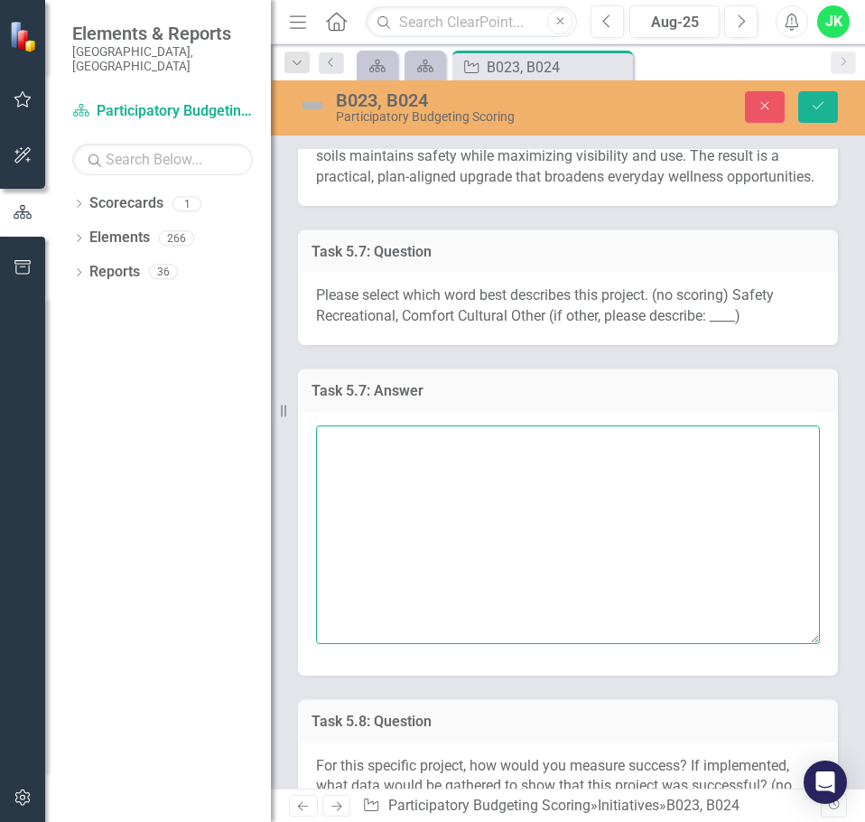
click at [450, 425] on textarea at bounding box center [568, 534] width 504 height 219
type textarea "Recreational"
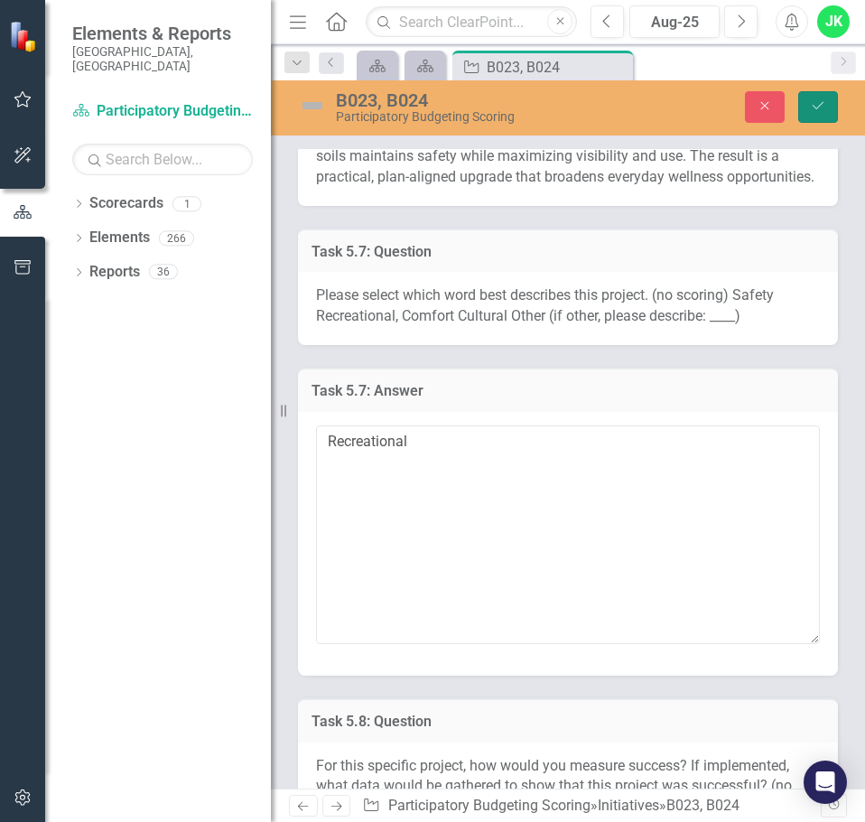
click at [803, 114] on button "Save" at bounding box center [818, 107] width 40 height 32
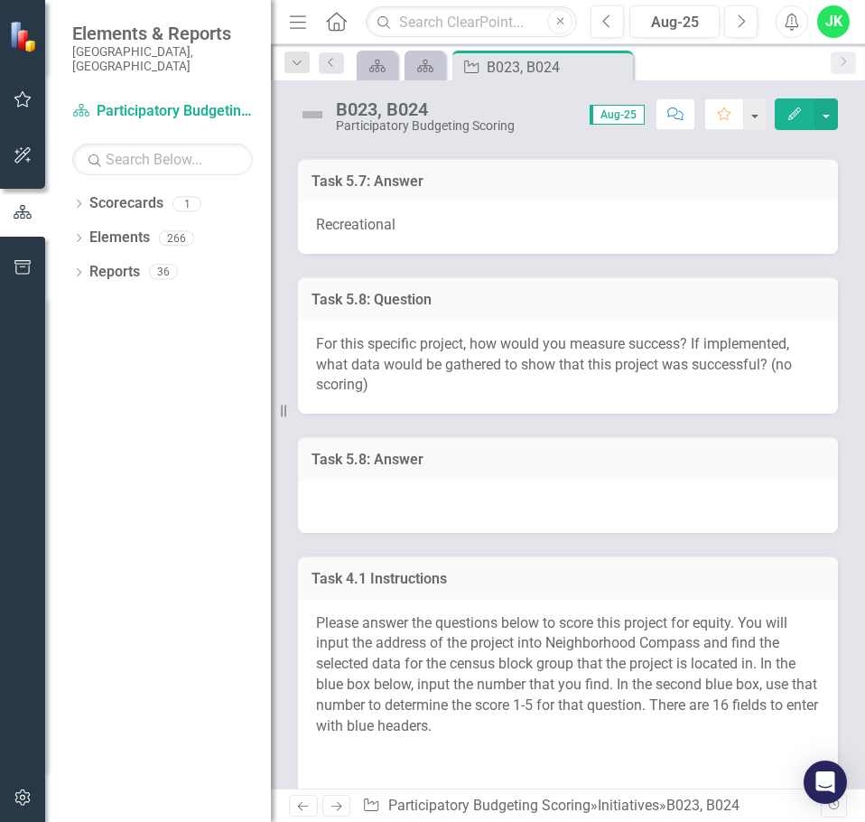
scroll to position [2800, 0]
click at [410, 479] on div at bounding box center [568, 505] width 540 height 52
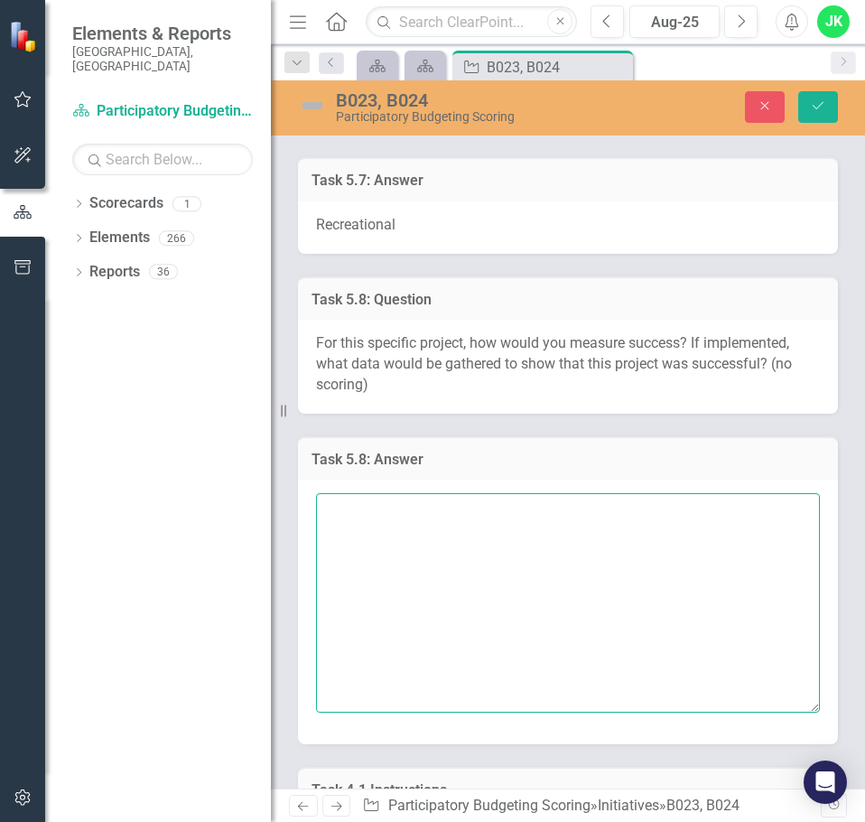
click at [367, 493] on textarea at bounding box center [568, 602] width 504 height 219
paste textarea "Pre/post user counts at set times | Estimated unique users/week | Share of user…"
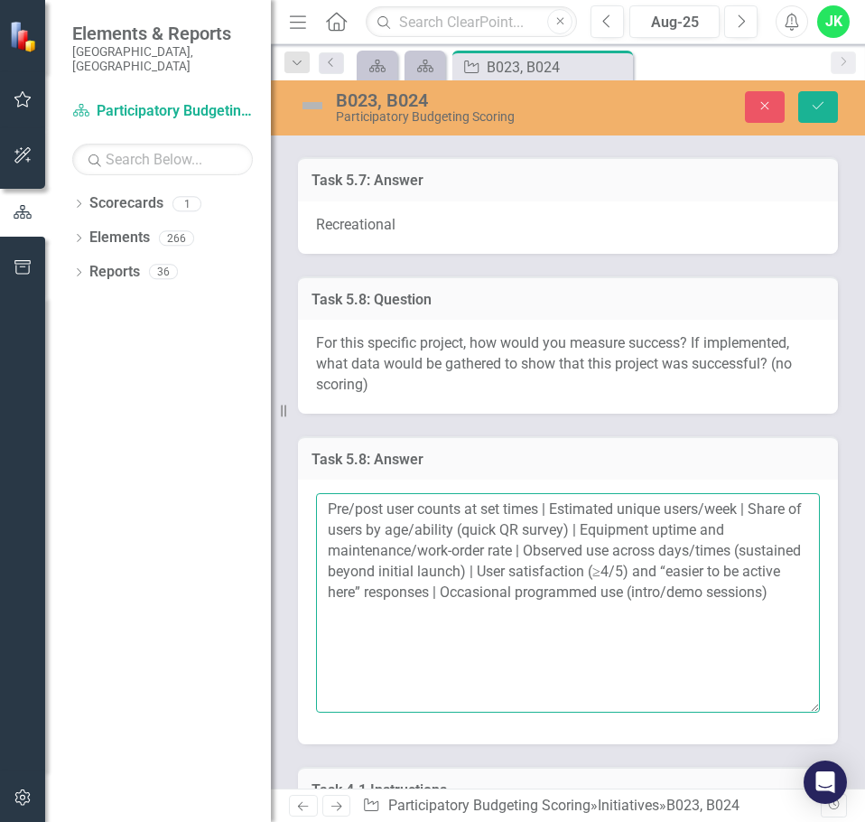
click at [386, 493] on textarea "Pre/post user counts at set times | Estimated unique users/week | Share of user…" at bounding box center [568, 602] width 504 height 219
click at [484, 573] on textarea "Pre/post-installation user counts at set times | Estimated unique users/week | …" at bounding box center [568, 602] width 504 height 219
drag, startPoint x: 586, startPoint y: 549, endPoint x: 635, endPoint y: 573, distance: 54.5
click at [586, 550] on textarea "Pre/post-installation user counts at set times | Estimated unique users/week | …" at bounding box center [568, 602] width 504 height 219
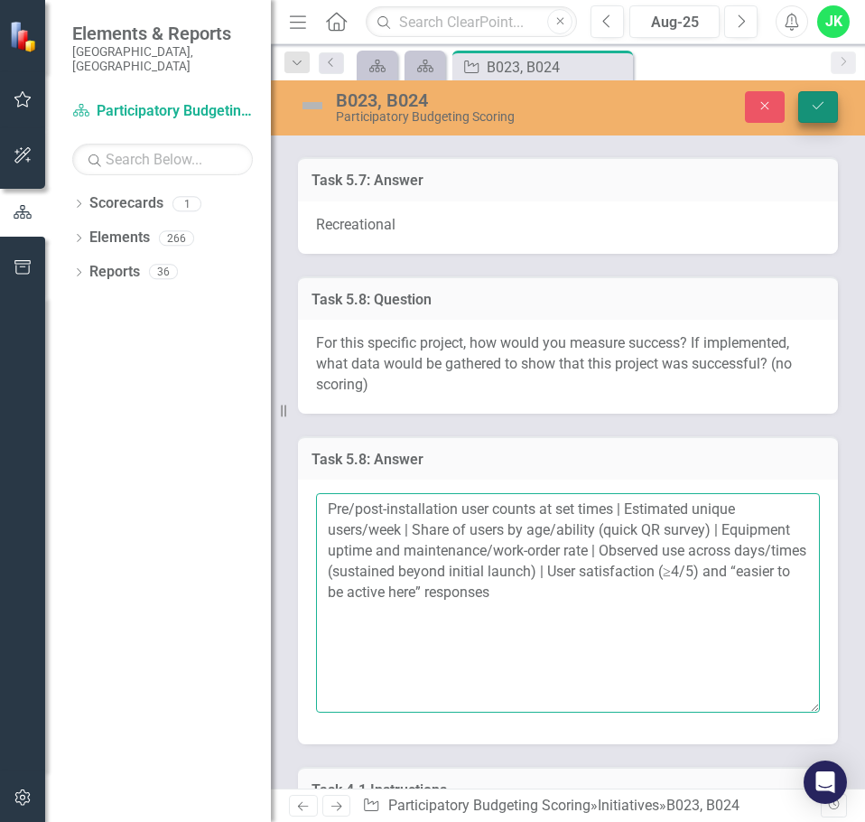
type textarea "Pre/post-installation user counts at set times | Estimated unique users/week | …"
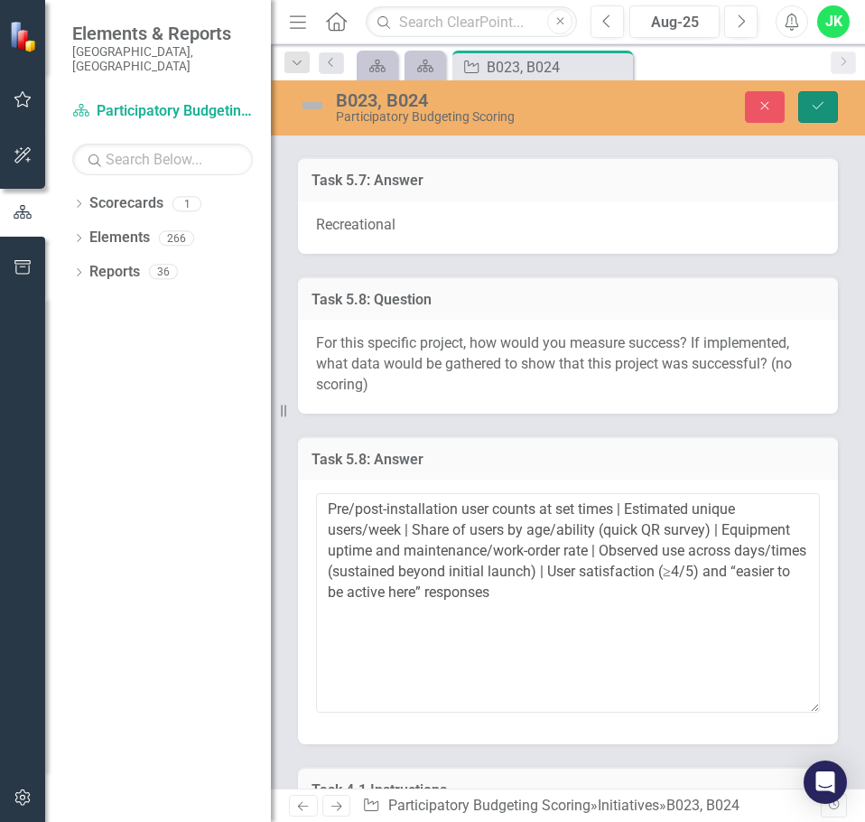
click at [821, 116] on button "Save" at bounding box center [818, 107] width 40 height 32
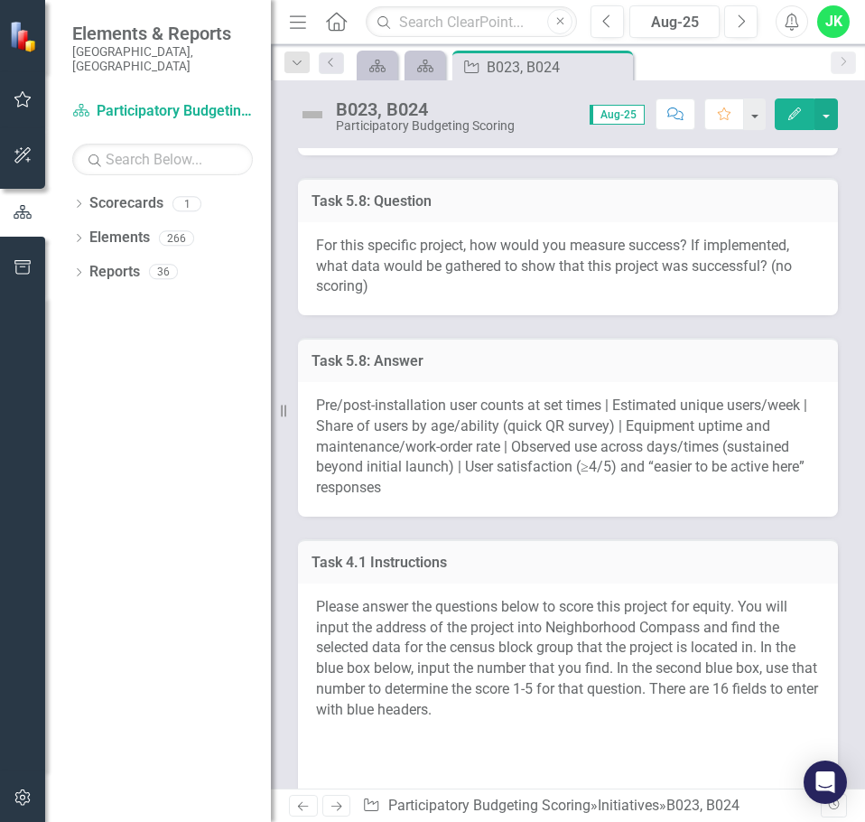
scroll to position [2890, 0]
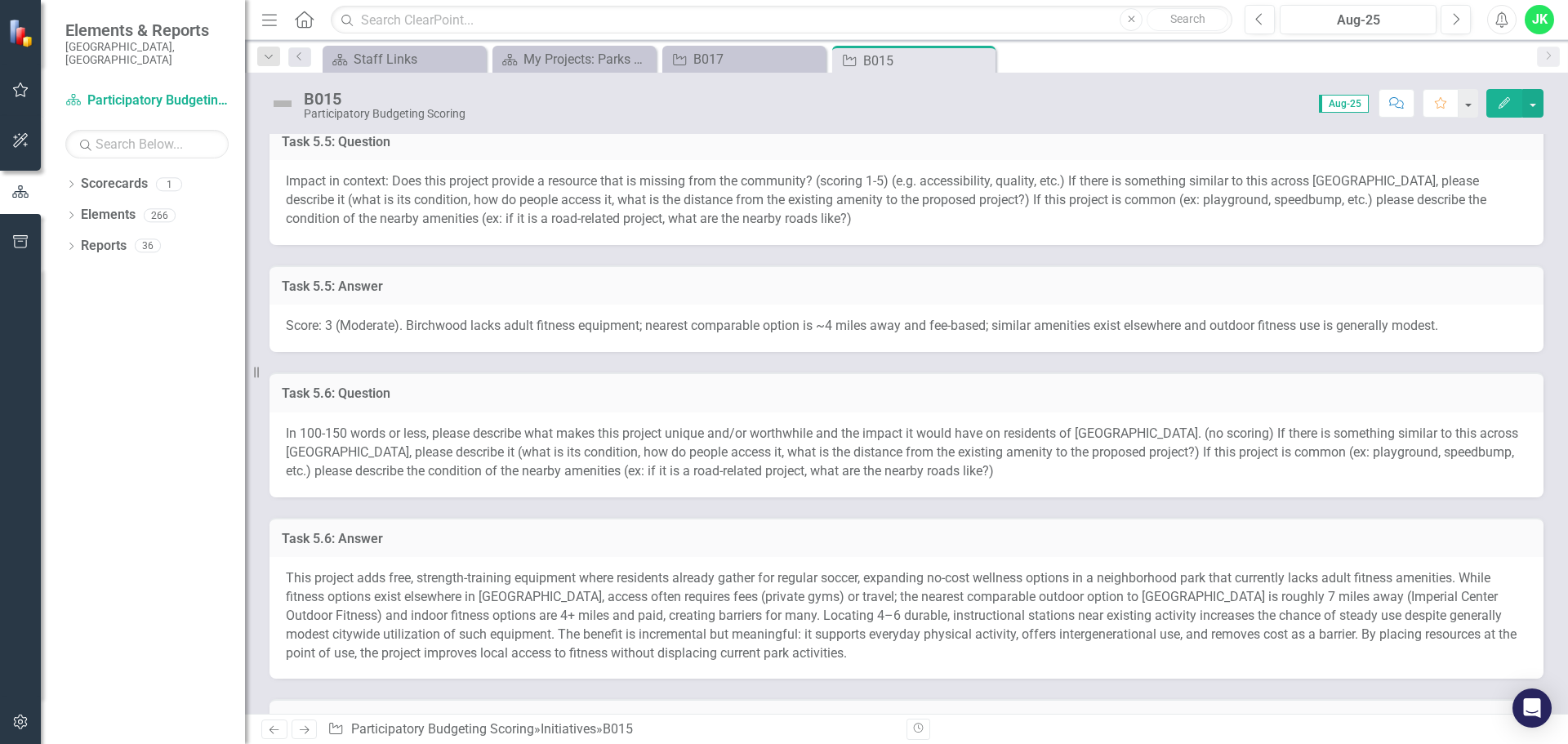
scroll to position [1251, 0]
click at [765, 333] on div "Score: 3 (Moderate). Birchwood lacks adult fitness equipment; nearest comparabl…" at bounding box center [906, 327] width 1274 height 47
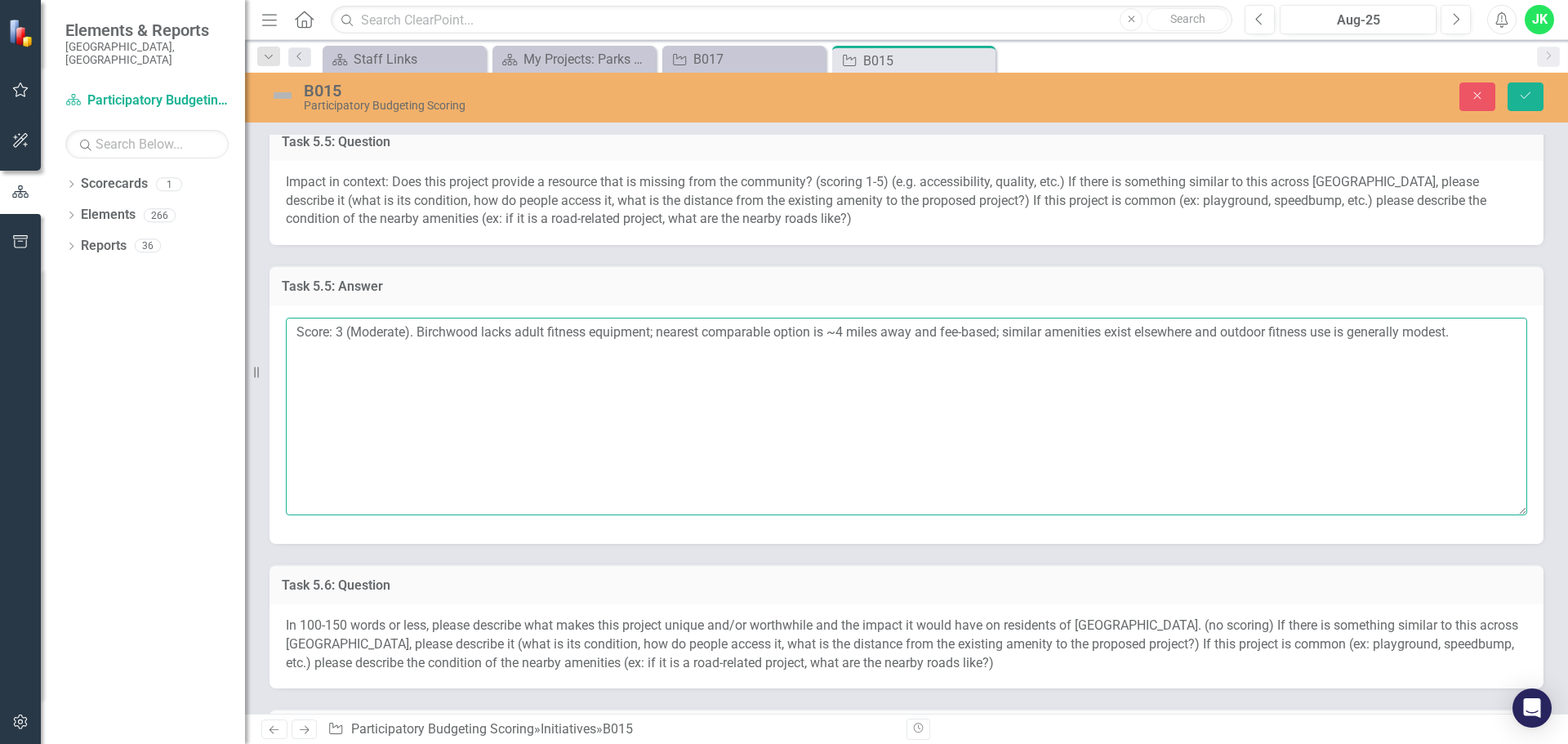
click at [776, 332] on textarea "Score: 3 (Moderate). Birchwood lacks adult fitness equipment; nearest comparabl…" at bounding box center [906, 416] width 1242 height 198
click at [909, 383] on textarea "Score: 3 (Moderate). Birchwood lacks adult fitness equipment; nearest comparabl…" at bounding box center [906, 416] width 1242 height 198
type textarea "Score: 3 (Moderate). Birchwood lacks adult fitness equipment; nearest comparabl…"
click at [1525, 97] on icon "Save" at bounding box center [1525, 95] width 14 height 12
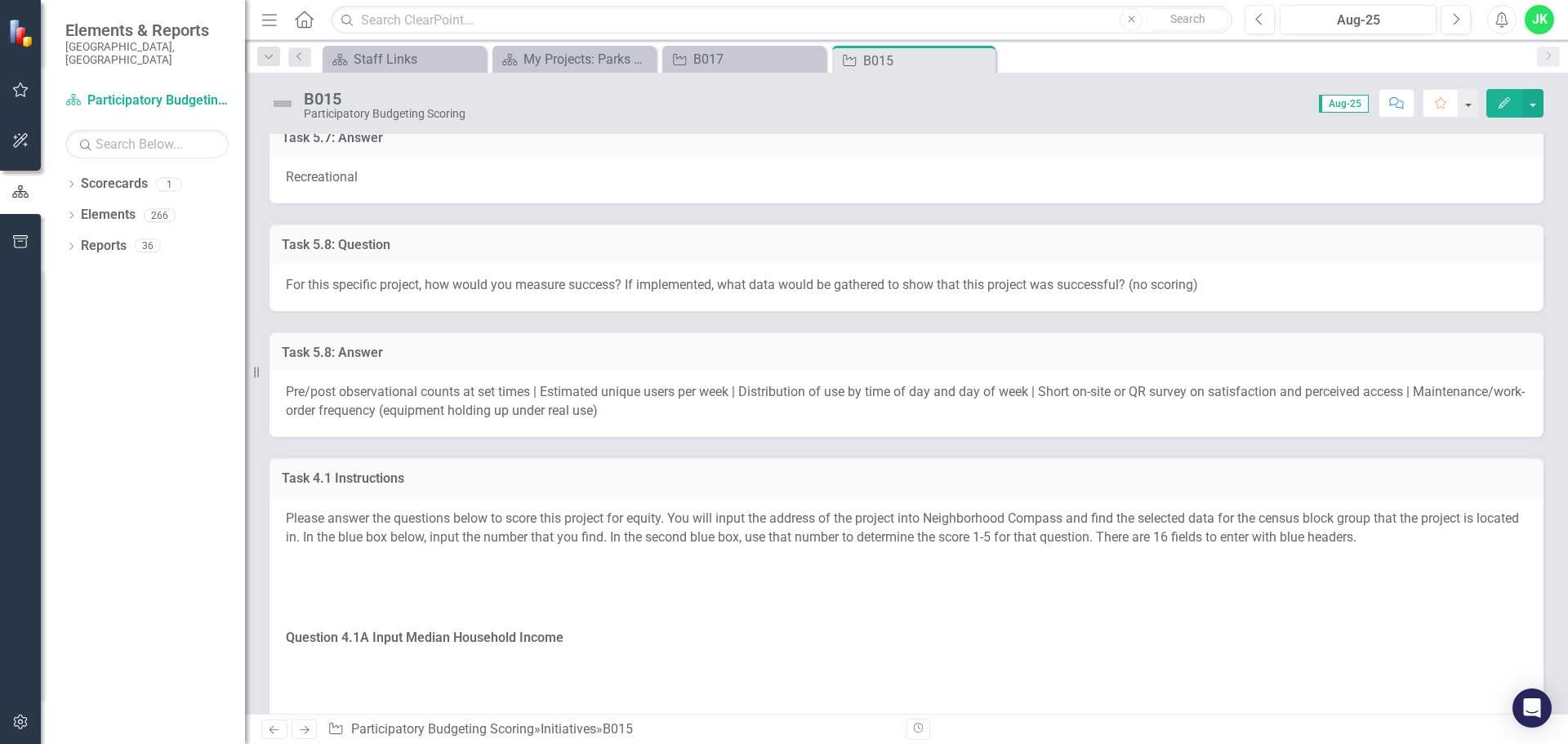
scroll to position [2014, 0]
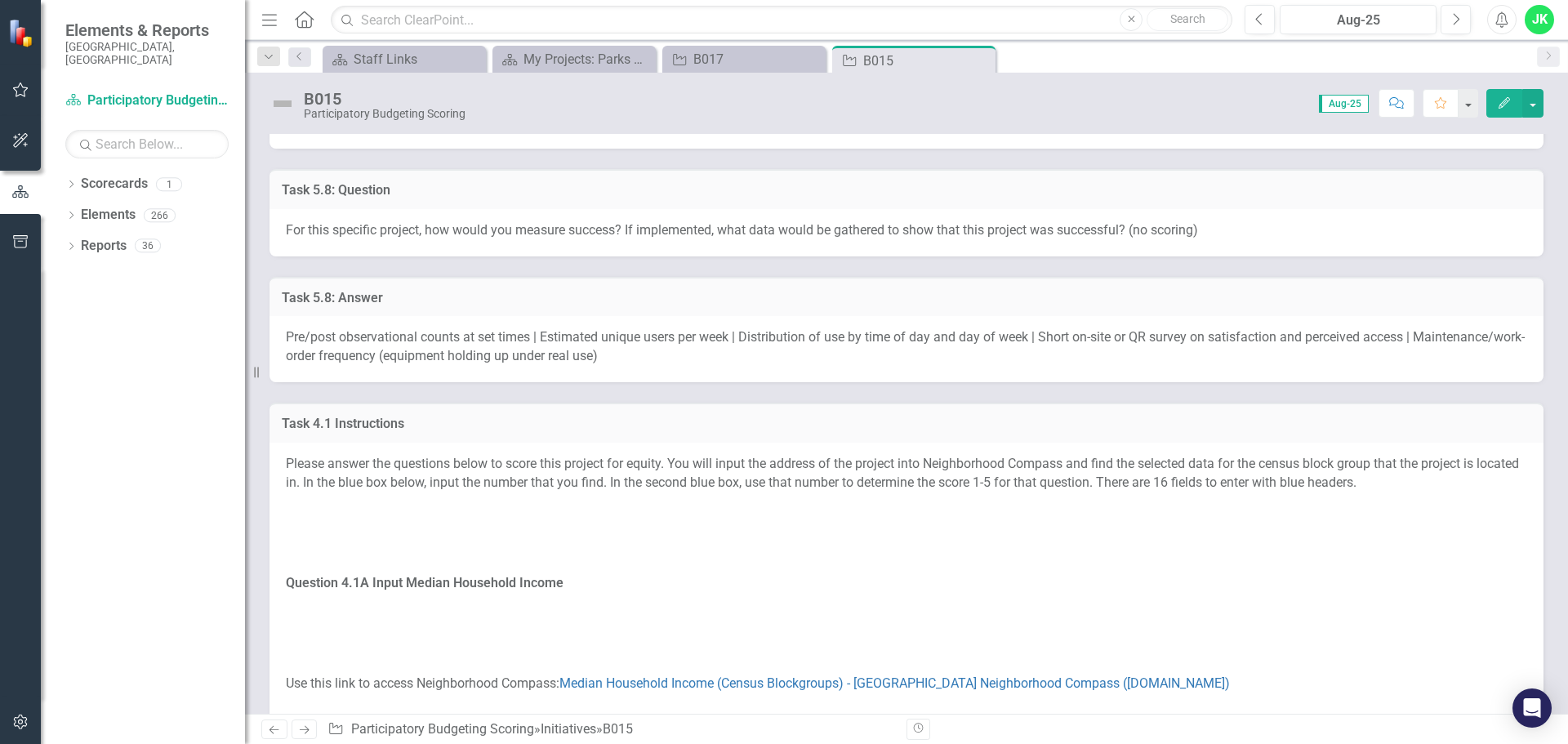
click at [334, 337] on span "Pre/post observational counts at set times | Estimated unique users per week | …" at bounding box center [905, 346] width 1239 height 34
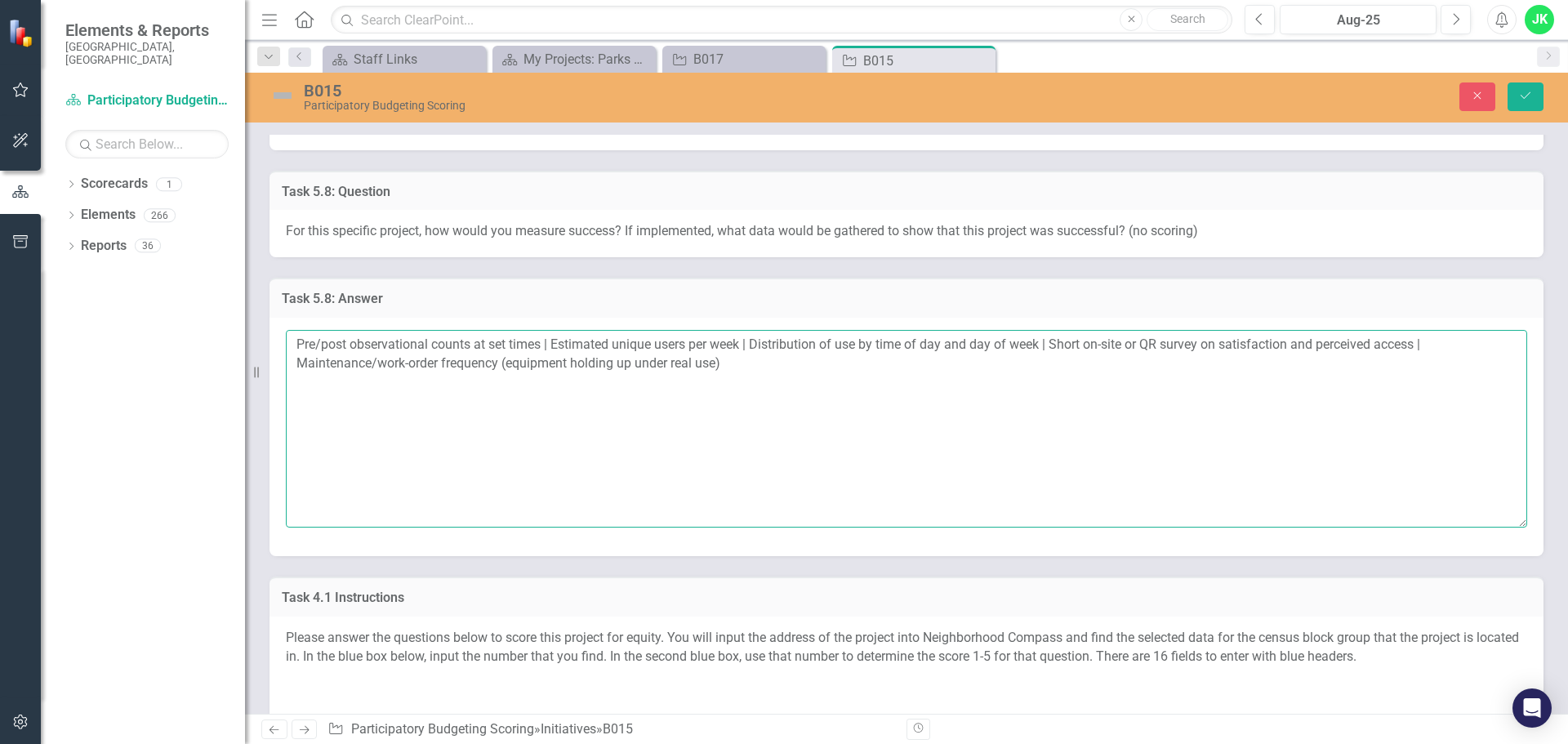
click at [350, 346] on textarea "Pre/post observational counts at set times | Estimated unique users per week | …" at bounding box center [906, 429] width 1242 height 198
type textarea "Pre/post-installation observational counts at set times | Estimated unique user…"
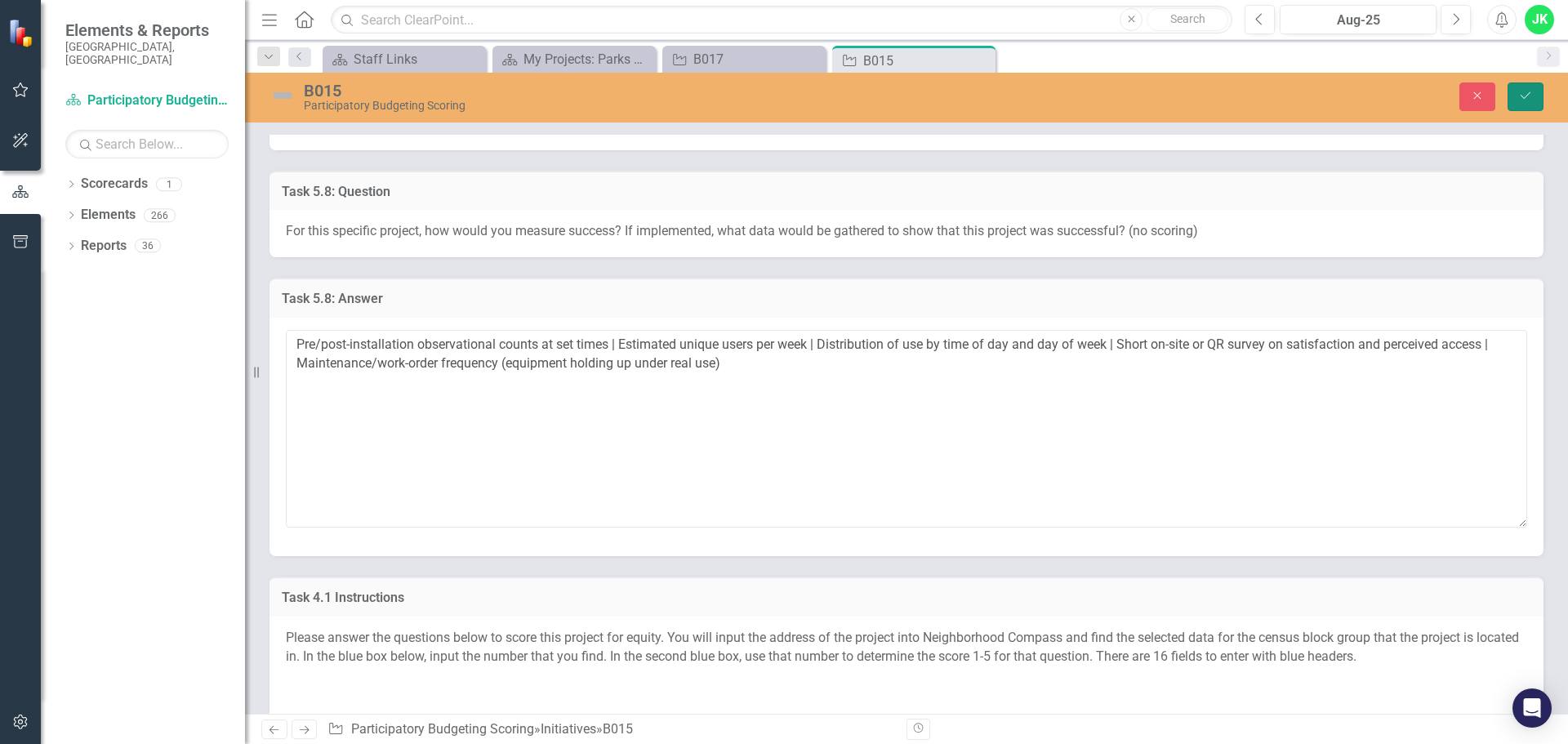
click at [1522, 105] on button "Save" at bounding box center [1525, 97] width 36 height 29
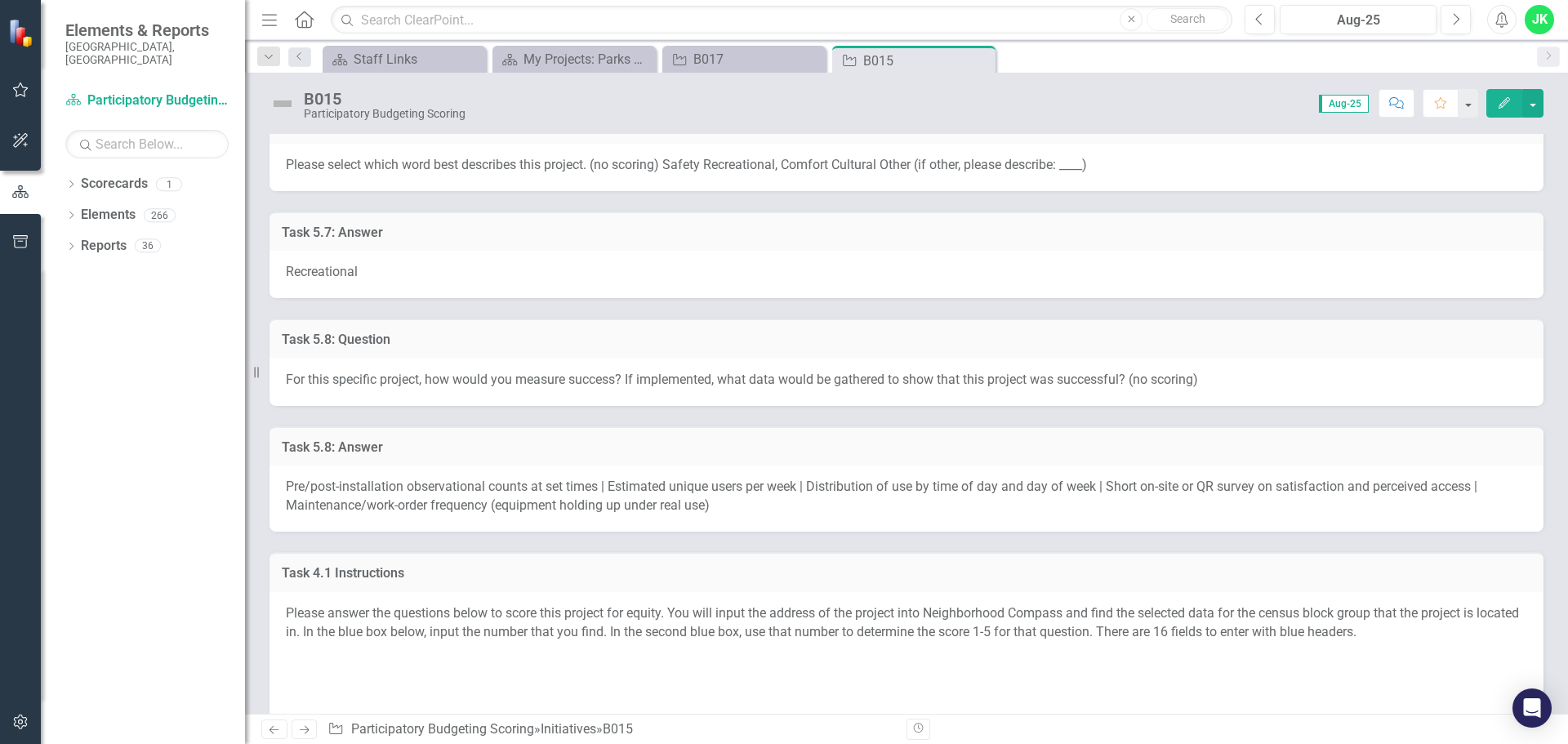
scroll to position [1905, 0]
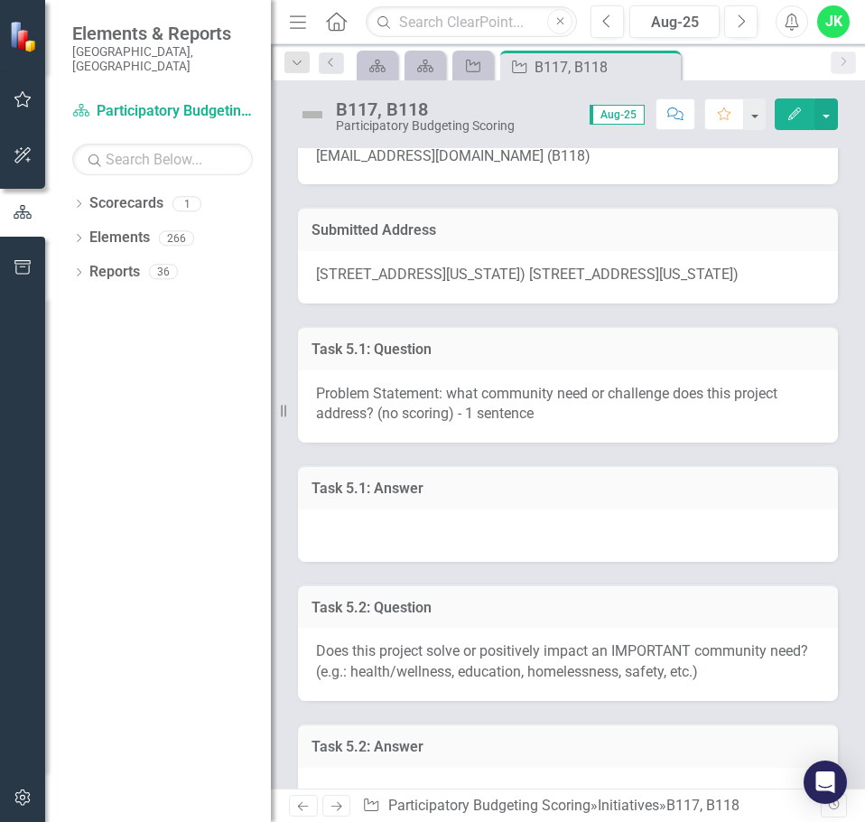
scroll to position [241, 0]
click at [453, 520] on div at bounding box center [568, 534] width 540 height 52
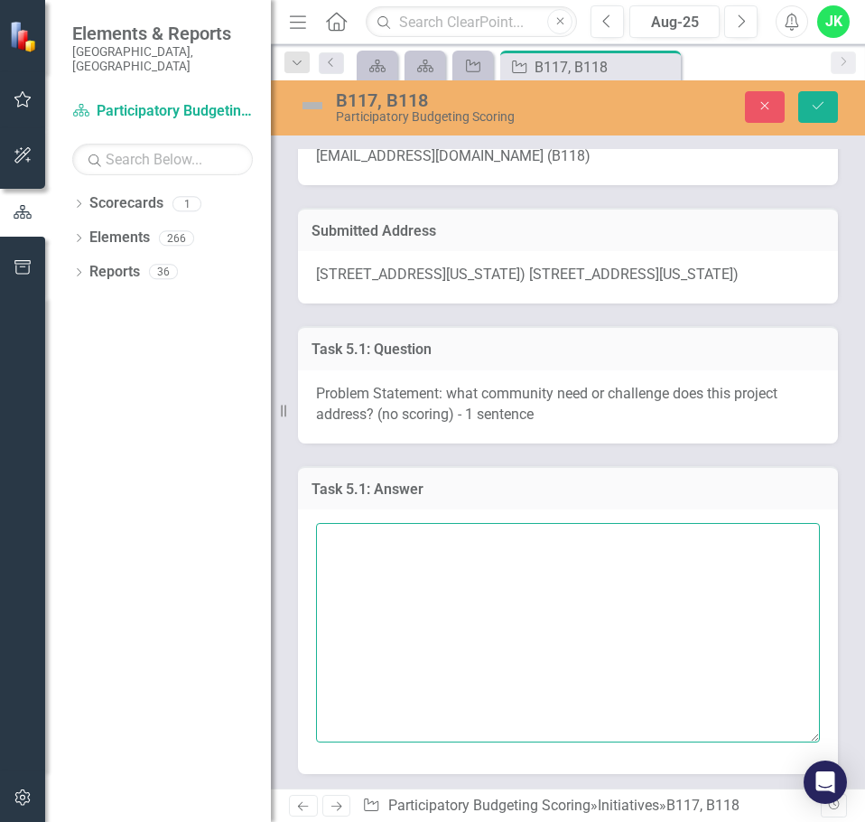
click at [420, 528] on textarea at bounding box center [568, 632] width 504 height 219
paste textarea "Westover Park’s playground lacks inclusive, ADA-forward equipment and convenien…"
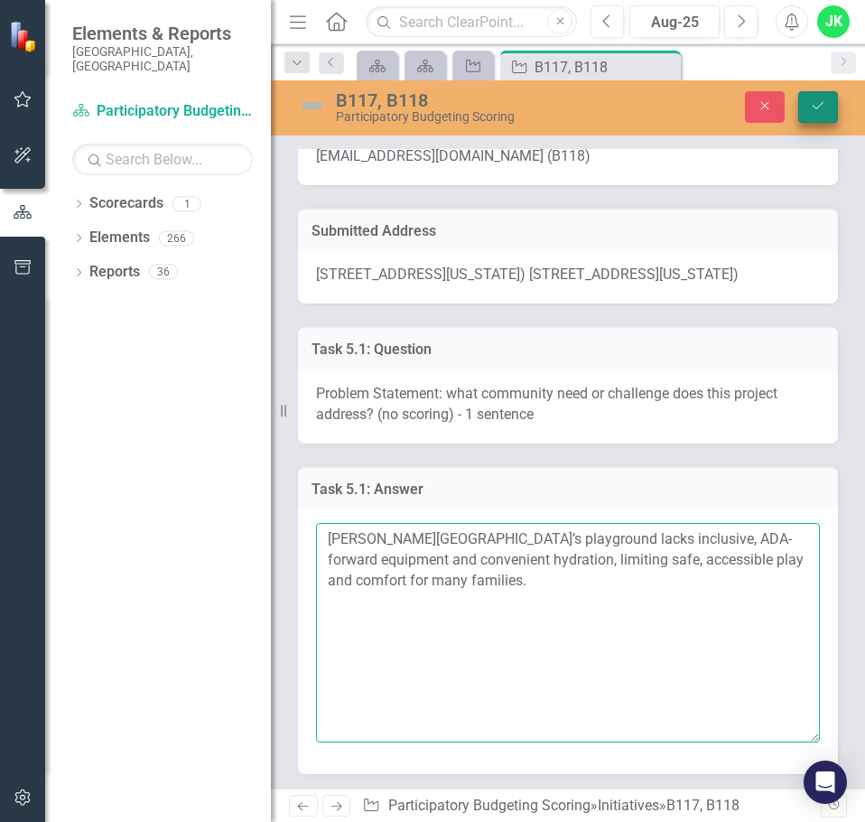
type textarea "Westover Park’s playground lacks inclusive, ADA-forward equipment and convenien…"
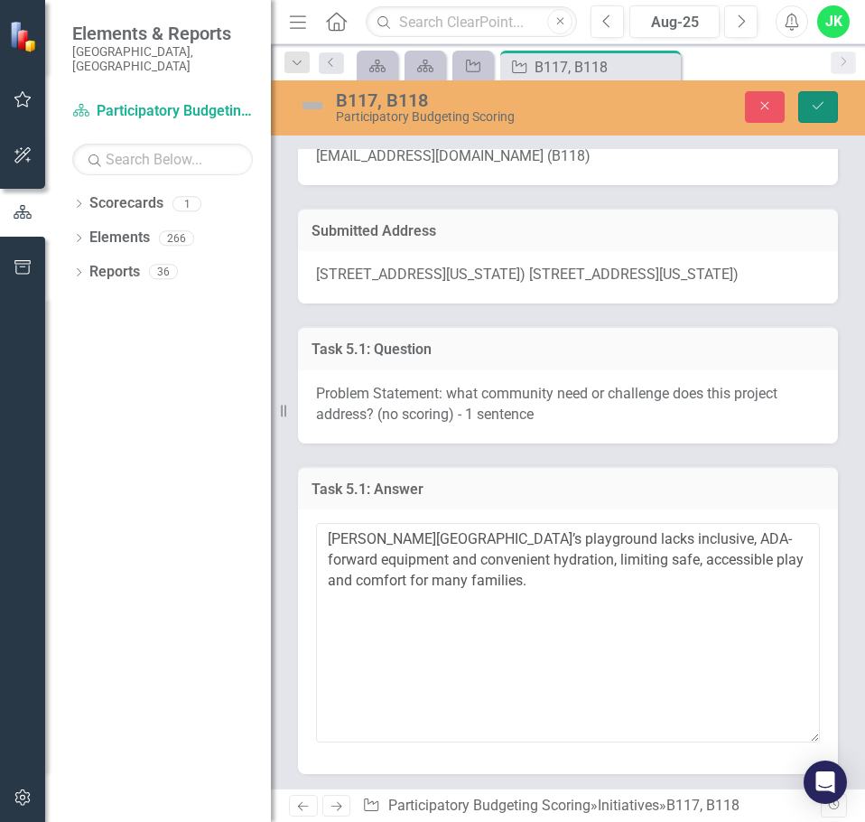
click at [825, 104] on icon "Save" at bounding box center [818, 105] width 16 height 13
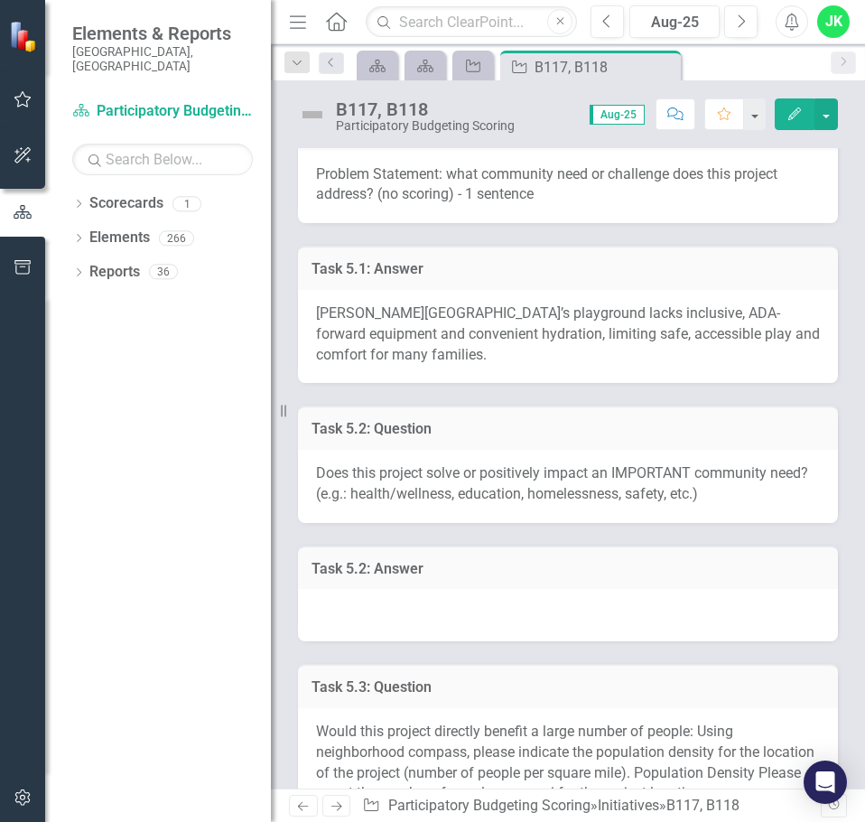
scroll to position [542, 0]
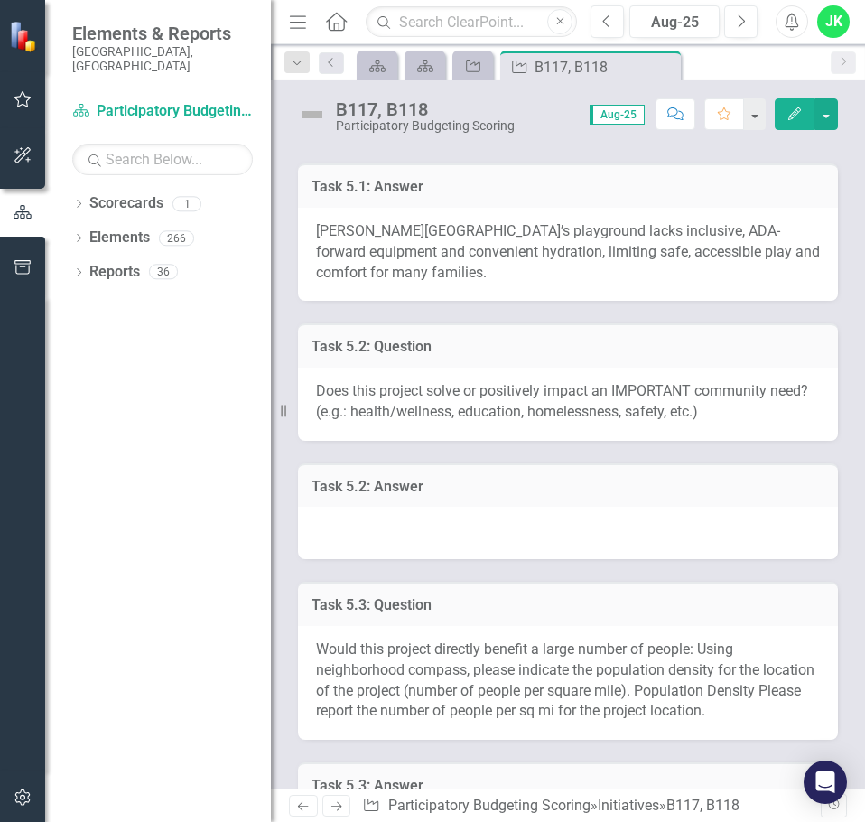
click at [404, 540] on div at bounding box center [568, 533] width 540 height 52
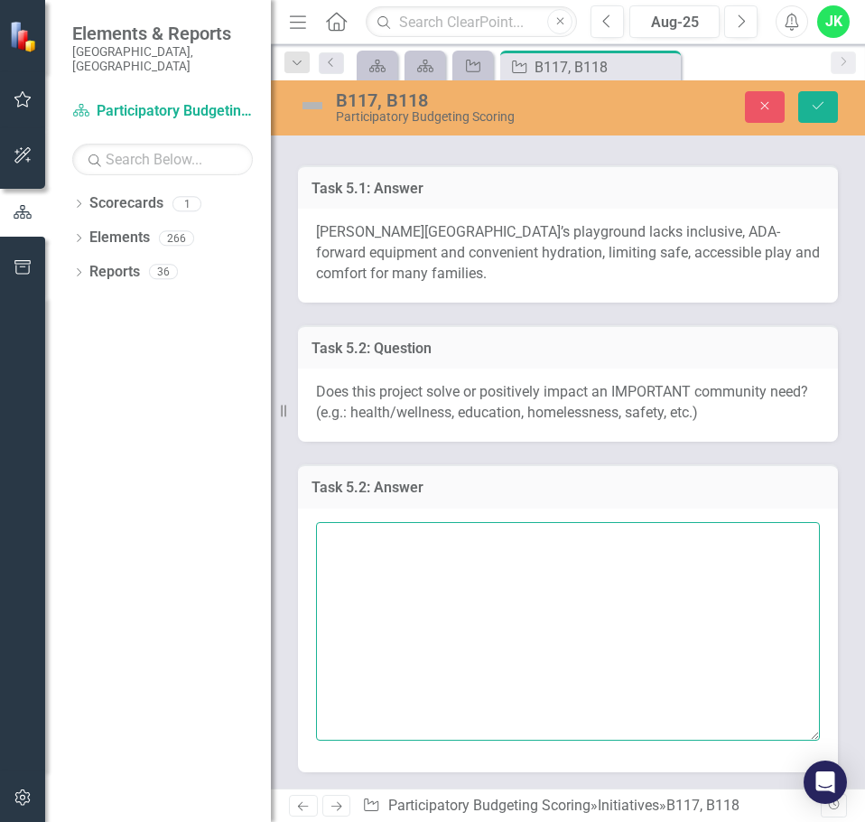
click at [383, 548] on textarea at bounding box center [568, 631] width 504 height 219
paste textarea "Yes — health/wellness and accessibility (inclusive play + hydration access)."
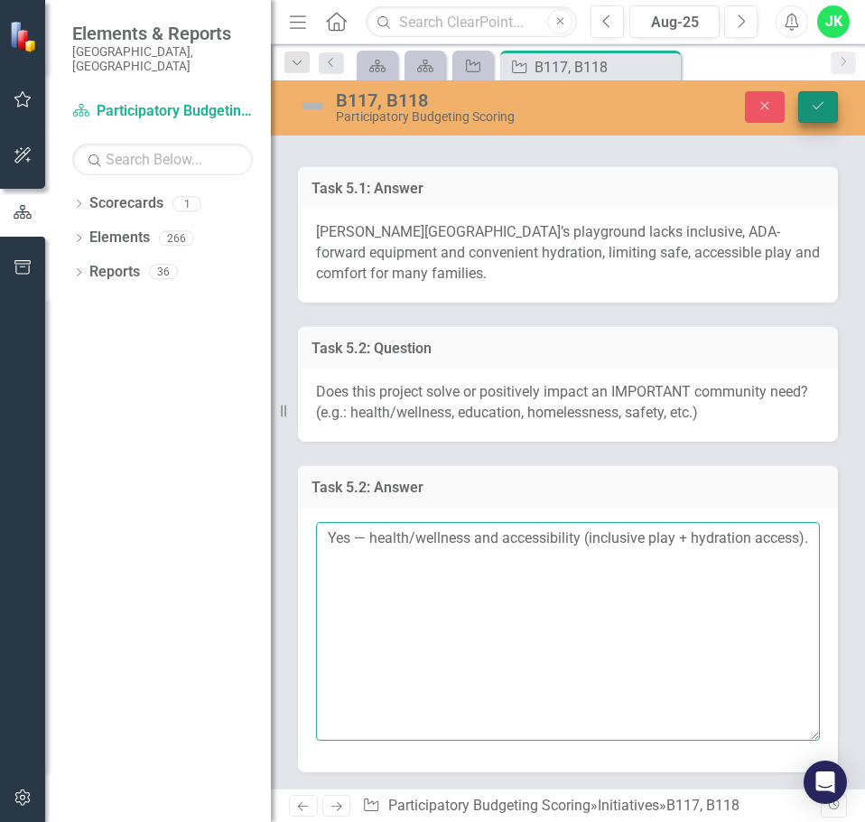
type textarea "Yes — health/wellness and accessibility (inclusive play + hydration access)."
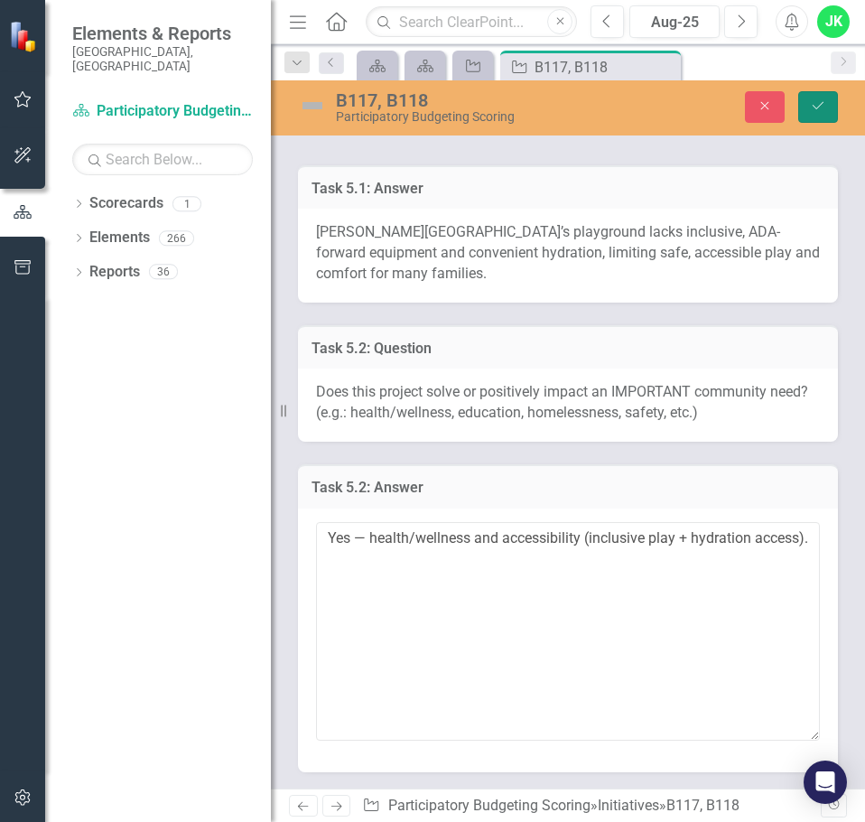
click at [807, 108] on button "Save" at bounding box center [818, 107] width 40 height 32
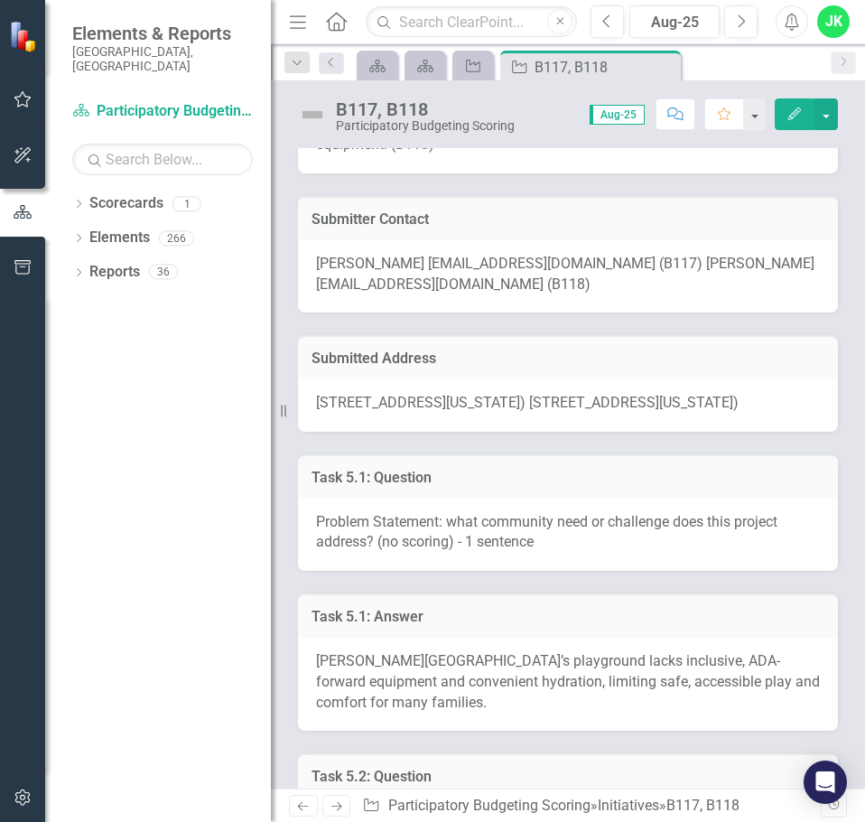
scroll to position [90, 0]
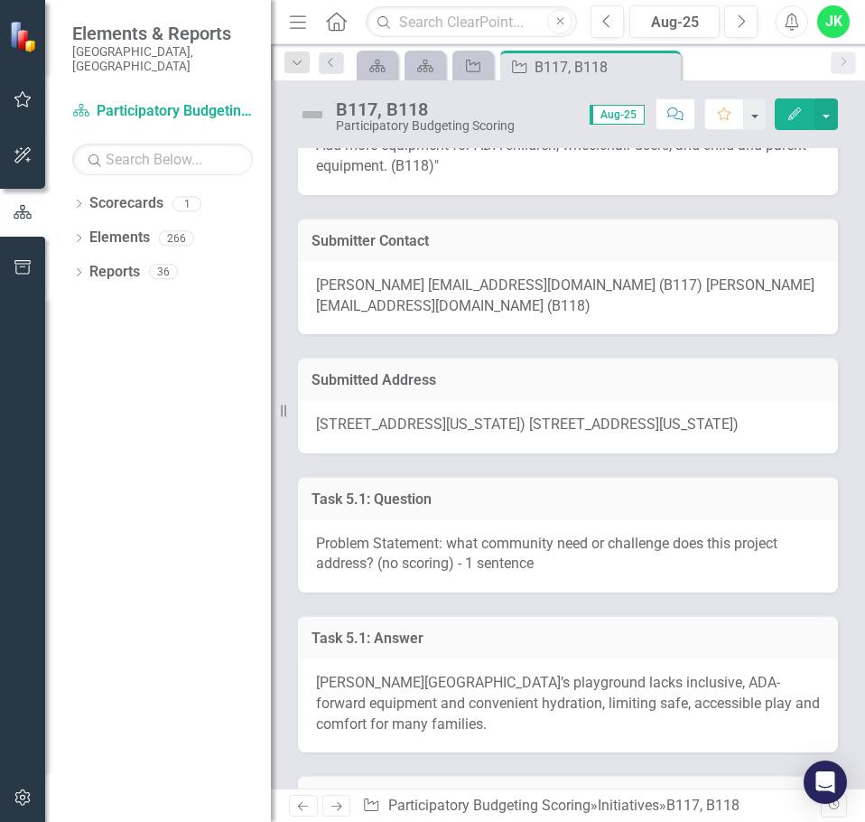
click at [446, 424] on span "1900 Maryland Avenue (B117) 1900 Maryland Avenue (B118)" at bounding box center [527, 423] width 423 height 17
click at [445, 424] on span "1900 Maryland Avenue (B117) 1900 Maryland Avenue (B118)" at bounding box center [527, 423] width 423 height 17
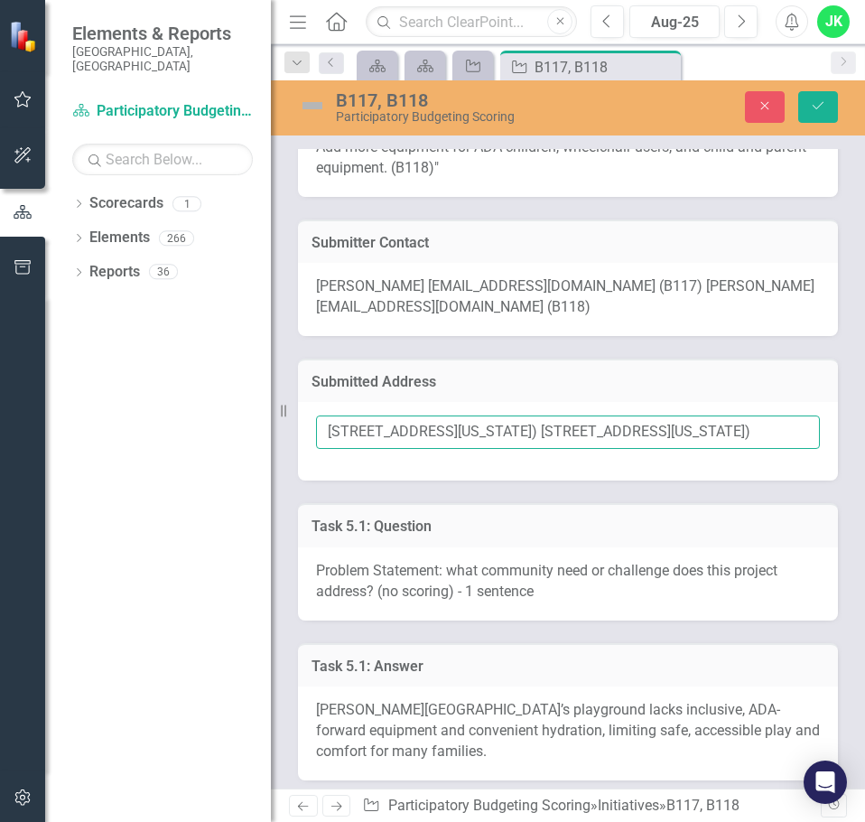
drag, startPoint x: 475, startPoint y: 433, endPoint x: 330, endPoint y: 430, distance: 145.4
click at [330, 430] on input "1900 Maryland Avenue (B117) 1900 Maryland Avenue (B118)" at bounding box center [568, 431] width 504 height 33
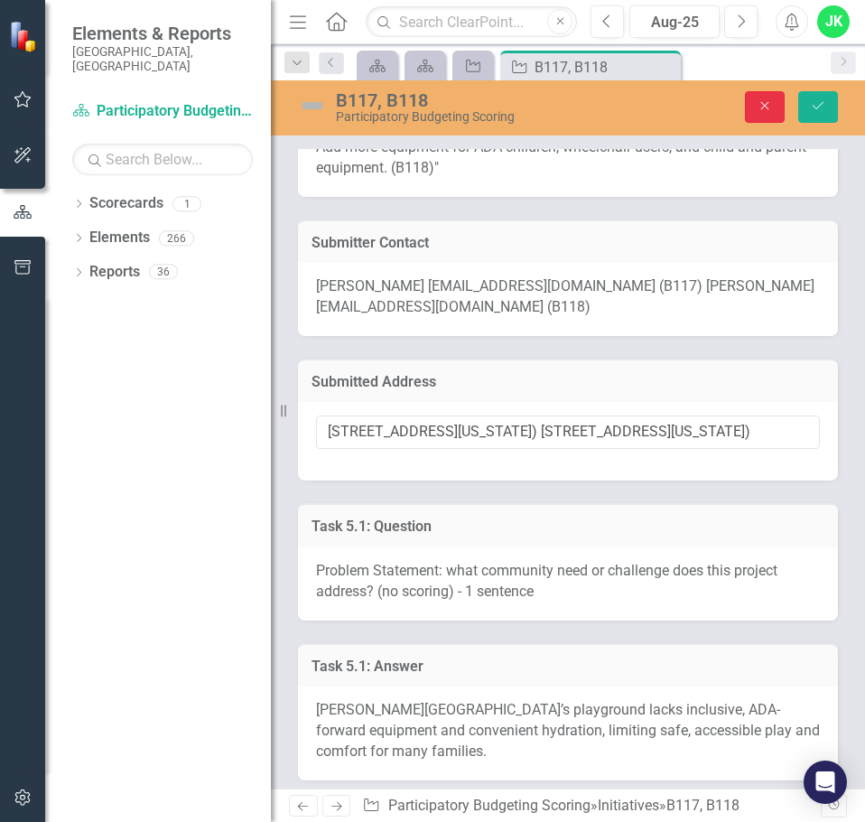
click at [781, 115] on button "Close" at bounding box center [765, 107] width 40 height 32
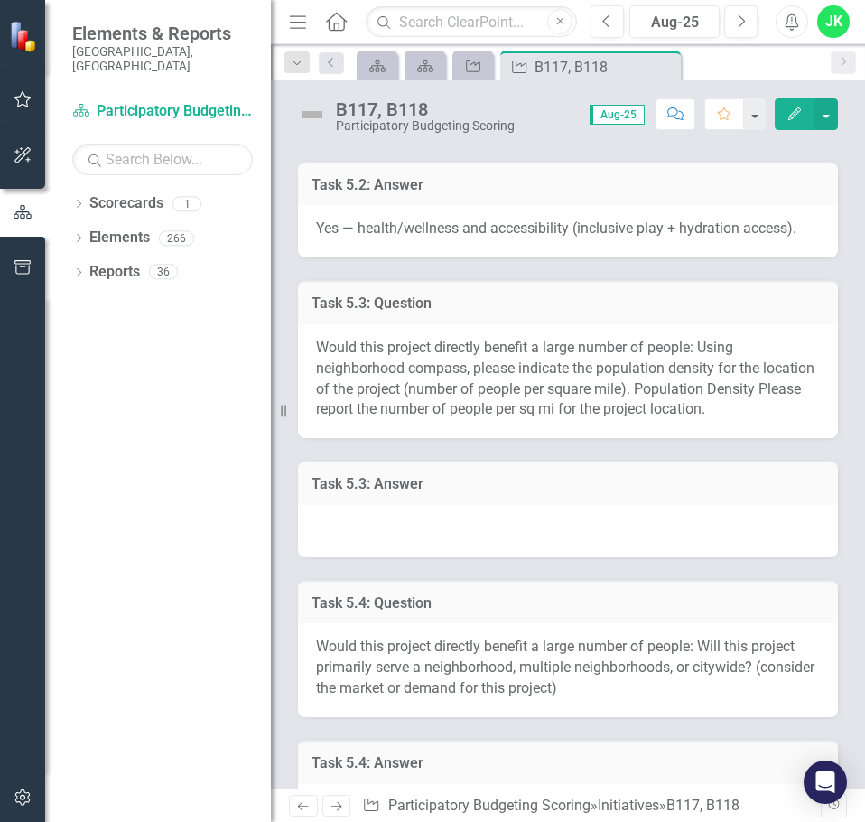
scroll to position [964, 0]
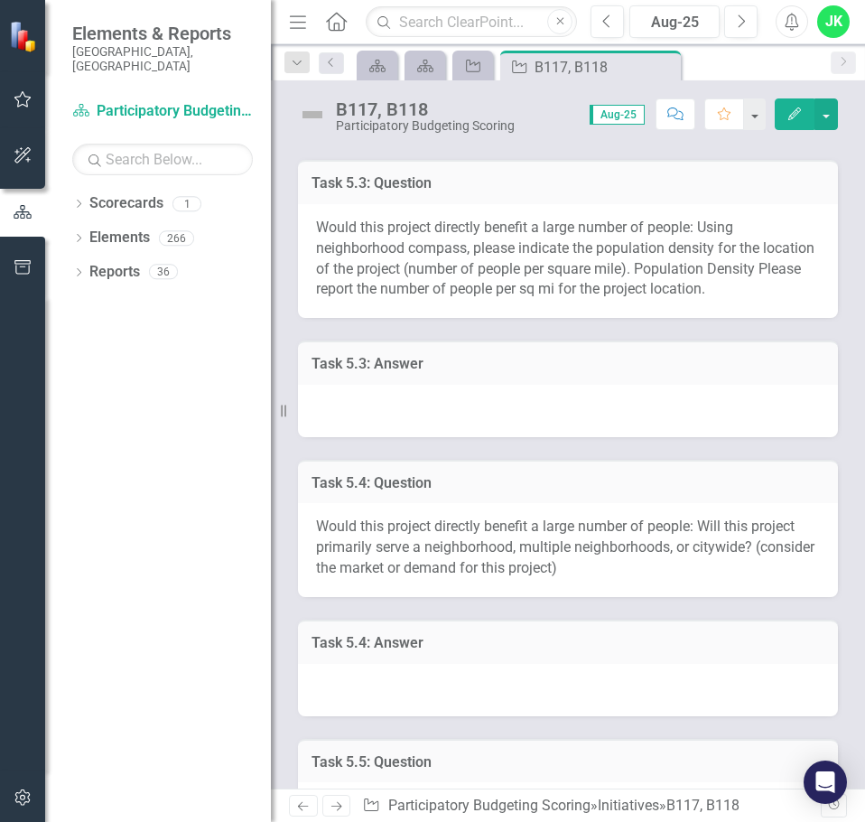
click at [377, 431] on div at bounding box center [568, 411] width 540 height 52
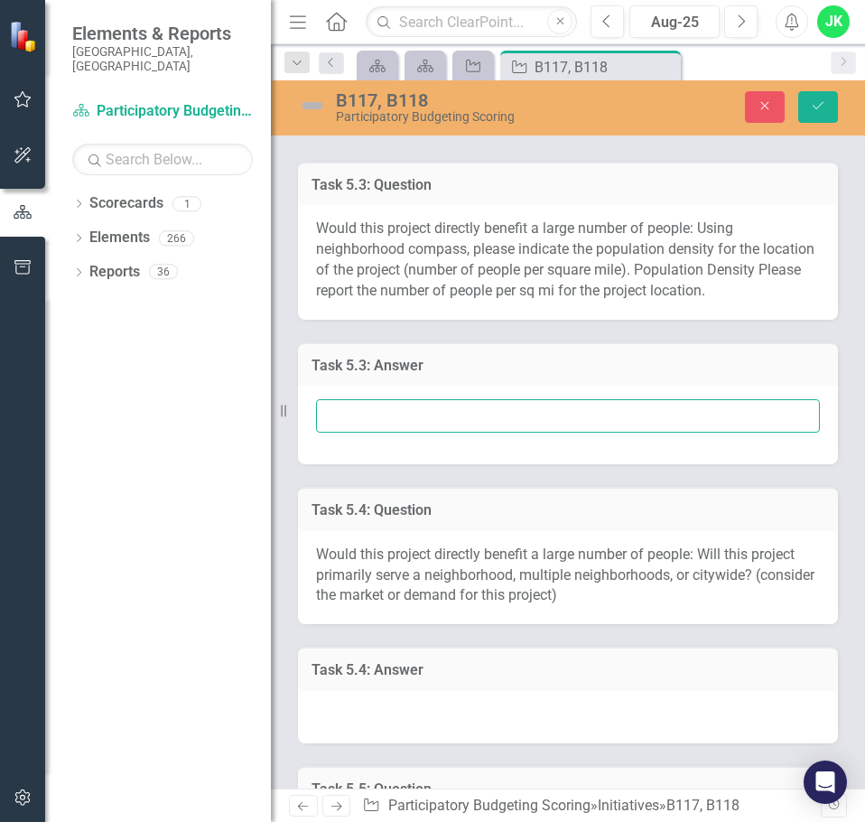
click at [424, 431] on input "text" at bounding box center [568, 415] width 504 height 33
type input "1,824 people per sq mile"
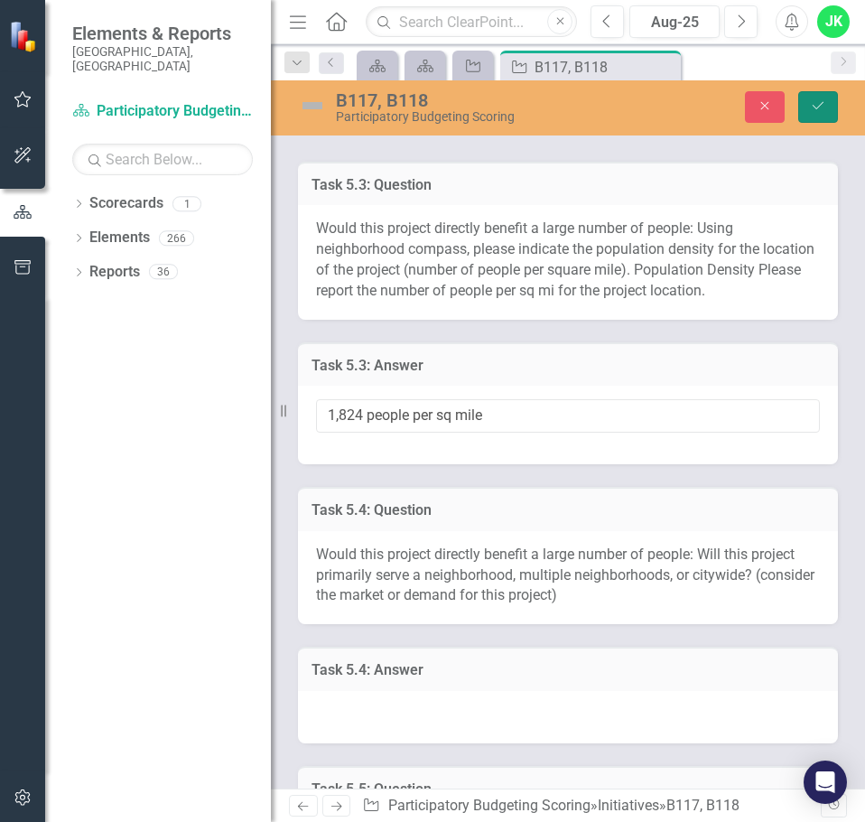
click at [809, 109] on button "Save" at bounding box center [818, 107] width 40 height 32
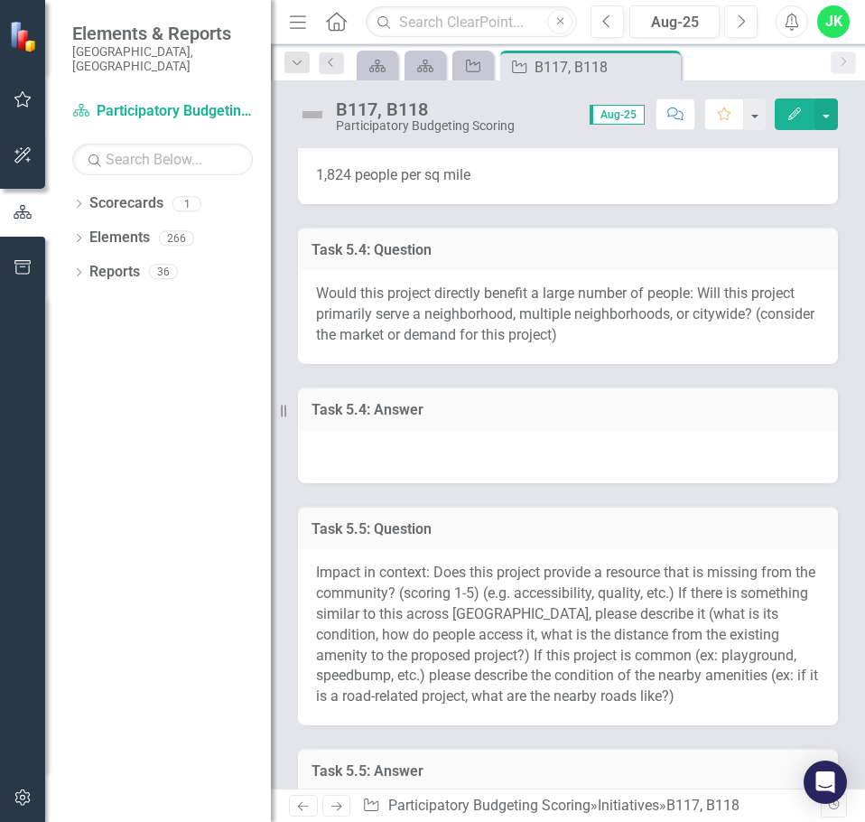
scroll to position [1204, 0]
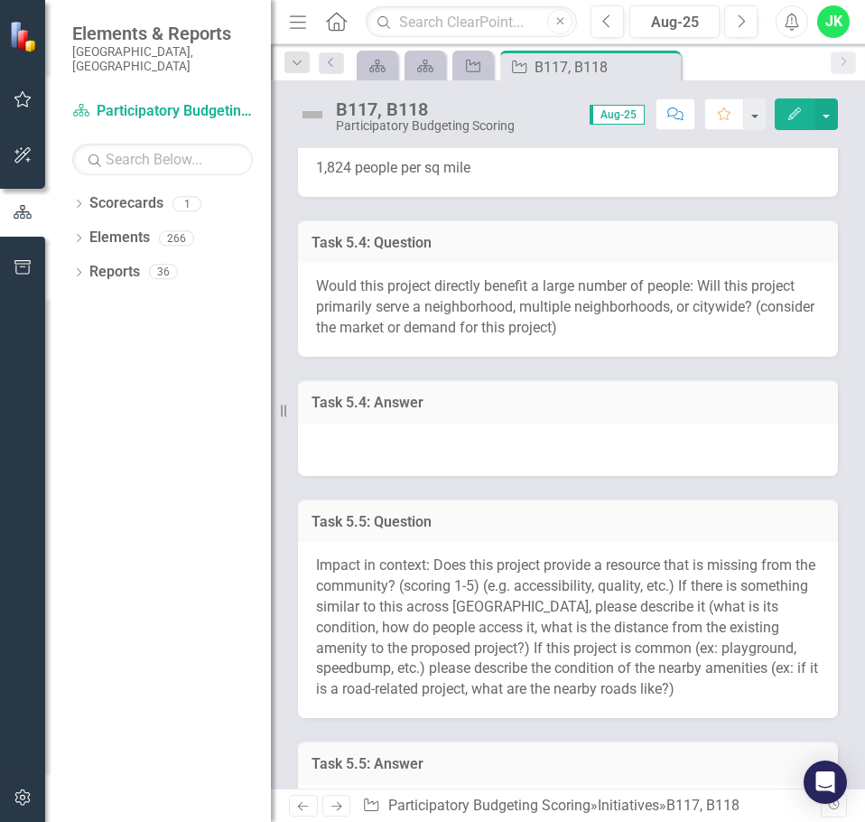
click at [424, 452] on div at bounding box center [568, 450] width 540 height 52
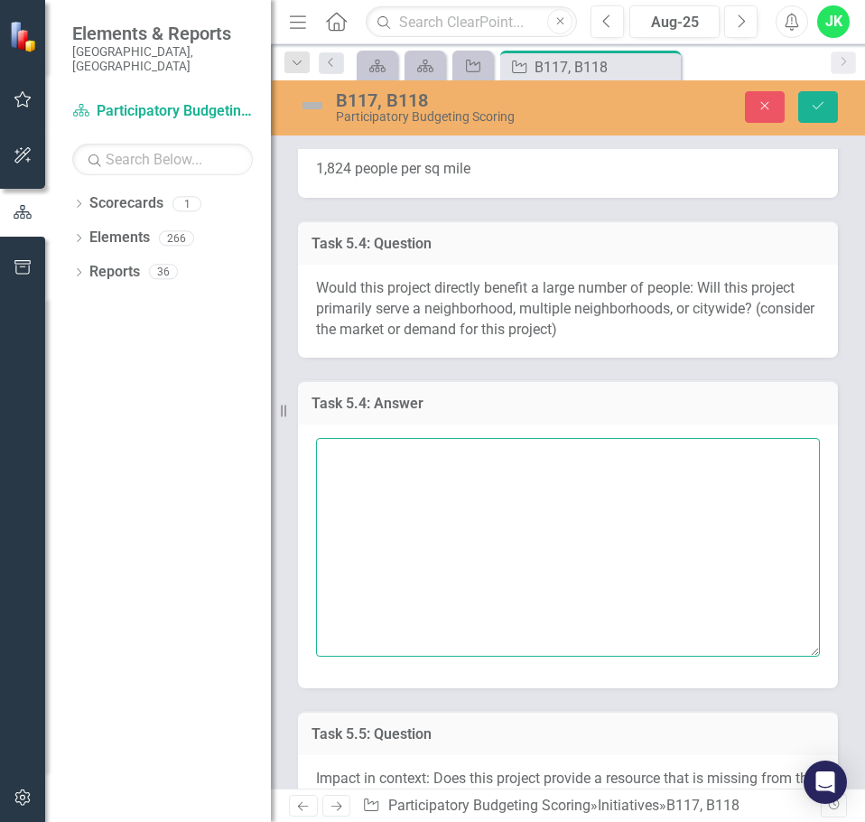
click at [383, 473] on textarea at bounding box center [568, 547] width 504 height 219
paste textarea "Neighborhood (primary), with some spillover from adjacent areas that use the We…"
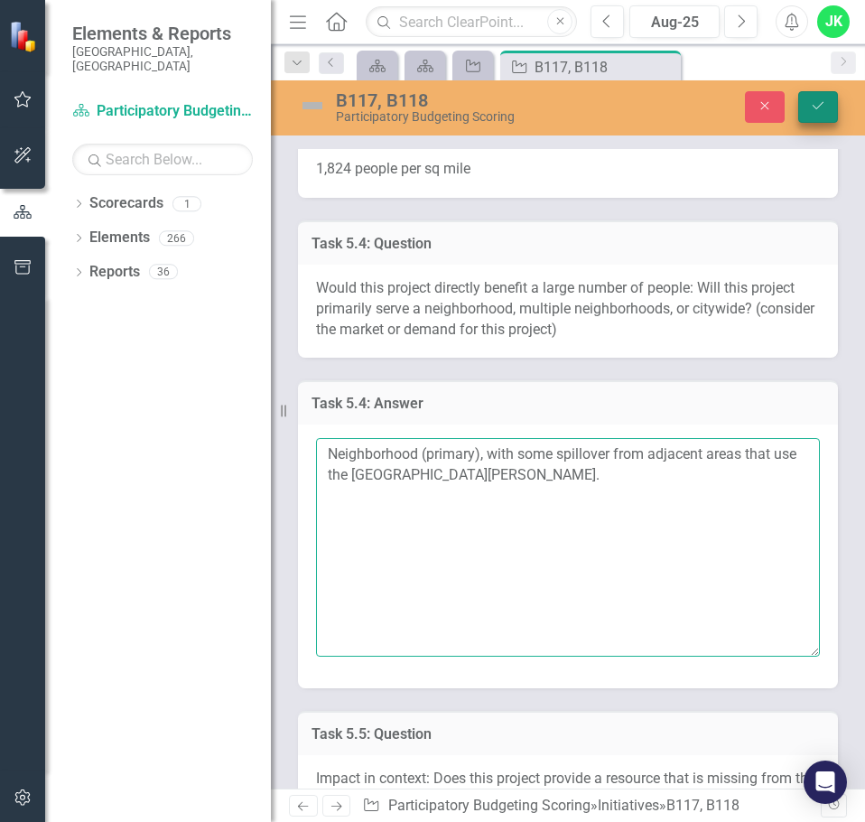
type textarea "Neighborhood (primary), with some spillover from adjacent areas that use the We…"
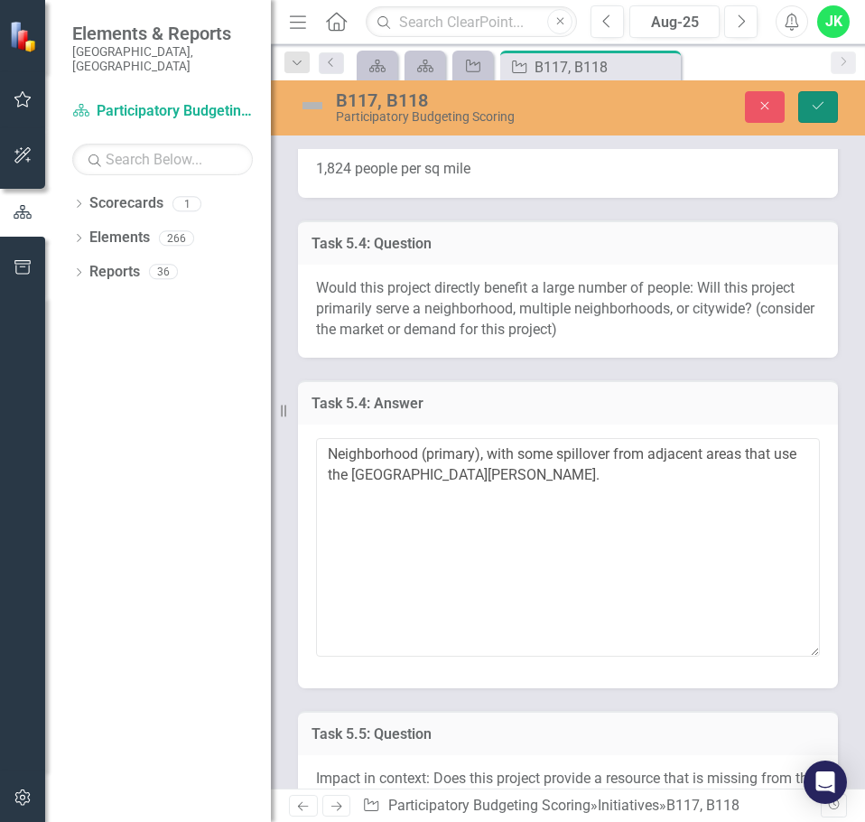
click at [829, 114] on button "Save" at bounding box center [818, 107] width 40 height 32
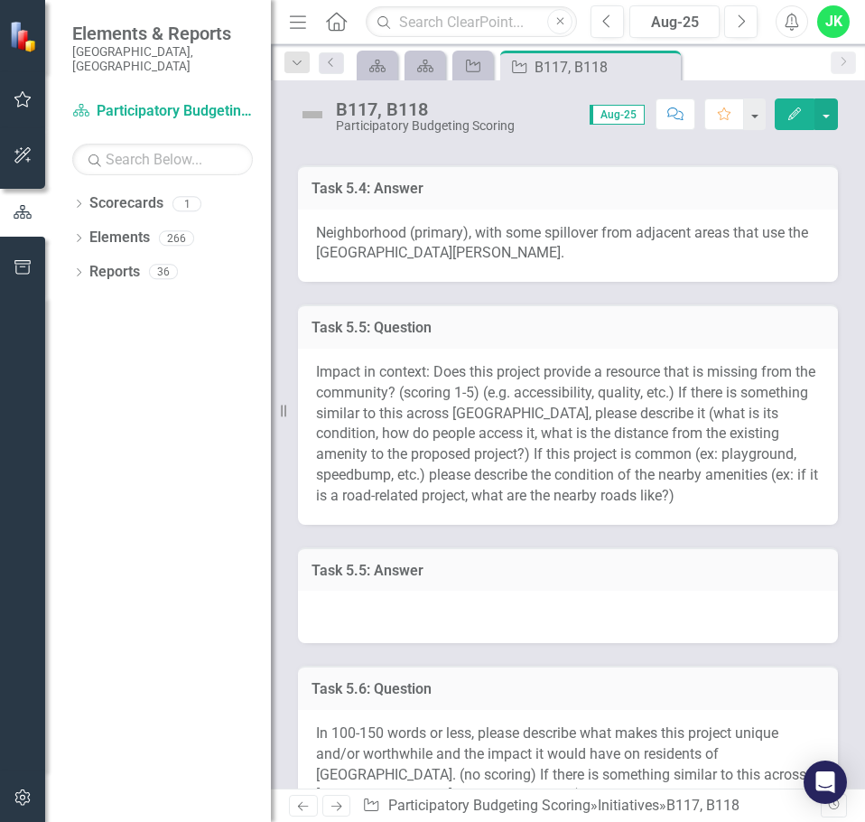
scroll to position [1565, 0]
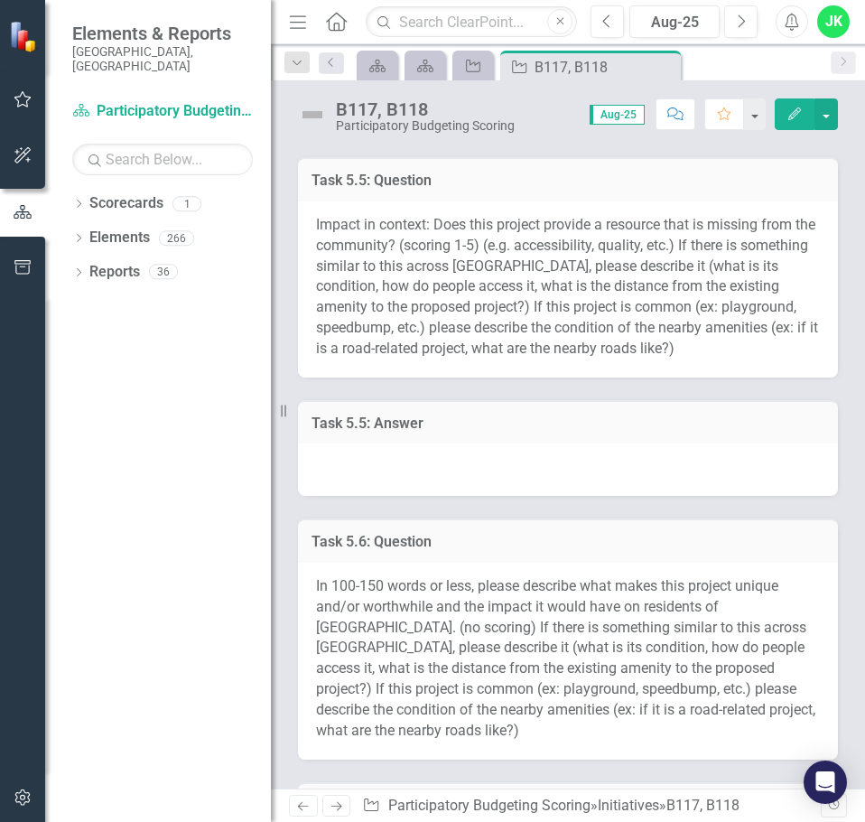
click at [425, 484] on div at bounding box center [568, 469] width 540 height 52
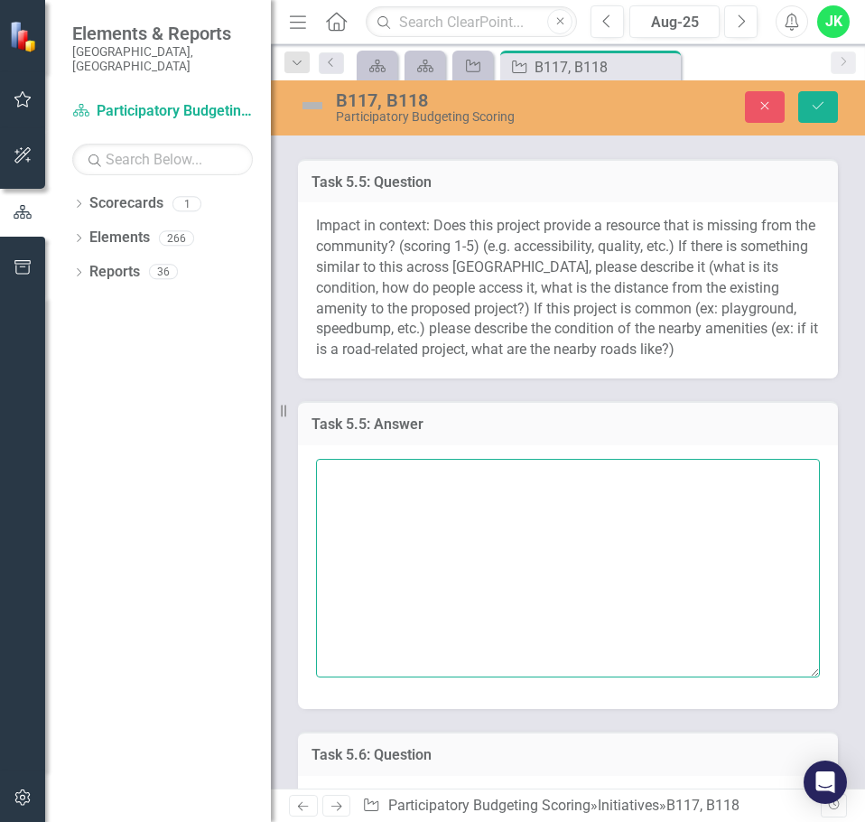
click at [376, 507] on textarea at bounding box center [568, 568] width 504 height 219
paste textarea "Score: 4 (High). The park currently offers a standard playset and a single foun…"
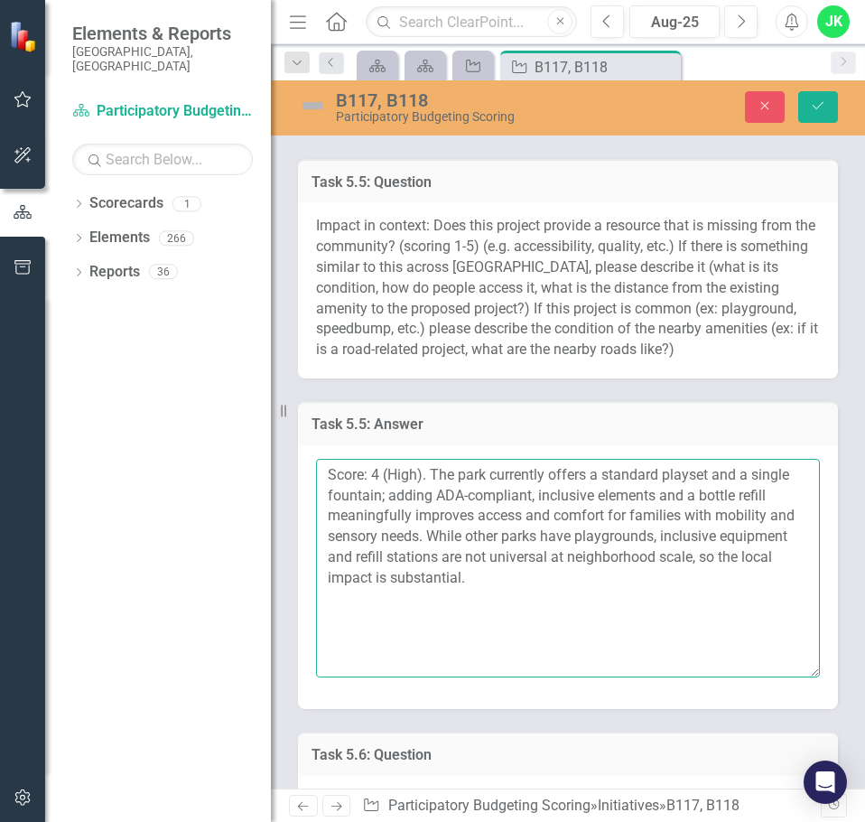
click at [378, 495] on textarea "Score: 4 (High). The park currently offers a standard playset and a single foun…" at bounding box center [568, 568] width 504 height 219
type textarea "Score: 5 (High). The park currently offers a standard playset and a single foun…"
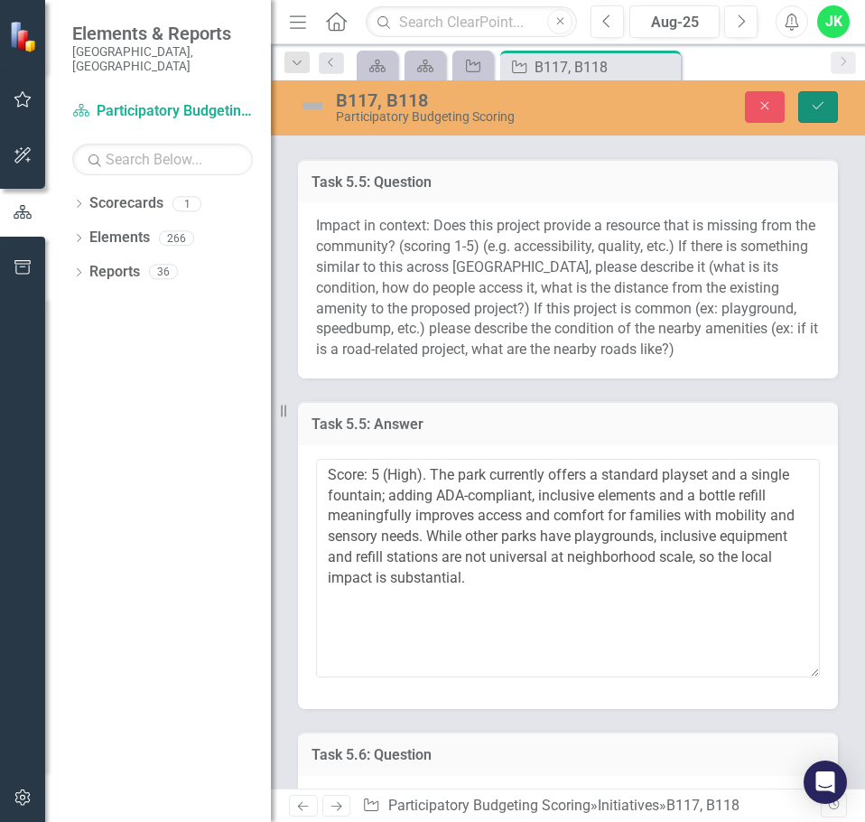
click at [821, 105] on icon "submit" at bounding box center [818, 105] width 11 height 7
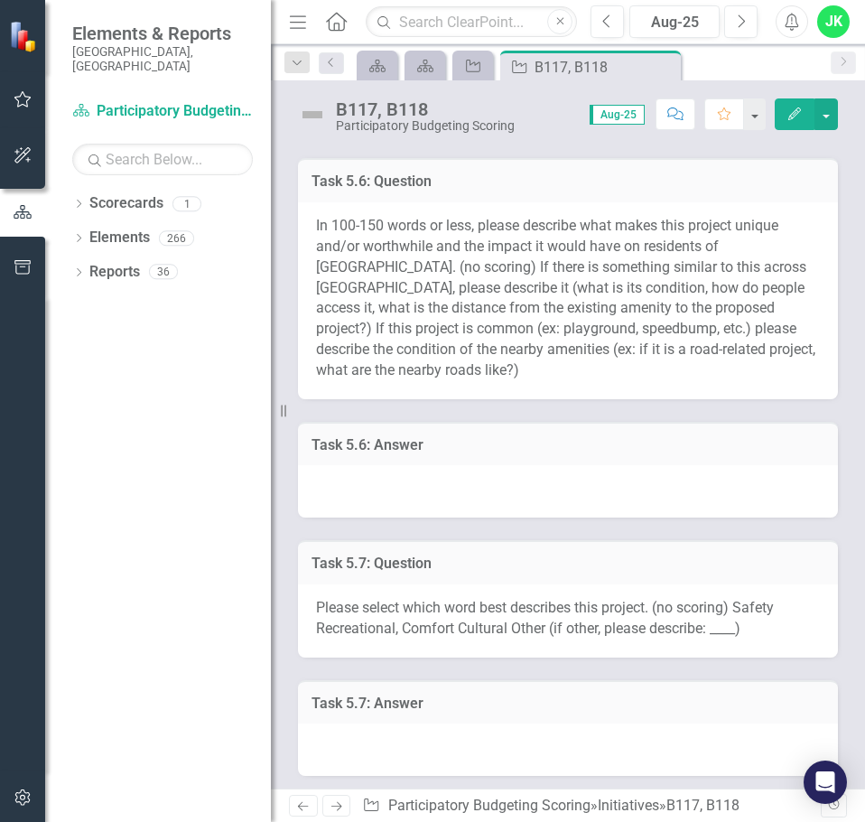
scroll to position [2047, 0]
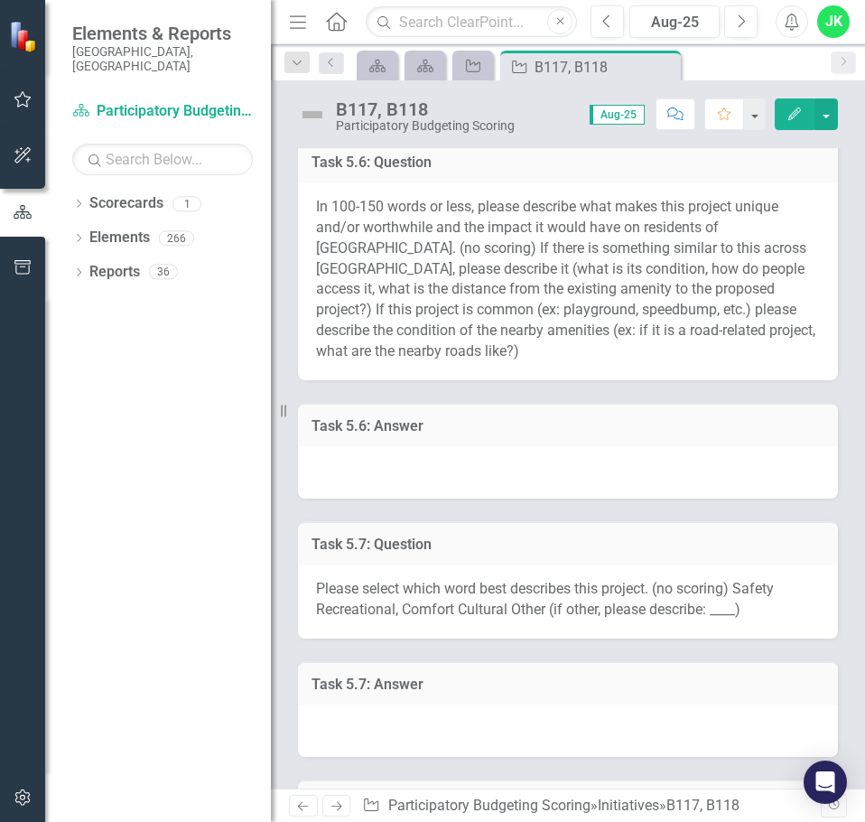
click at [402, 471] on div at bounding box center [568, 472] width 540 height 52
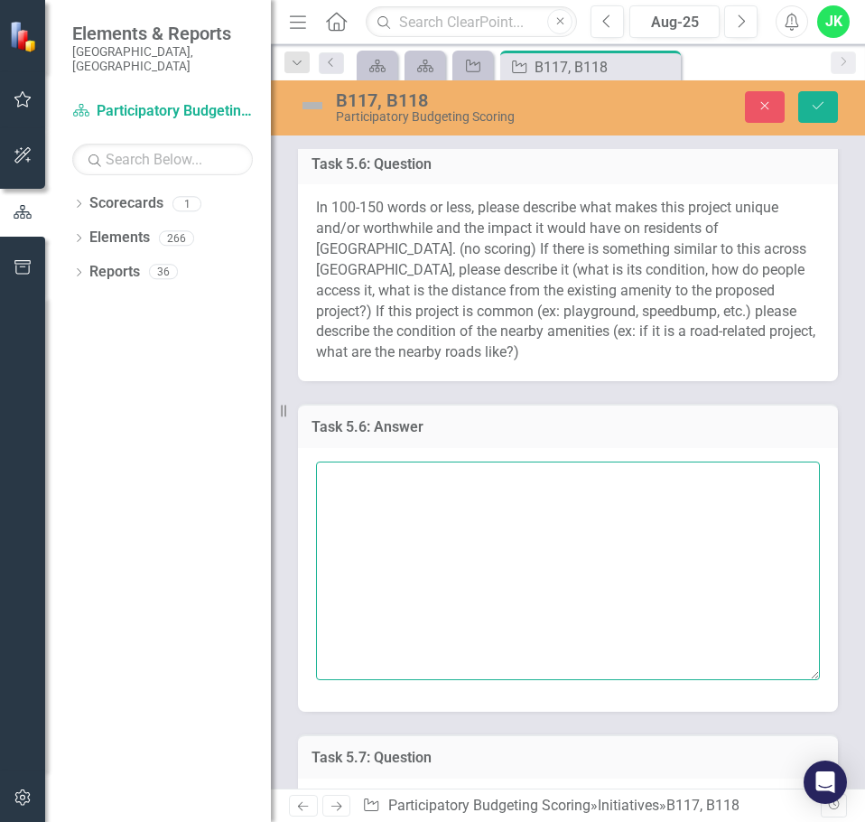
drag, startPoint x: 364, startPoint y: 488, endPoint x: 399, endPoint y: 491, distance: 35.4
click at [366, 487] on textarea at bounding box center [568, 570] width 504 height 219
paste textarea "This project modernizes a well-used neighborhood park by pairing inclusive, ADA…"
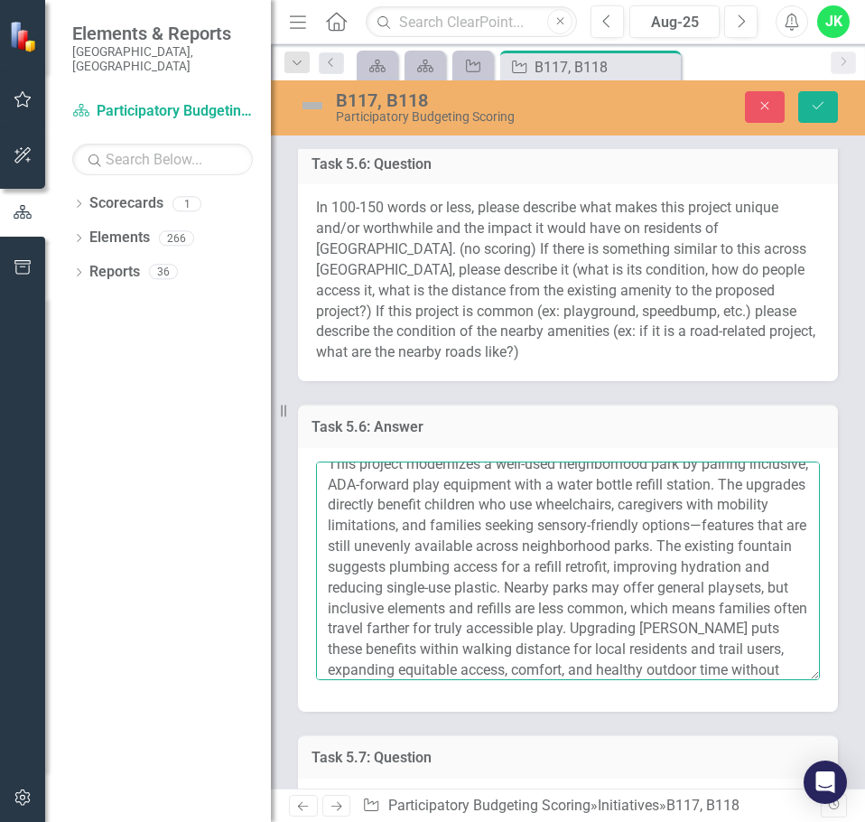
scroll to position [0, 0]
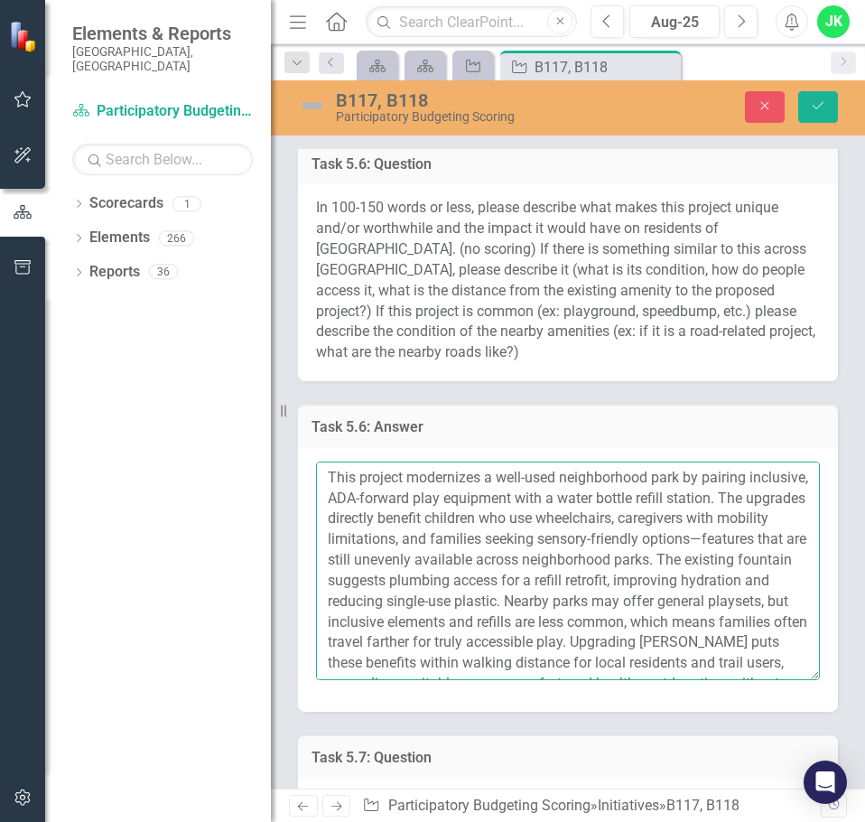
type textarea "This project modernizes a well-used neighborhood park by pairing inclusive, ADA…"
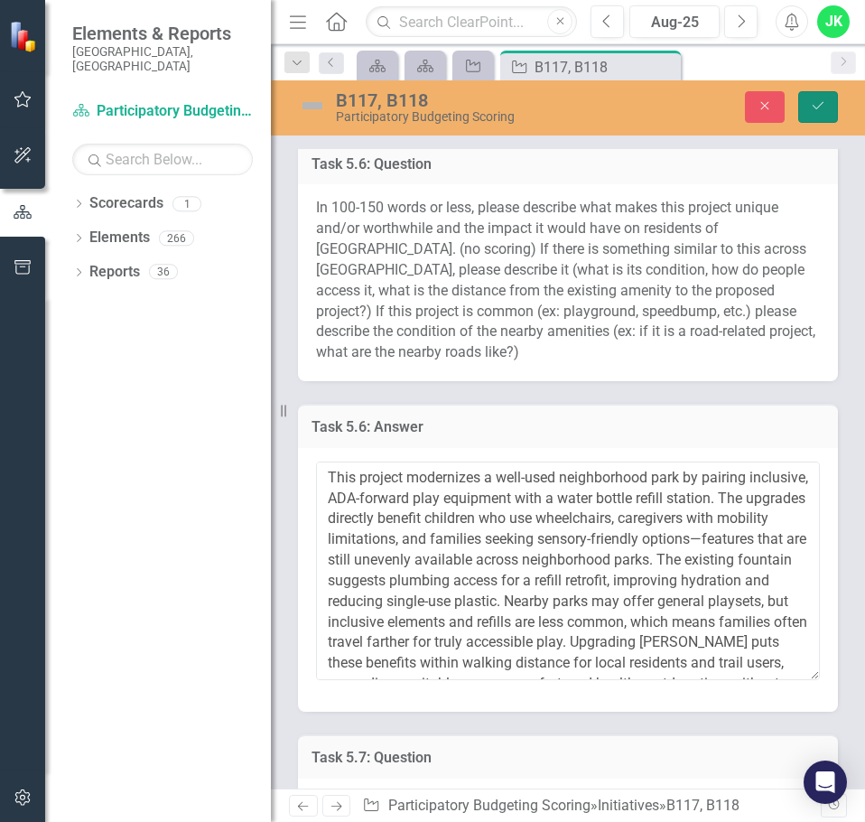
click at [809, 110] on button "Save" at bounding box center [818, 107] width 40 height 32
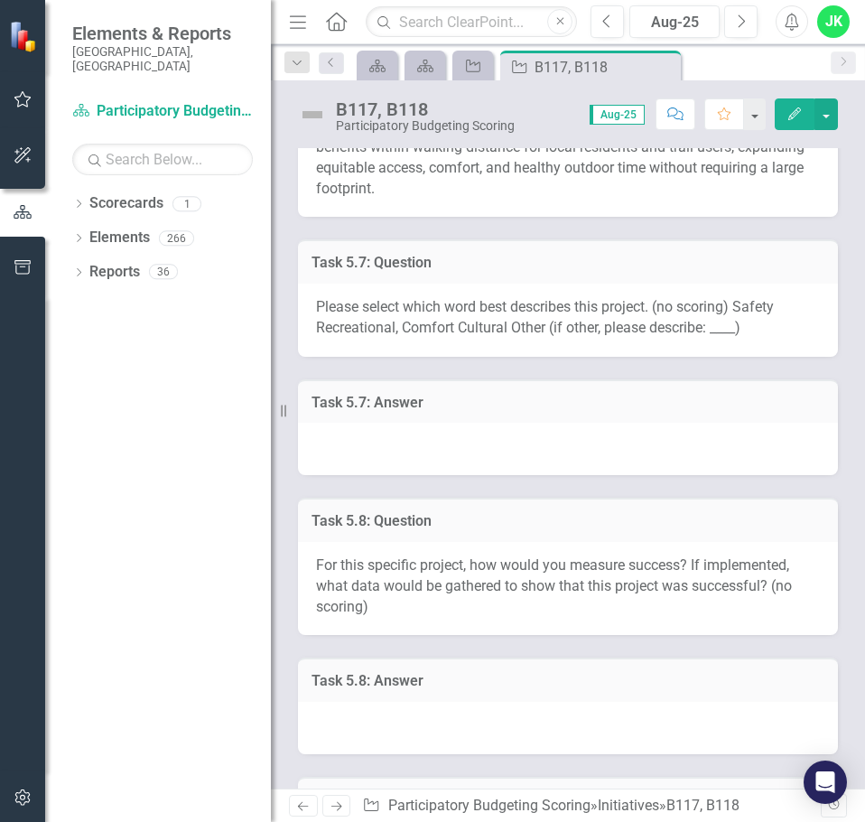
scroll to position [2558, 0]
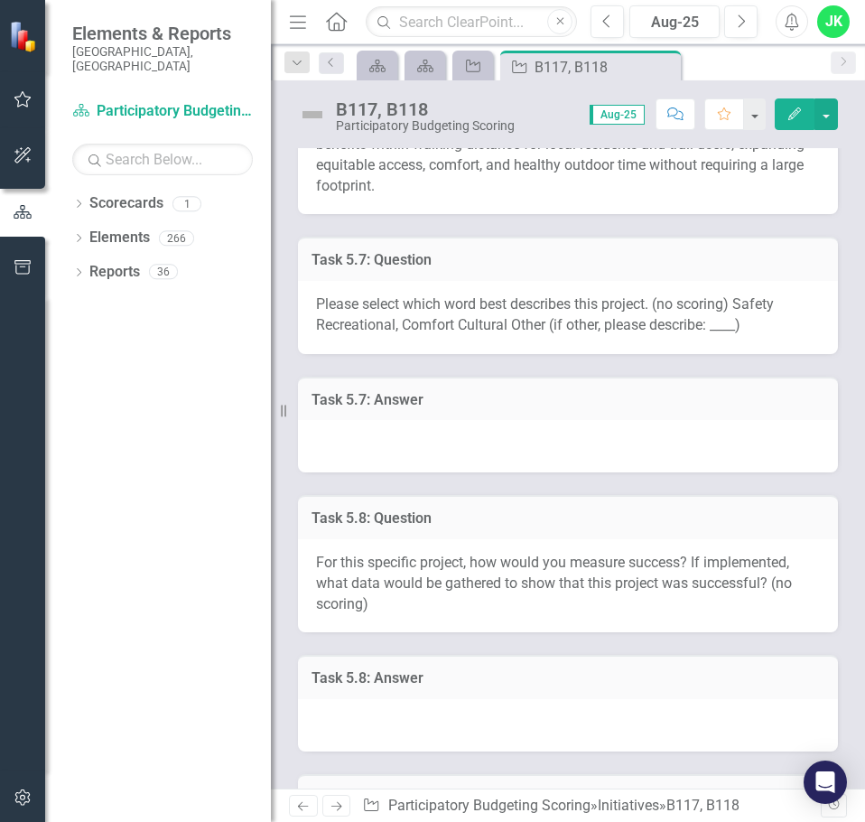
click at [461, 444] on div at bounding box center [568, 446] width 540 height 52
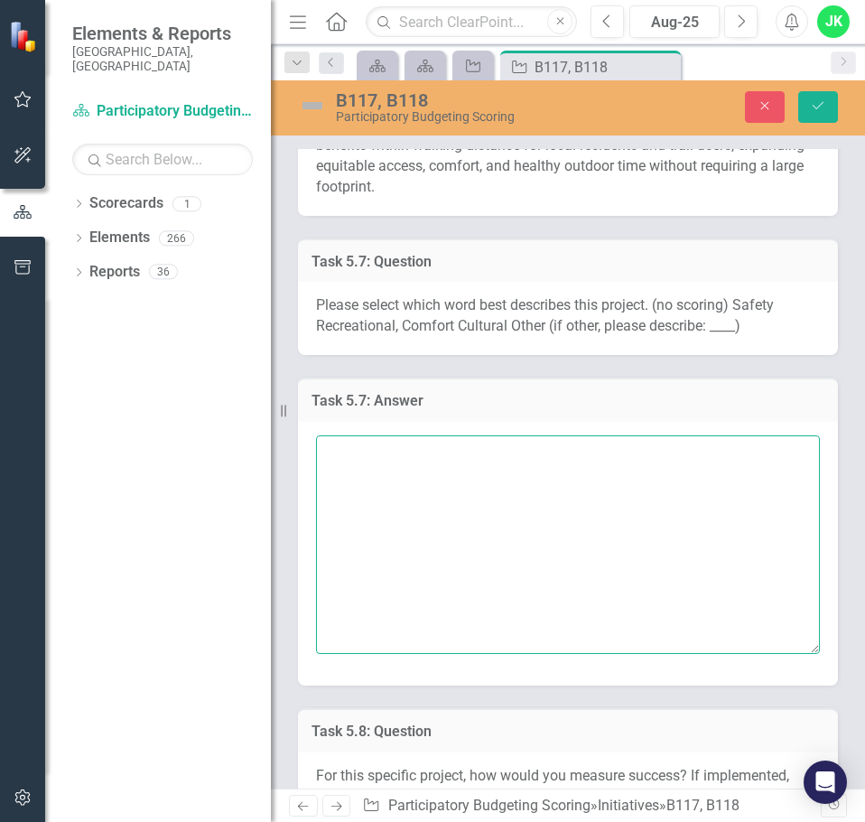
click at [429, 461] on textarea at bounding box center [568, 544] width 504 height 219
type textarea "Recreational"
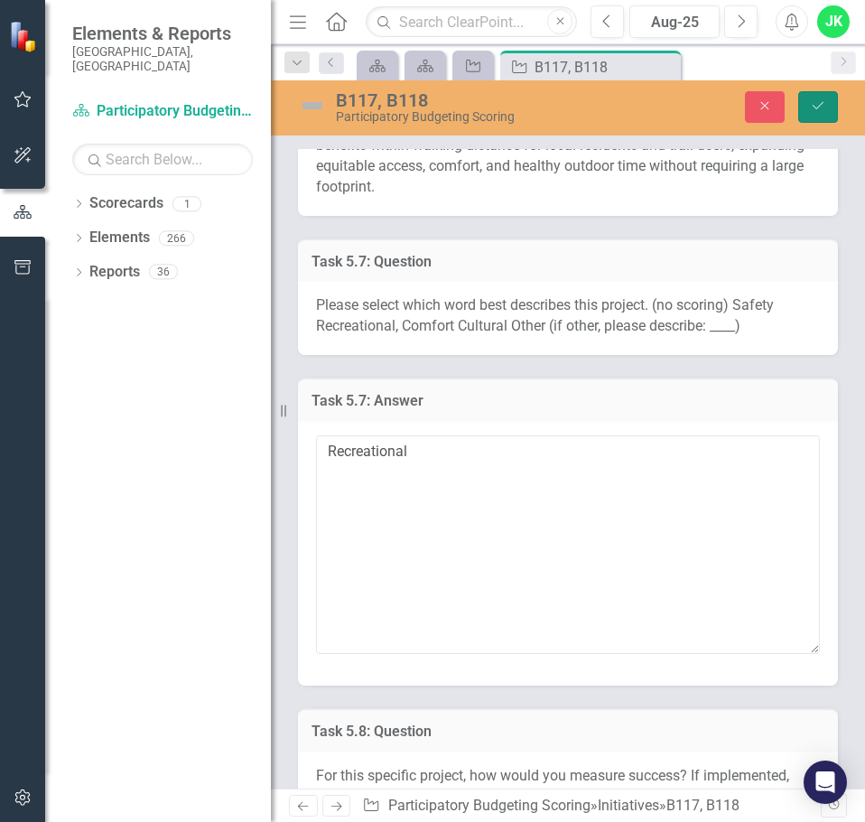
click at [815, 116] on button "Save" at bounding box center [818, 107] width 40 height 32
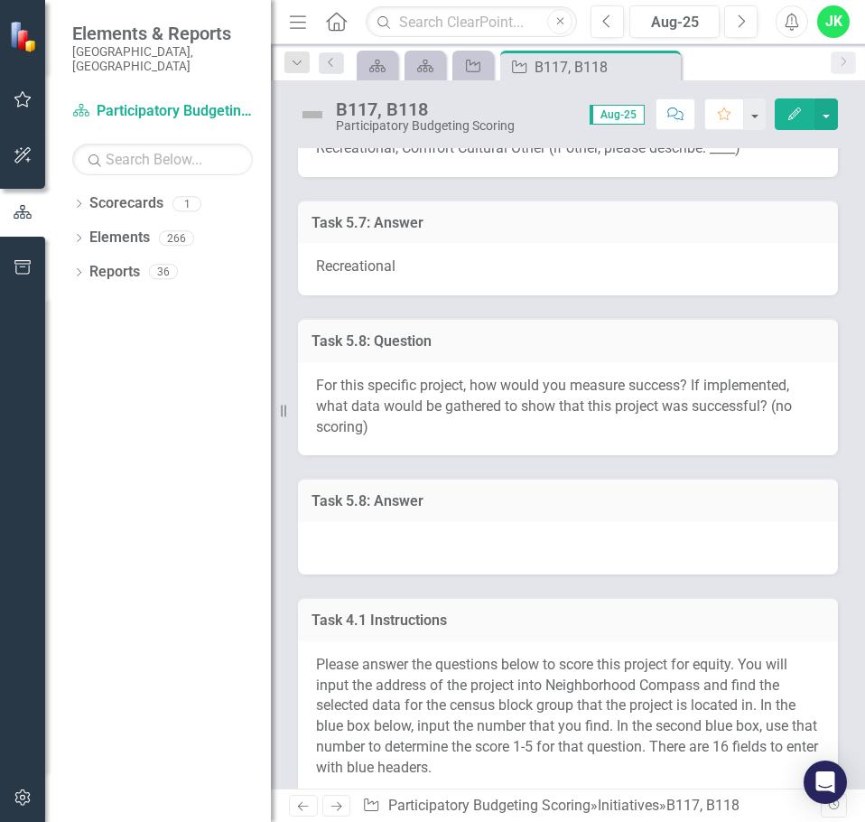
scroll to position [2739, 0]
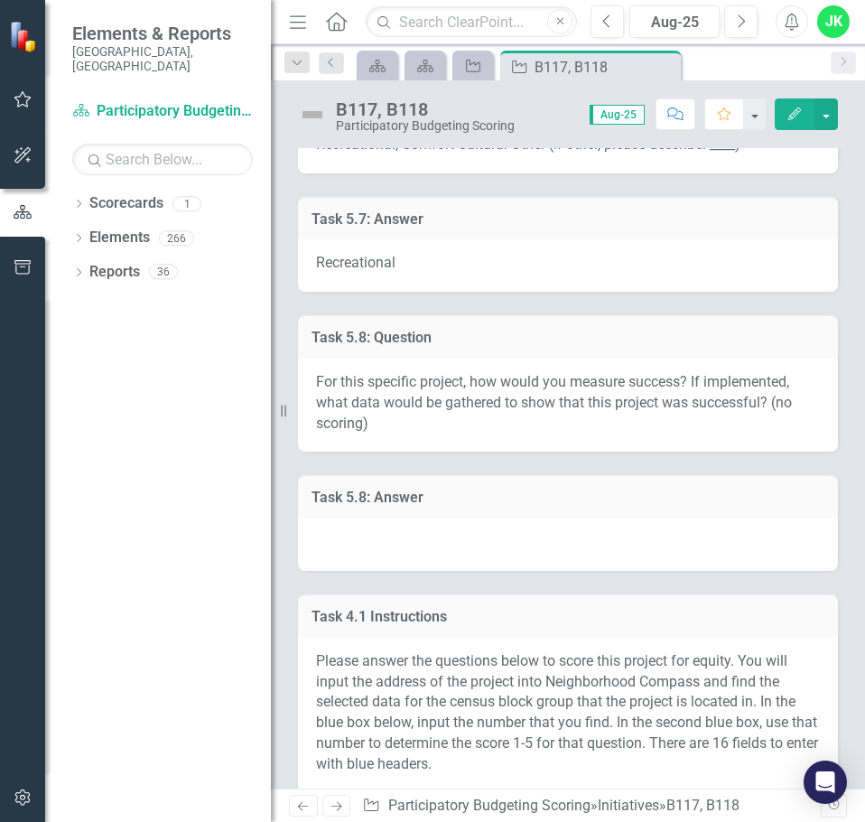
click at [396, 545] on div at bounding box center [568, 544] width 540 height 52
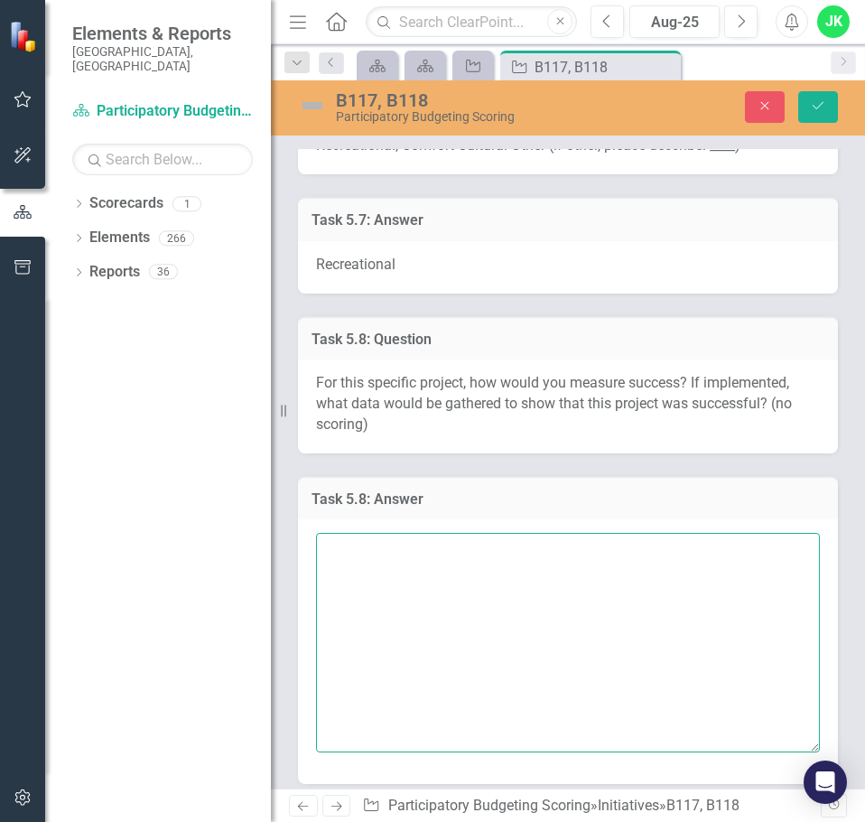
click at [356, 546] on textarea at bounding box center [568, 642] width 504 height 219
paste textarea "Pre/post user counts with notes on age/ability mix | On-site QR micro-survey on…"
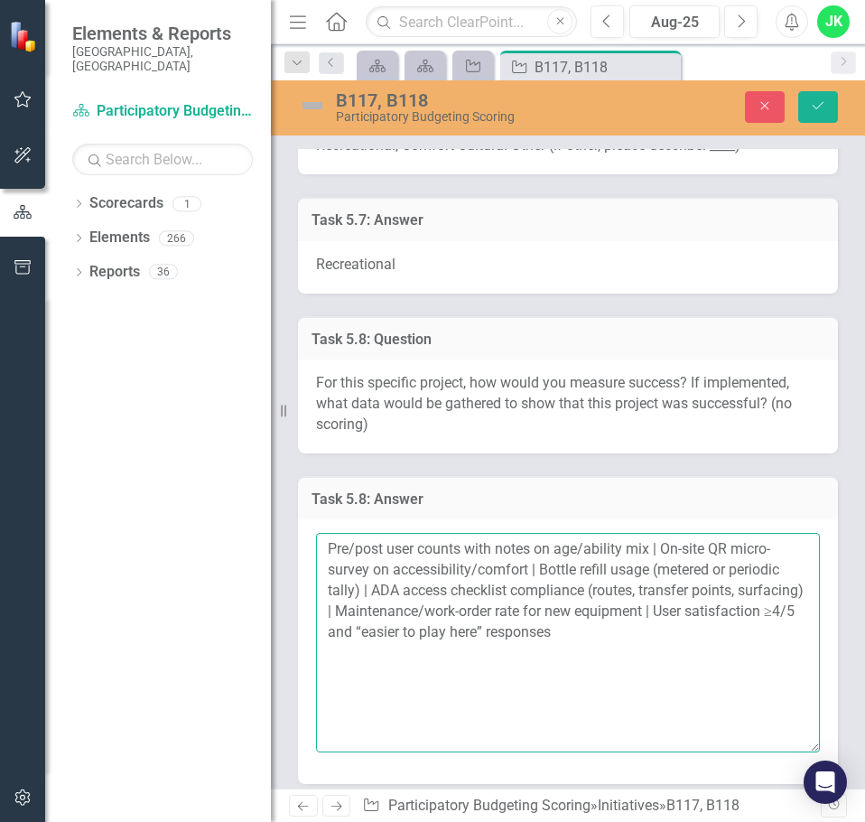
click at [381, 545] on textarea "Pre/post user counts with notes on age/ability mix | On-site QR micro-survey on…" at bounding box center [568, 642] width 504 height 219
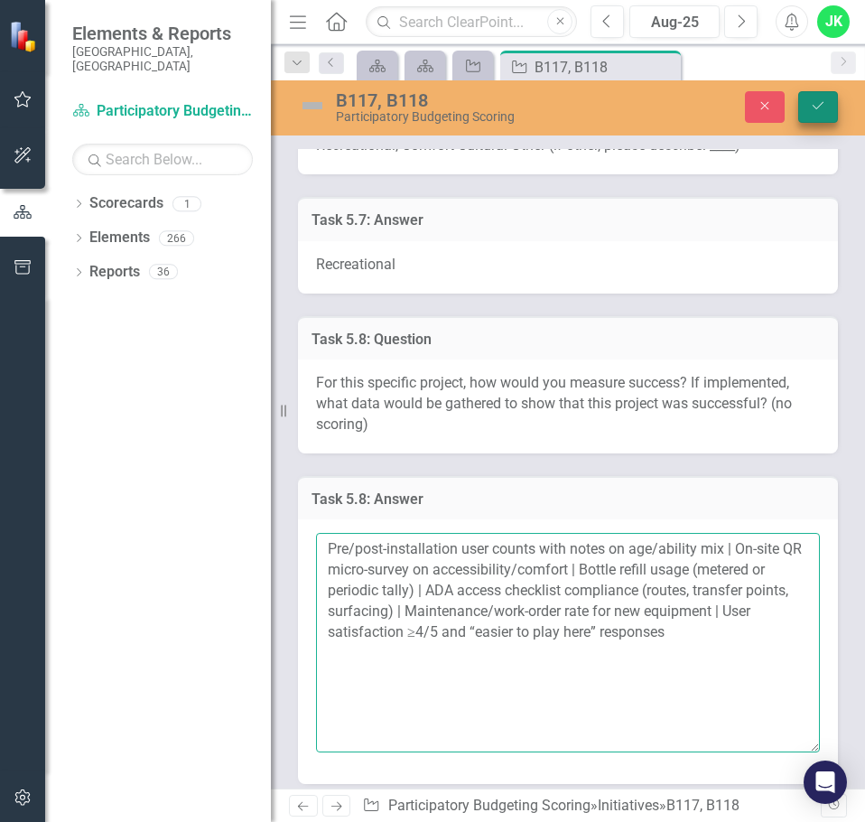
type textarea "Pre/post-installation user counts with notes on age/ability mix | On-site QR mi…"
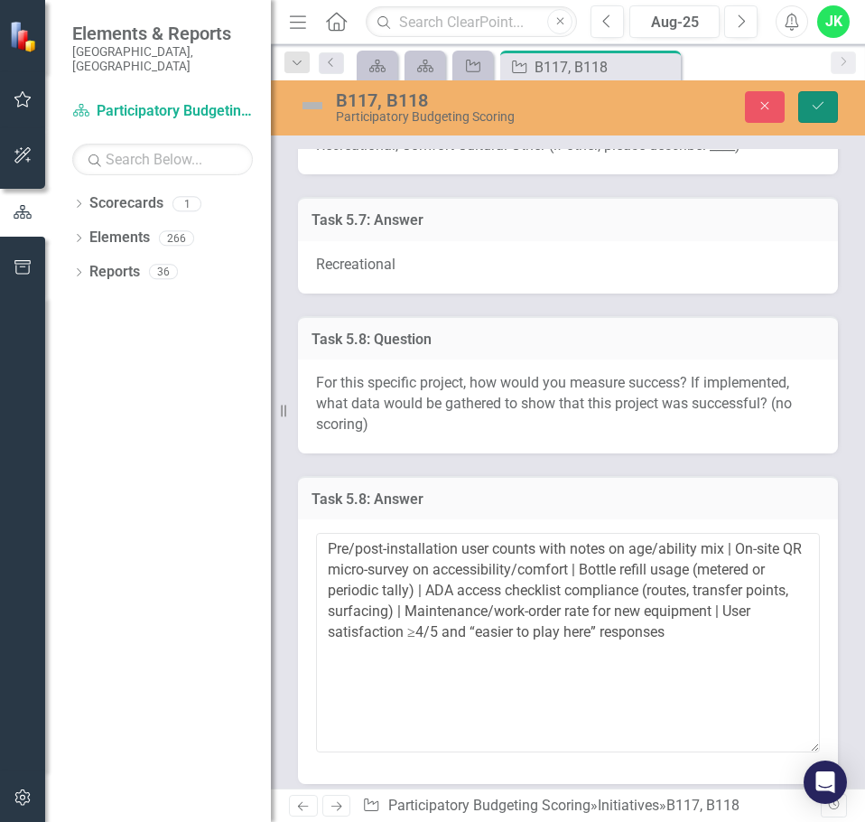
click at [814, 115] on button "Save" at bounding box center [818, 107] width 40 height 32
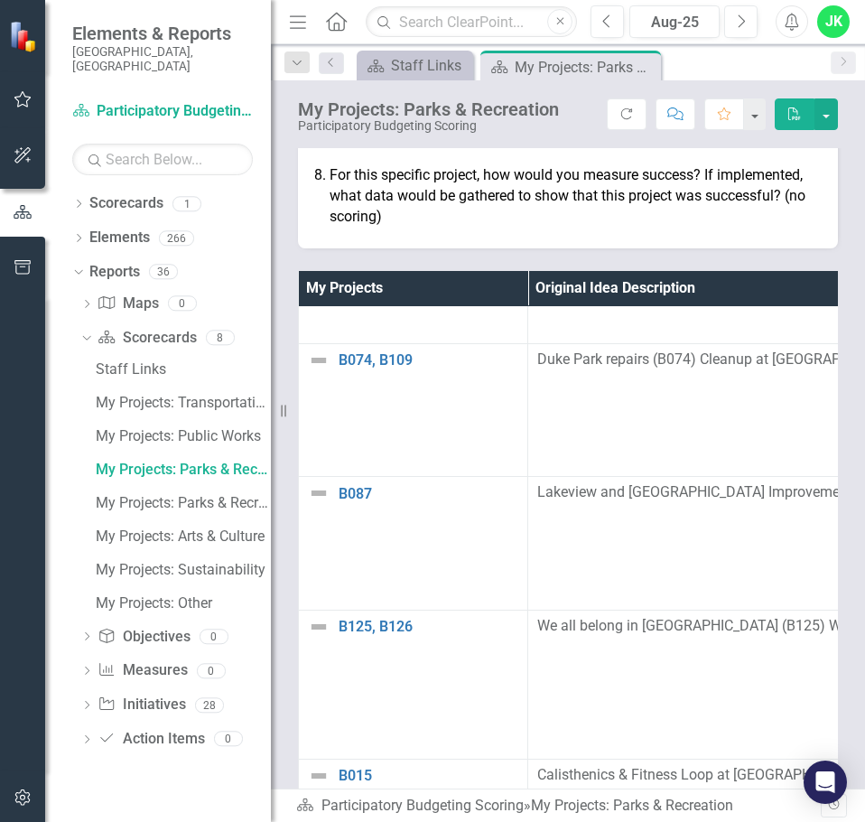
scroll to position [26394, 0]
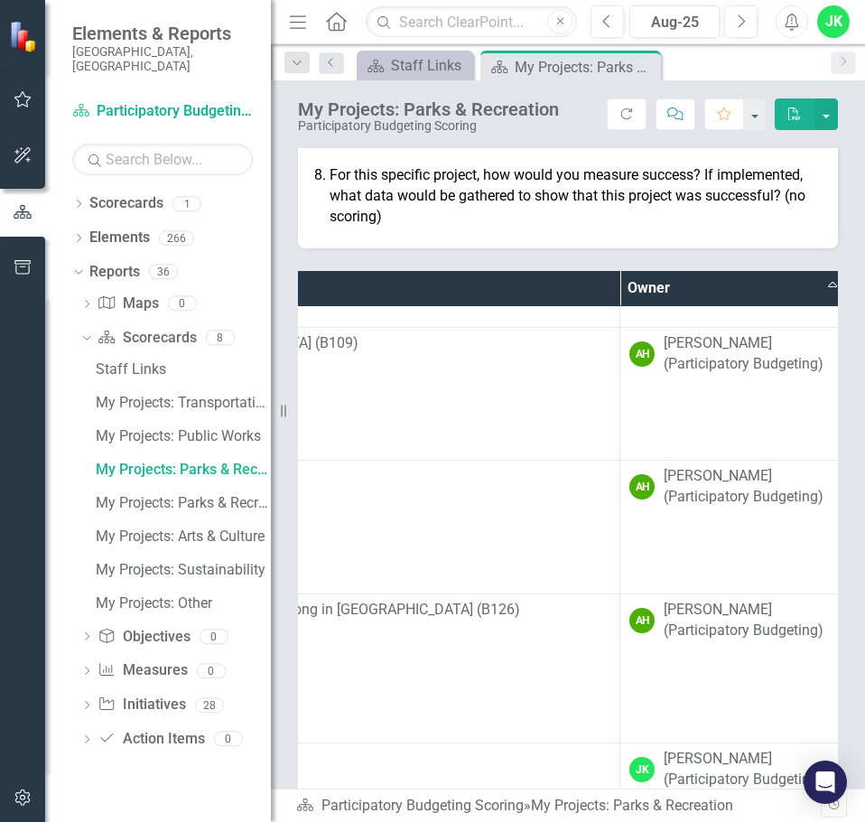
drag, startPoint x: 607, startPoint y: 556, endPoint x: 729, endPoint y: 558, distance: 121.9
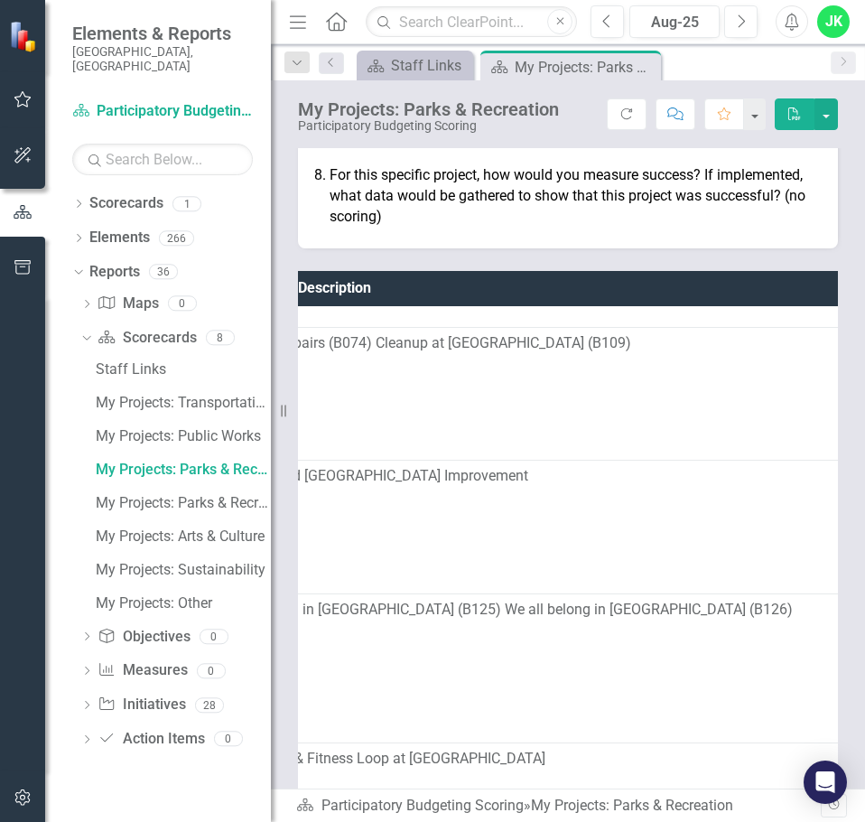
drag, startPoint x: 551, startPoint y: 586, endPoint x: 430, endPoint y: 584, distance: 121.0
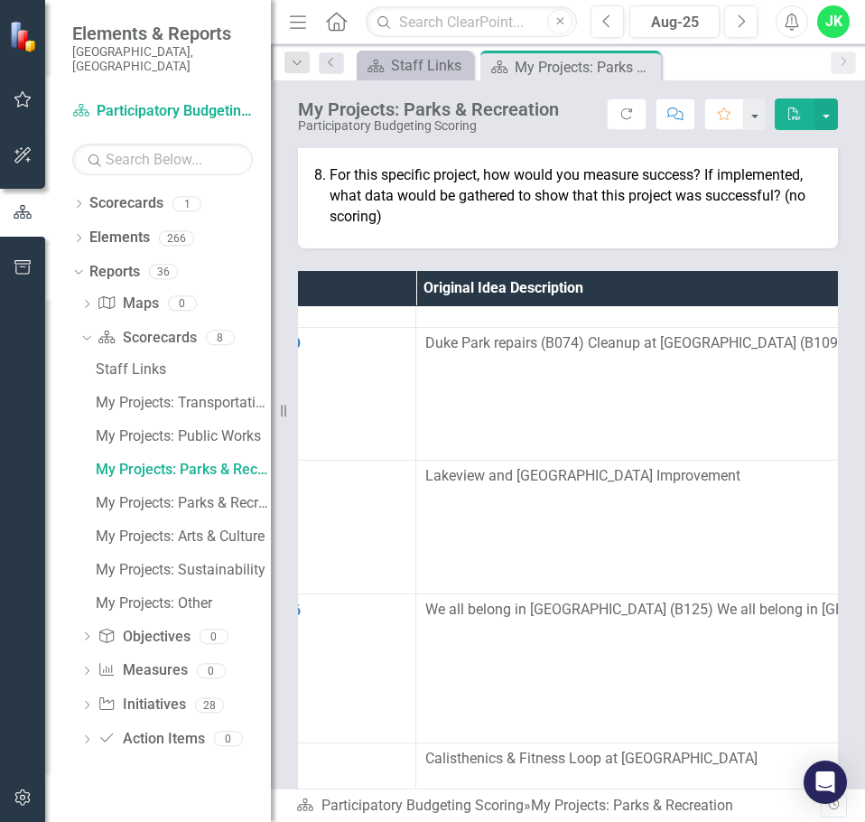
scroll to position [26394, 0]
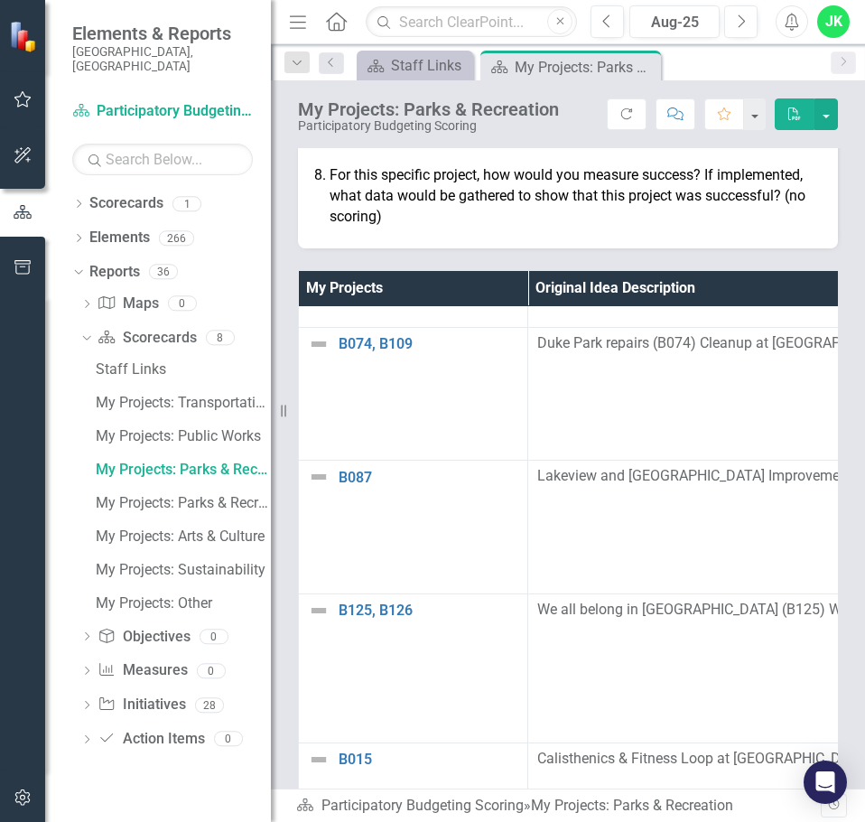
drag, startPoint x: 464, startPoint y: 532, endPoint x: 317, endPoint y: 537, distance: 147.3
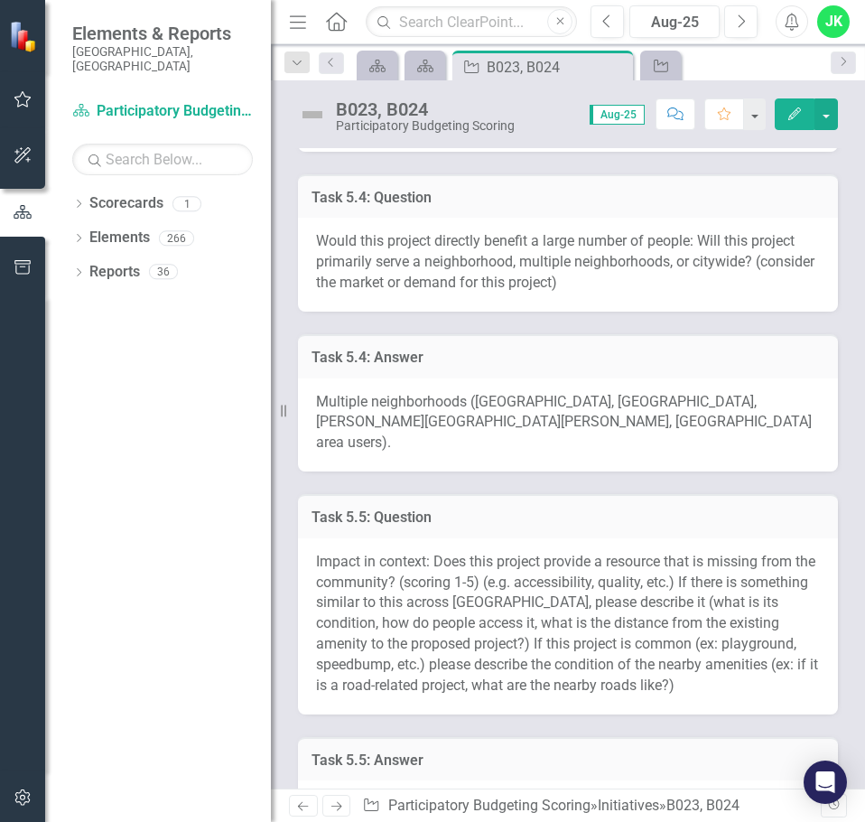
scroll to position [1264, 0]
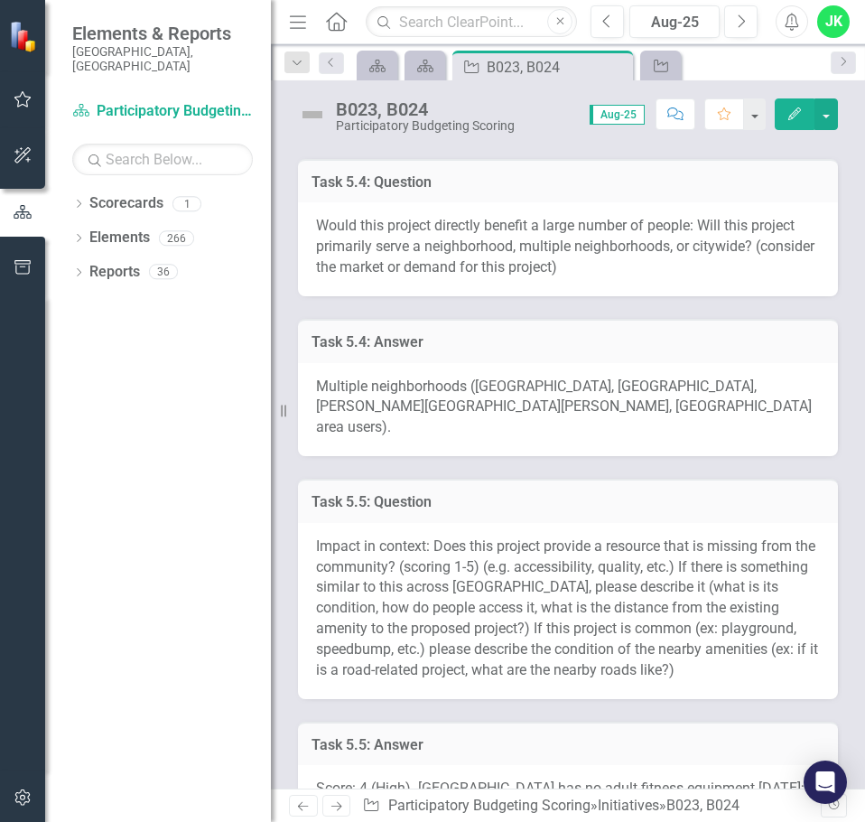
click at [424, 396] on div "Multiple neighborhoods ([GEOGRAPHIC_DATA], [GEOGRAPHIC_DATA], [PERSON_NAME][GEO…" at bounding box center [568, 410] width 540 height 94
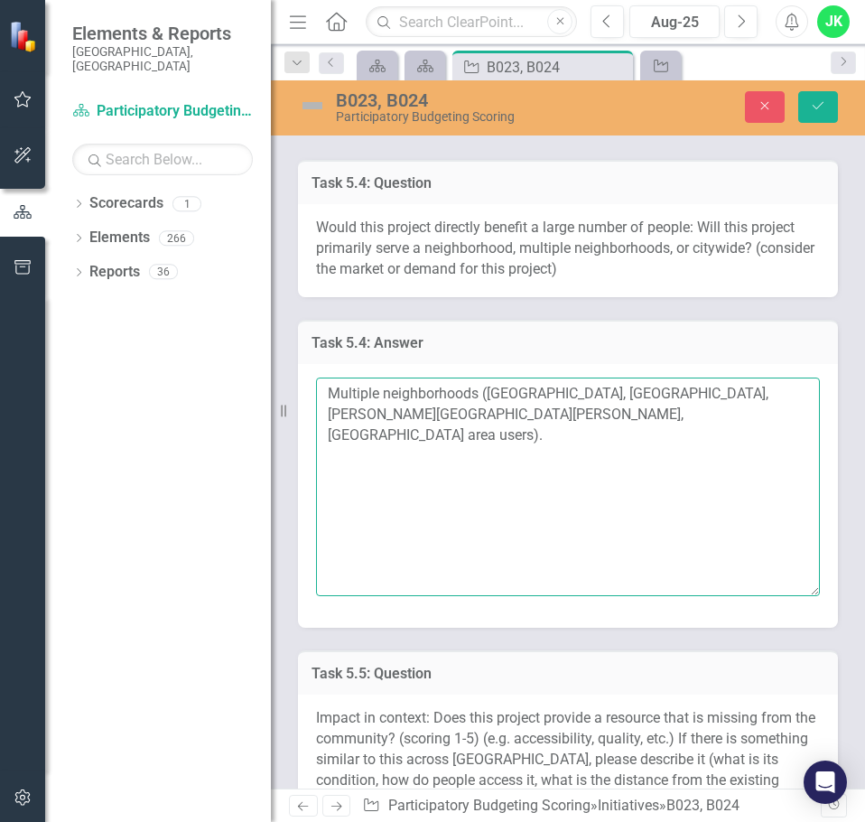
drag, startPoint x: 461, startPoint y: 424, endPoint x: 318, endPoint y: 374, distance: 151.1
click at [318, 374] on div "Multiple neighborhoods ([GEOGRAPHIC_DATA], [GEOGRAPHIC_DATA], [PERSON_NAME][GEO…" at bounding box center [568, 496] width 540 height 264
paste textarea "Neighborhood (primary), with spillover to adjacent areas. [GEOGRAPHIC_DATA] dra…"
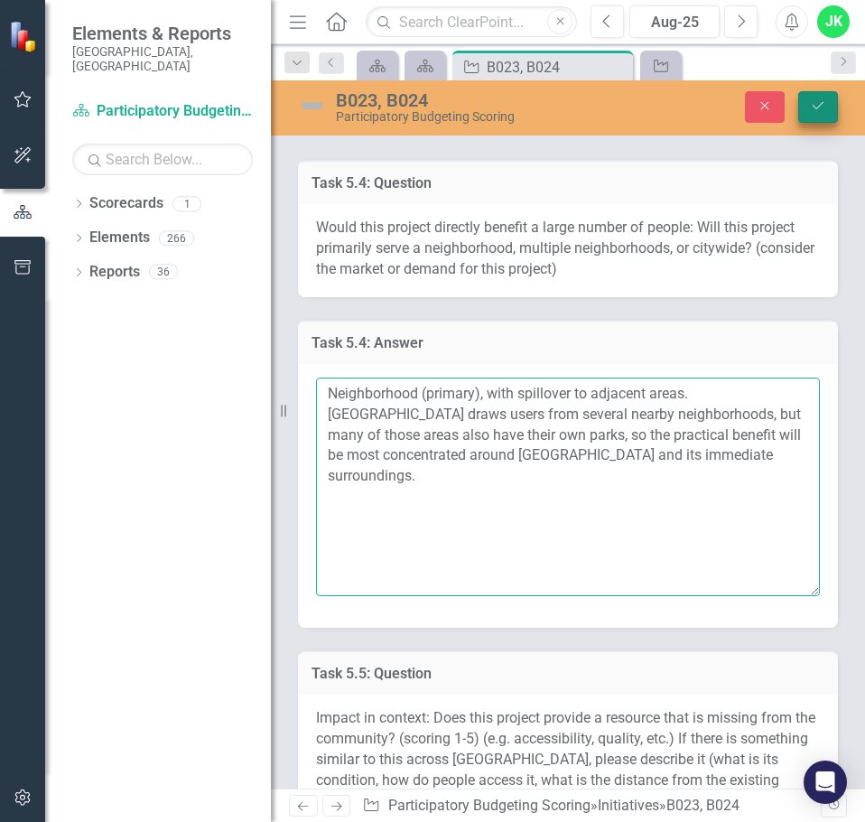
type textarea "Neighborhood (primary), with spillover to adjacent areas. [GEOGRAPHIC_DATA] dra…"
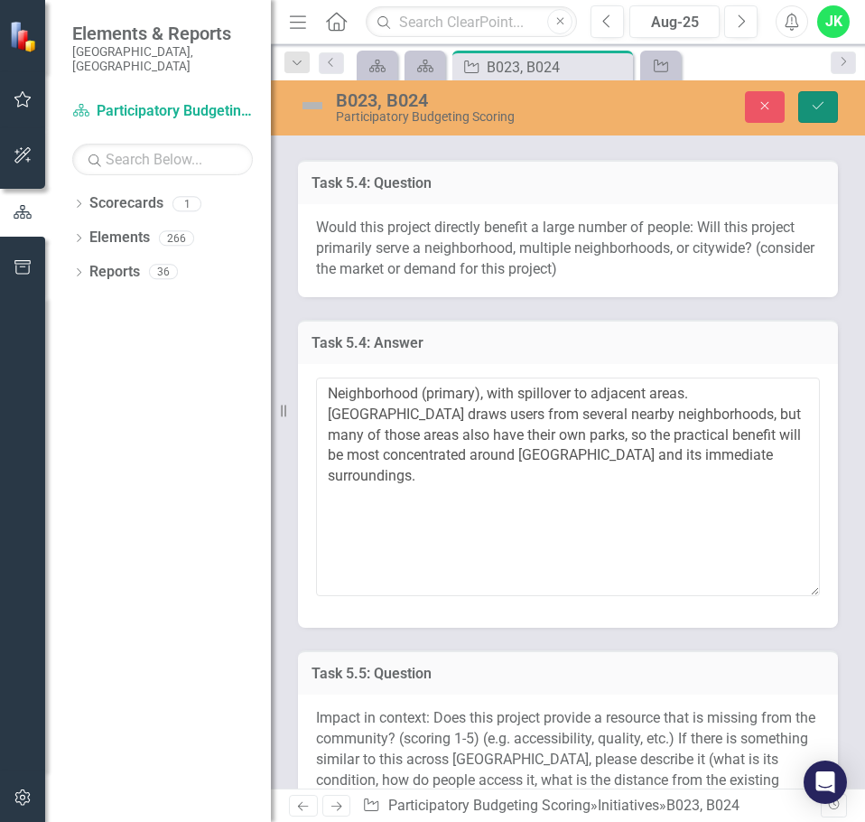
click at [819, 107] on icon "Save" at bounding box center [818, 105] width 16 height 13
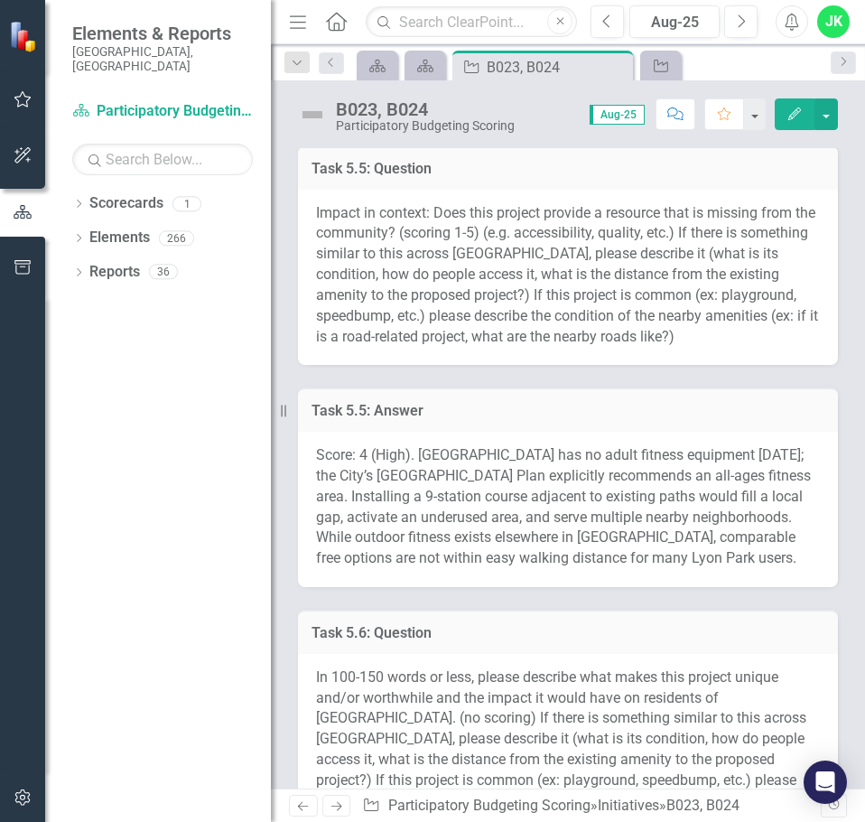
scroll to position [1626, 0]
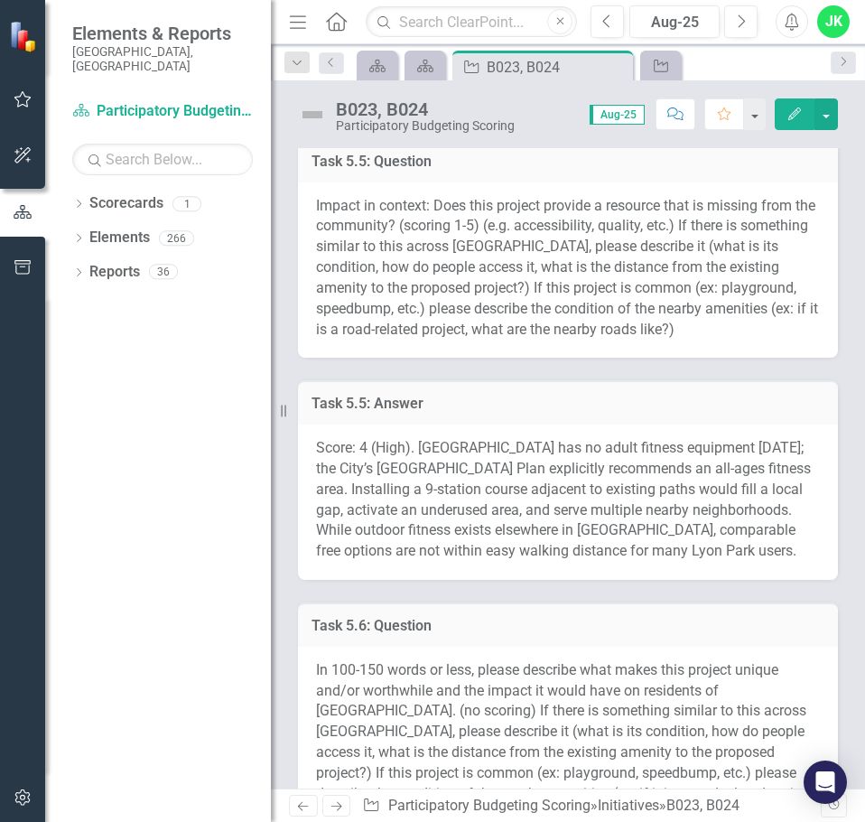
click at [485, 494] on span "Score: 4 (High). [GEOGRAPHIC_DATA] has no adult fitness equipment [DATE]; the C…" at bounding box center [563, 499] width 495 height 120
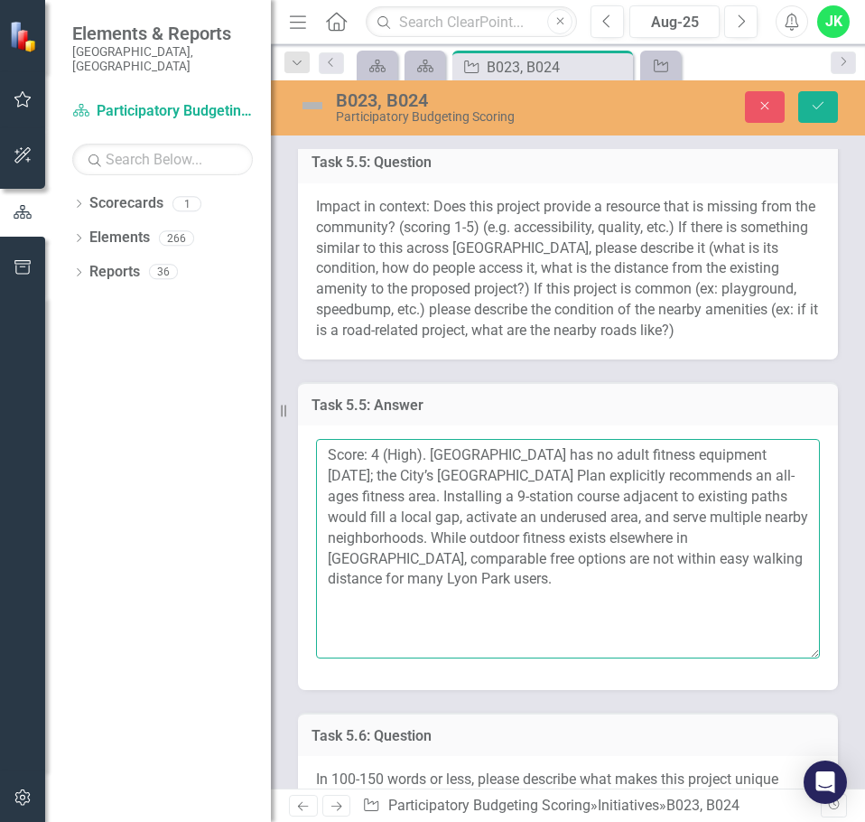
drag, startPoint x: 473, startPoint y: 583, endPoint x: 289, endPoint y: 446, distance: 229.7
click at [289, 446] on div "Task 5.5: Answer Score: 4 (High). [GEOGRAPHIC_DATA] has no adult fitness equipm…" at bounding box center [567, 524] width 567 height 331
paste textarea "3 (Moderate). [GEOGRAPHIC_DATA] currently lacks adult fitness equipment; instal…"
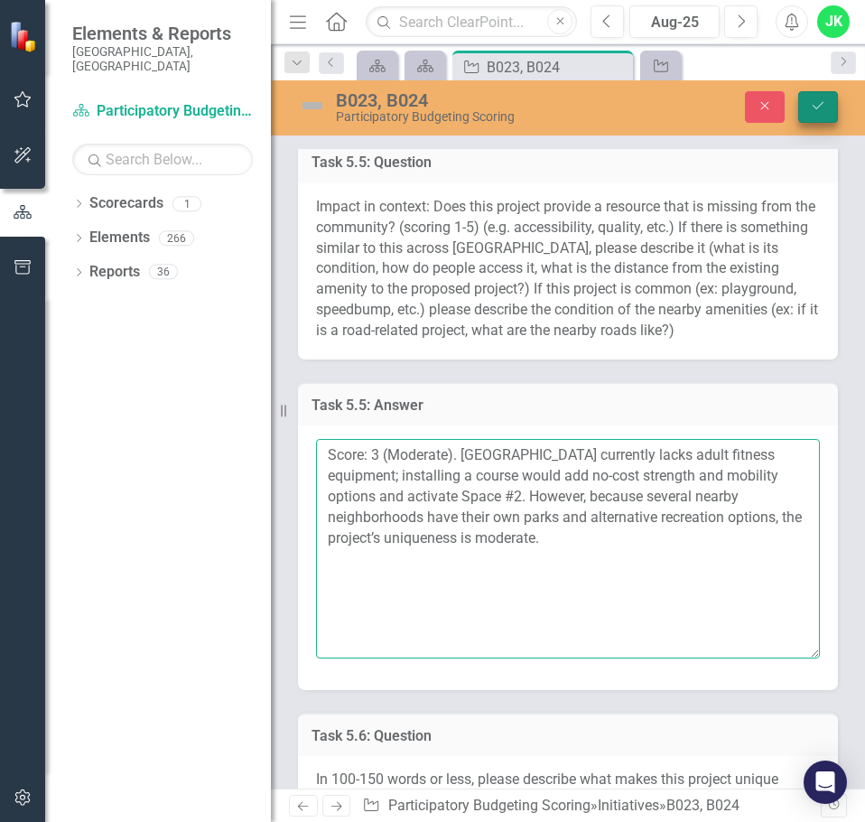
type textarea "Score: 3 (Moderate). [GEOGRAPHIC_DATA] currently lacks adult fitness equipment;…"
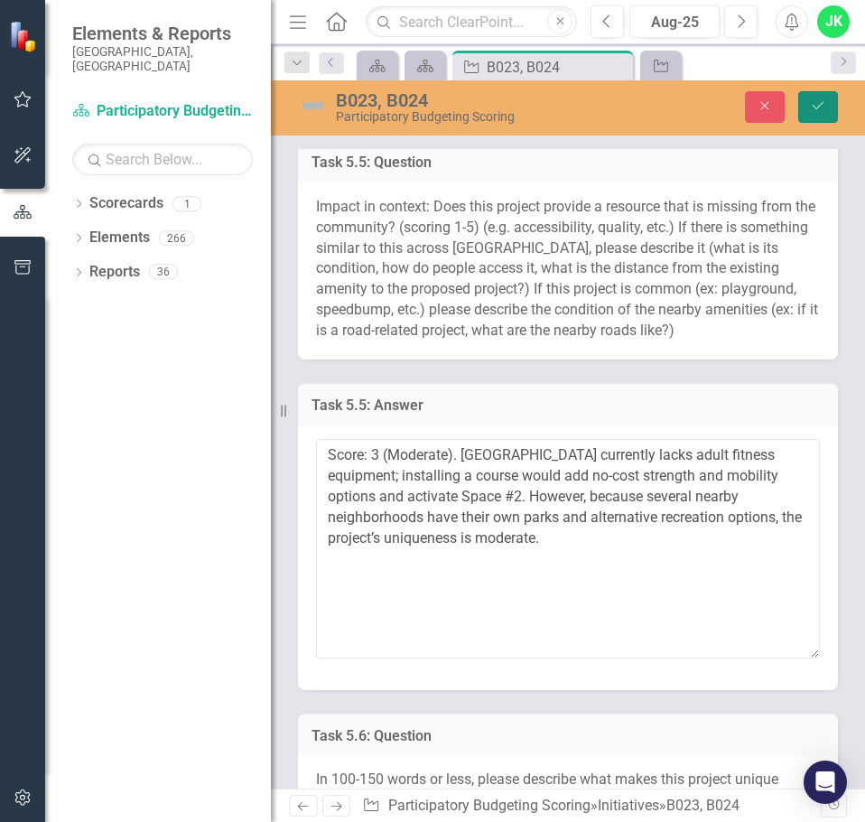
click at [817, 106] on icon "Save" at bounding box center [818, 105] width 16 height 13
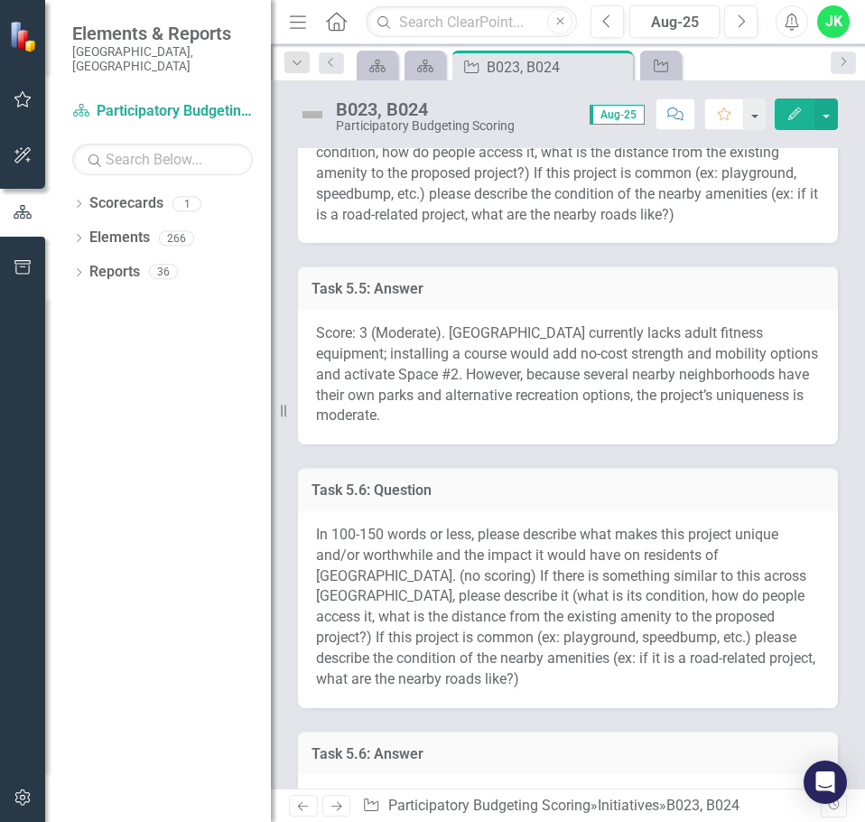
scroll to position [1716, 0]
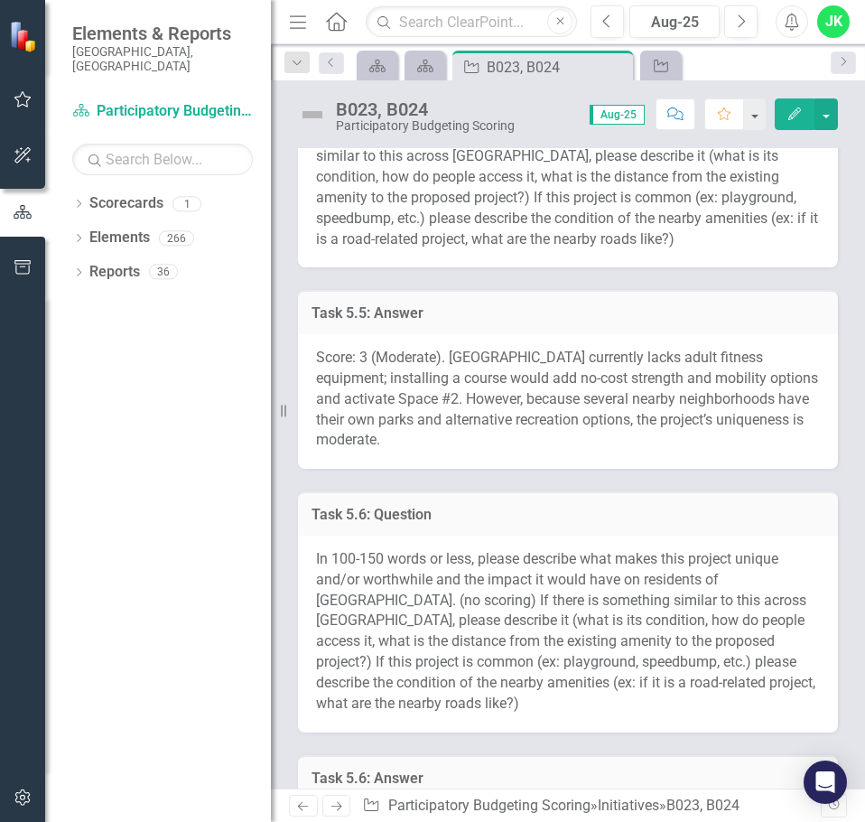
click at [415, 446] on div "Score: 3 (Moderate). [GEOGRAPHIC_DATA] currently lacks adult fitness equipment;…" at bounding box center [568, 401] width 540 height 135
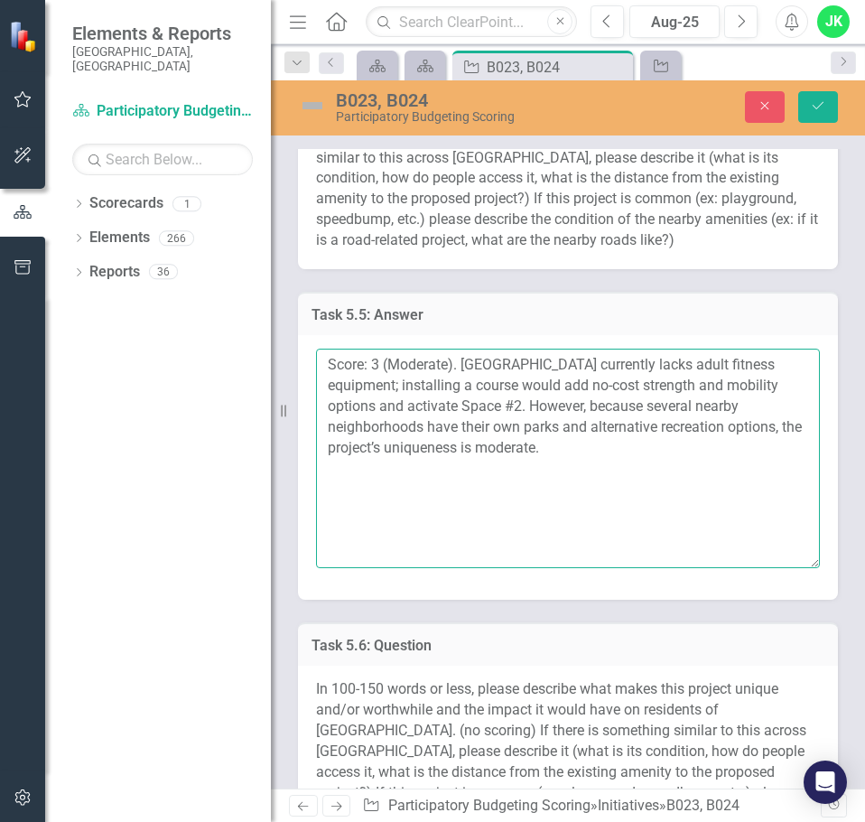
click at [441, 406] on textarea "Score: 3 (Moderate). [GEOGRAPHIC_DATA] currently lacks adult fitness equipment;…" at bounding box center [568, 458] width 504 height 219
click at [575, 430] on textarea "Score: 3 (Moderate). [GEOGRAPHIC_DATA] currently lacks adult fitness equipment;…" at bounding box center [568, 458] width 504 height 219
paste textarea "4 (High). [GEOGRAPHIC_DATA] has no adult fitness equipment [DATE]; the City’s […"
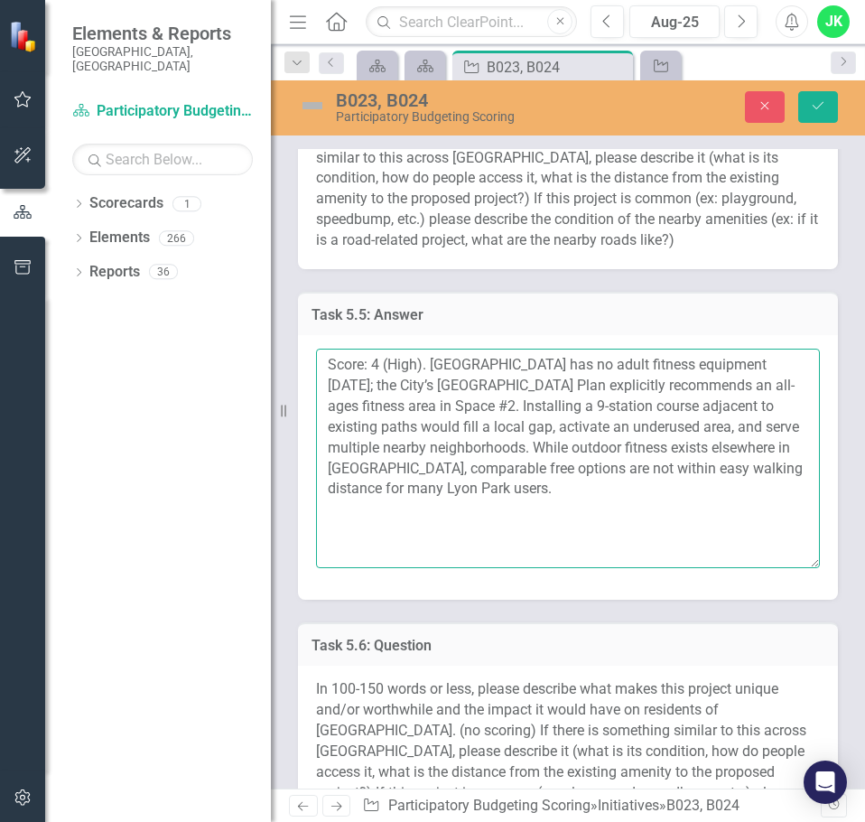
drag, startPoint x: 386, startPoint y: 405, endPoint x: 321, endPoint y: 399, distance: 64.3
click at [321, 399] on textarea "Score: 4 (High). [GEOGRAPHIC_DATA] has no adult fitness equipment [DATE]; the C…" at bounding box center [568, 458] width 504 height 219
type textarea "Score: 4 (High). [GEOGRAPHIC_DATA] has no adult fitness equipment [DATE]; the C…"
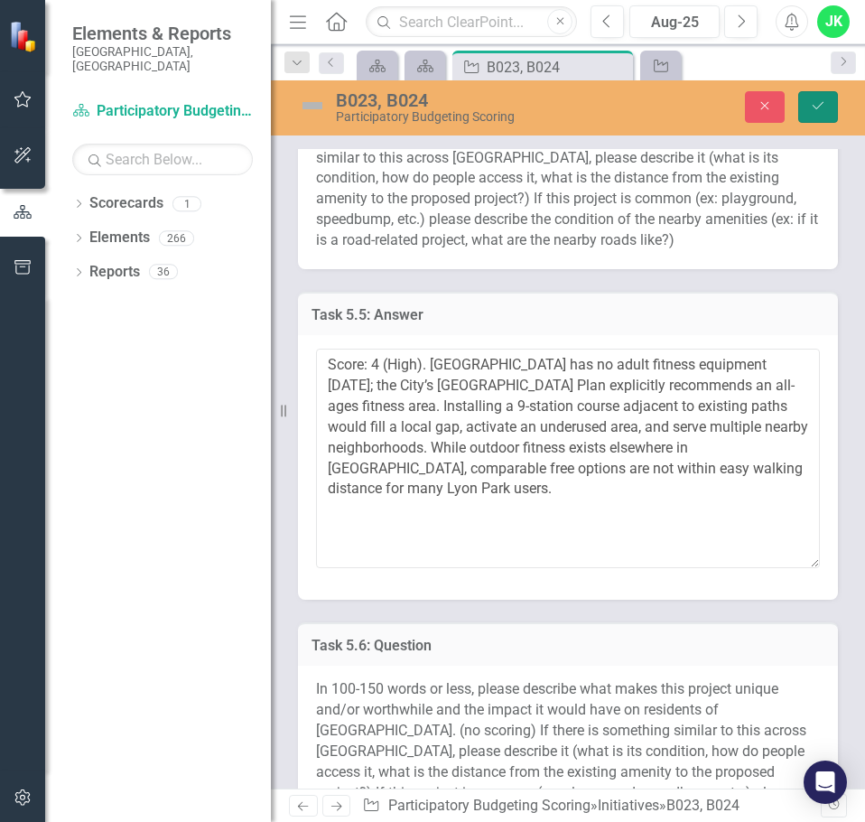
click at [812, 111] on icon "Save" at bounding box center [818, 105] width 16 height 13
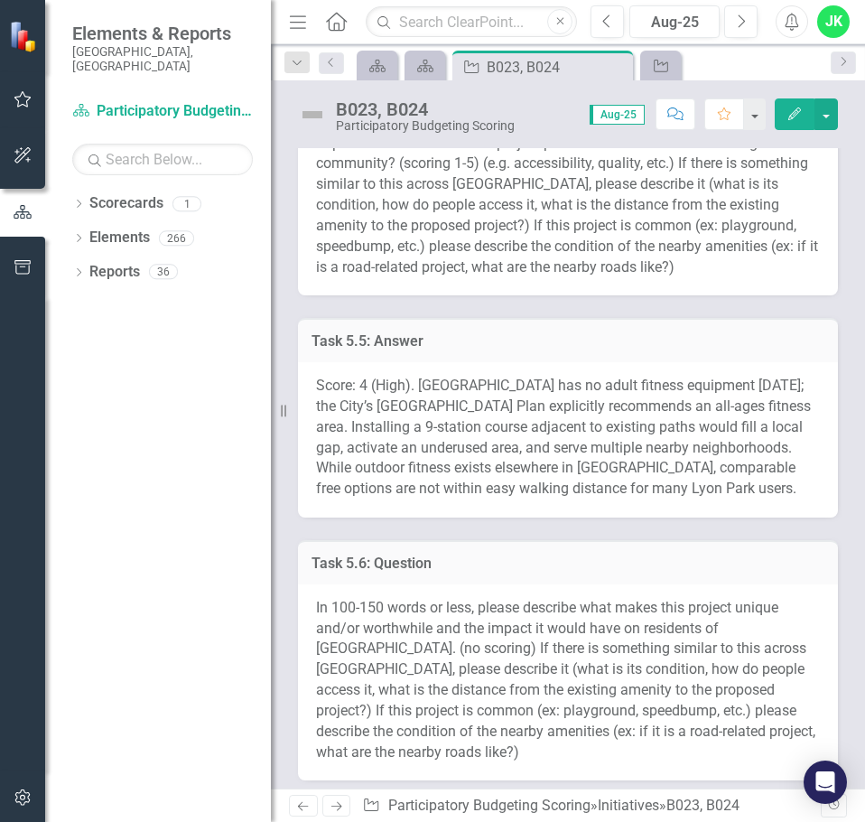
scroll to position [1896, 0]
